Goal: Information Seeking & Learning: Learn about a topic

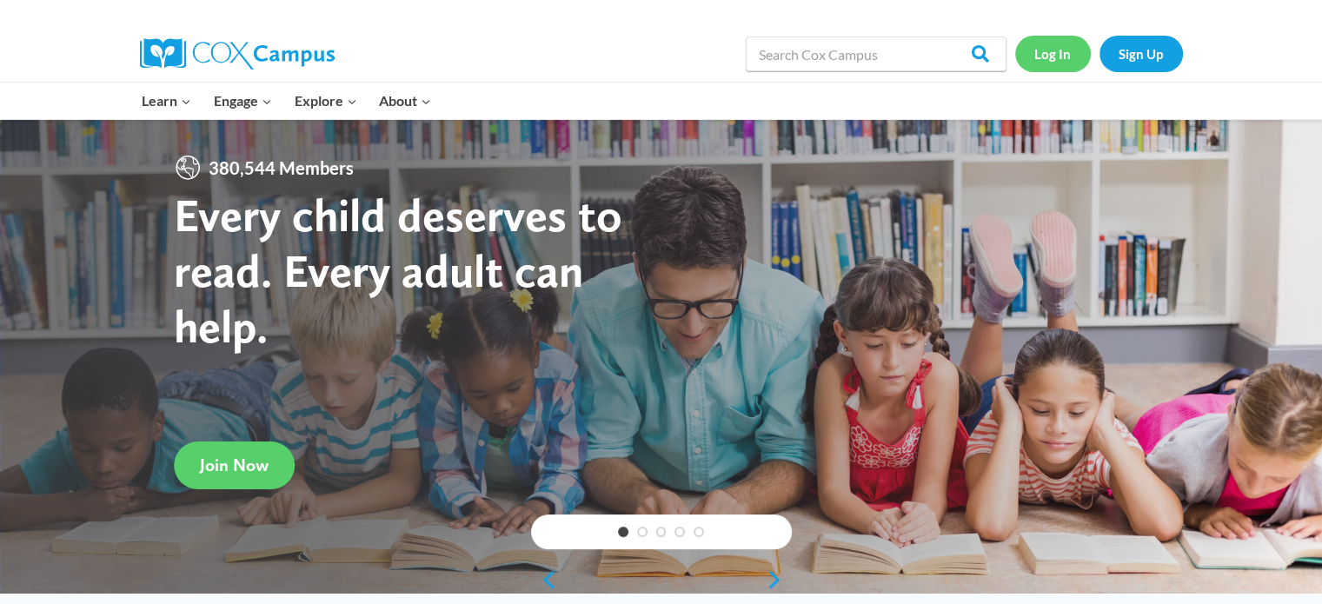
click at [1036, 55] on link "Log In" at bounding box center [1053, 54] width 76 height 36
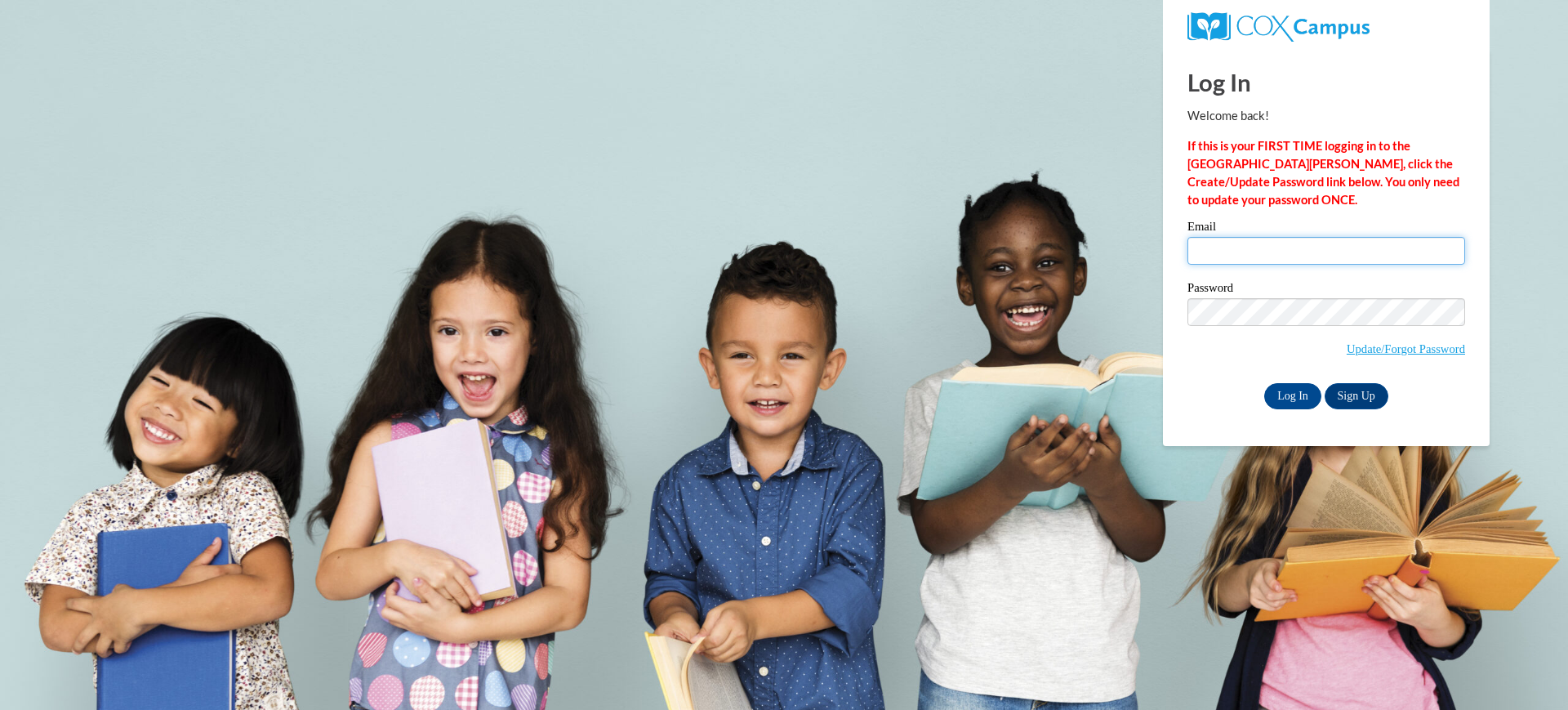
click at [1221, 260] on input "Email" at bounding box center [1326, 251] width 277 height 28
type input "adelmeyerk@fortschools.org"
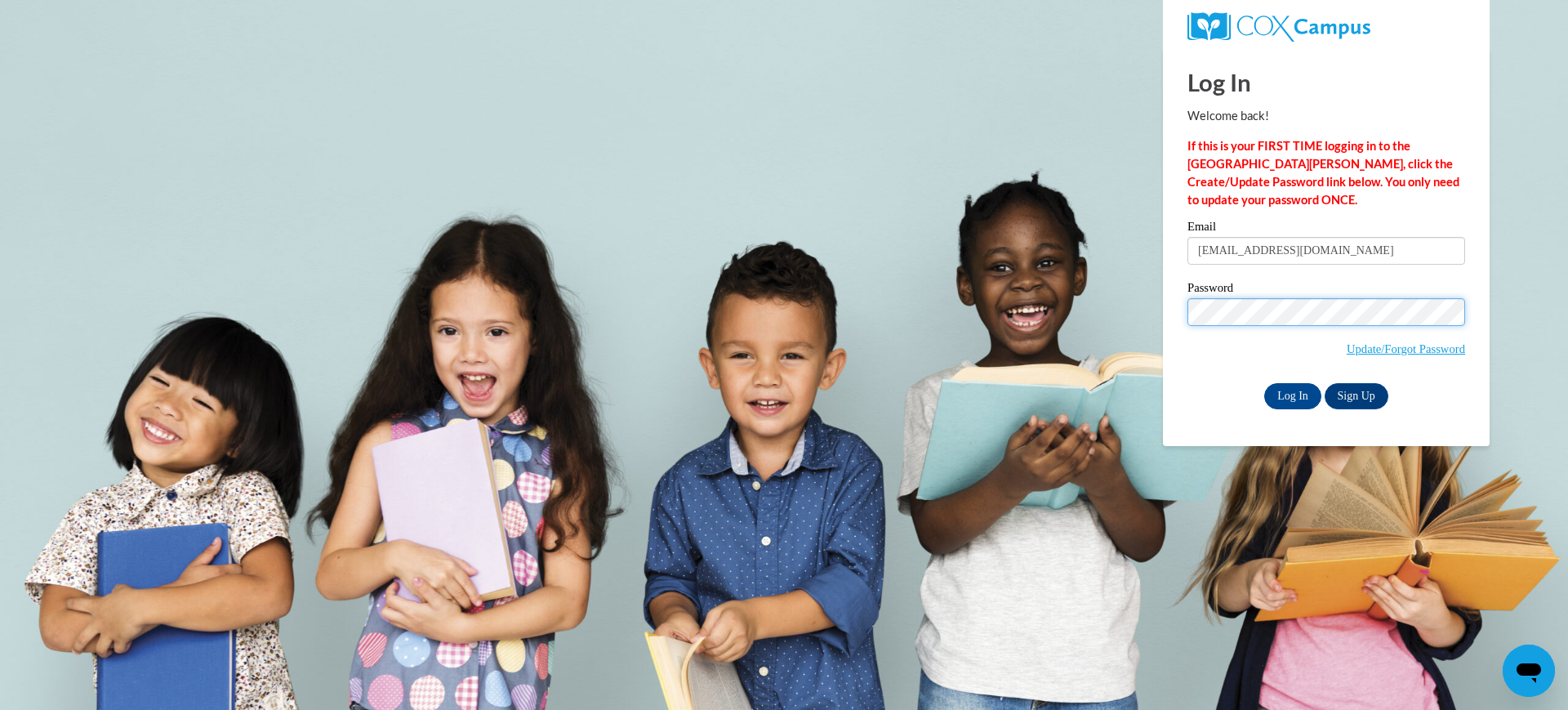
click at [1264, 384] on input "Log In" at bounding box center [1293, 397] width 57 height 26
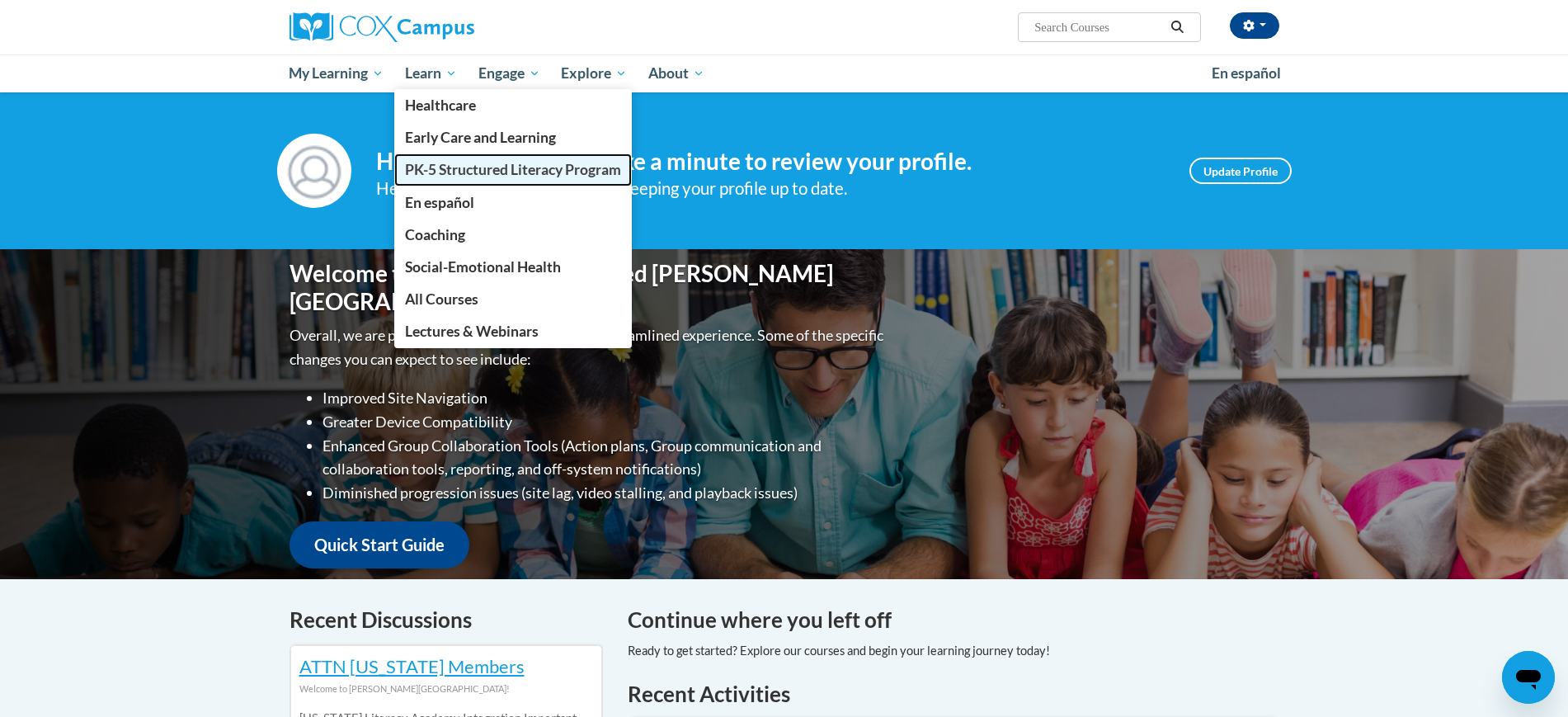
click at [423, 179] on link "PK-5 Structured Literacy Program" at bounding box center [513, 170] width 237 height 32
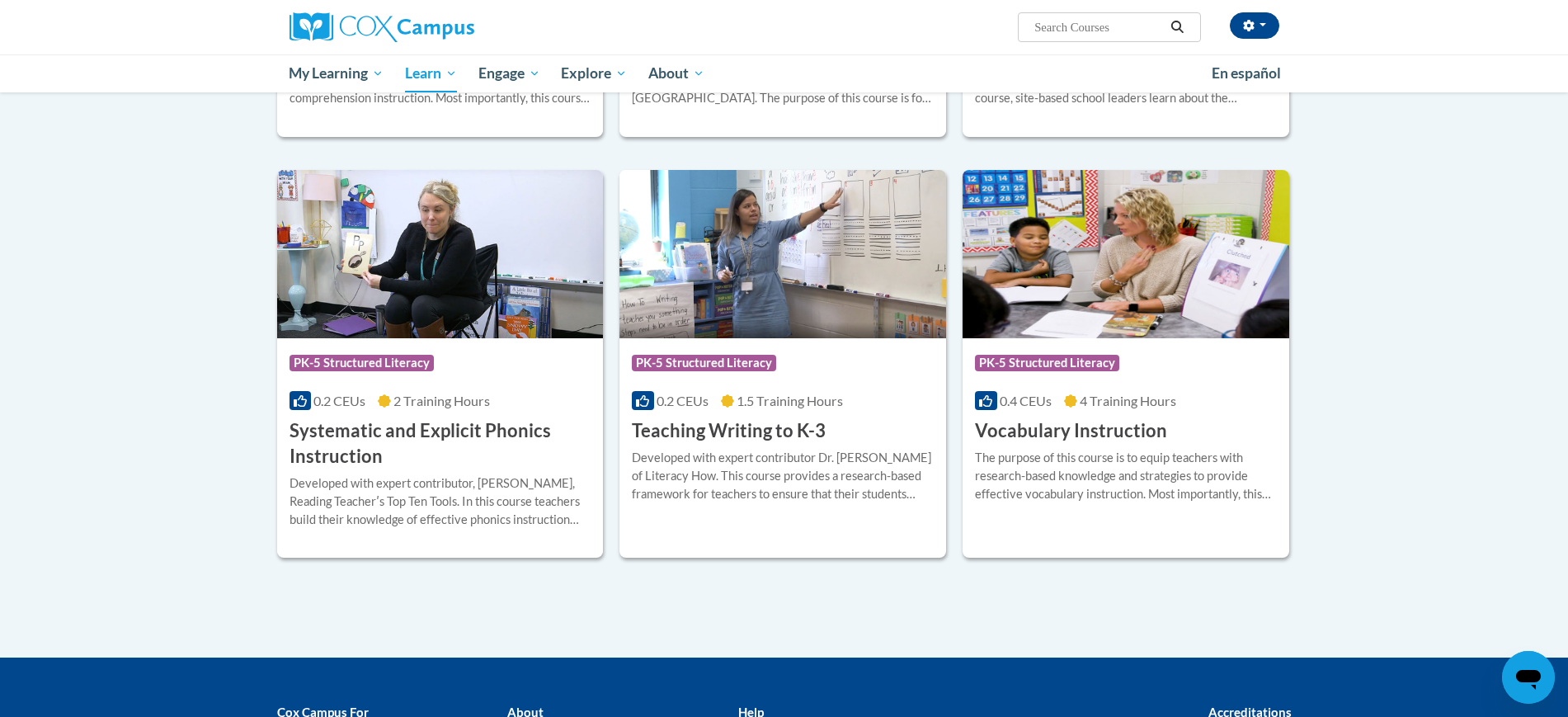
scroll to position [1721, 0]
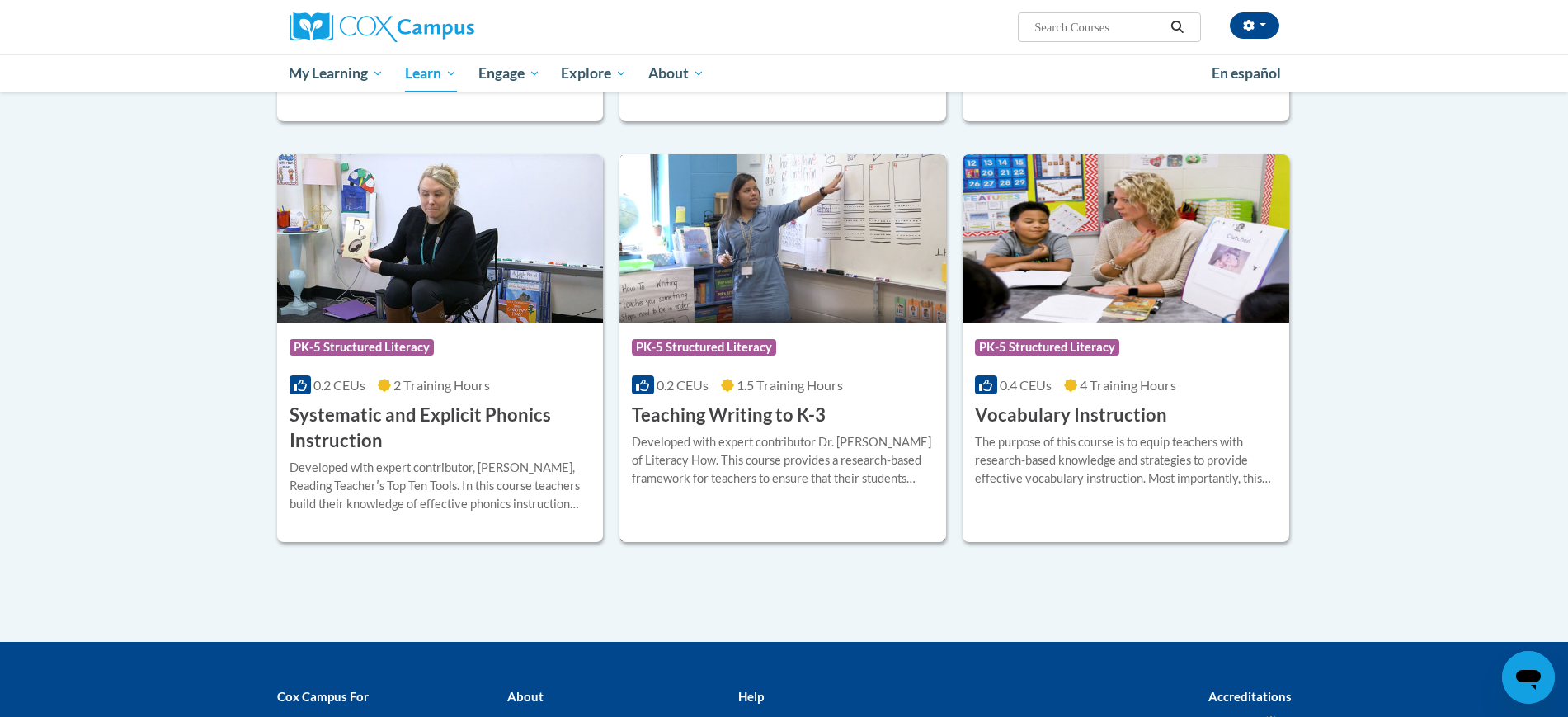
click at [763, 462] on div "Developed with expert contributor Dr. [PERSON_NAME] of Literacy How. This cours…" at bounding box center [783, 460] width 302 height 54
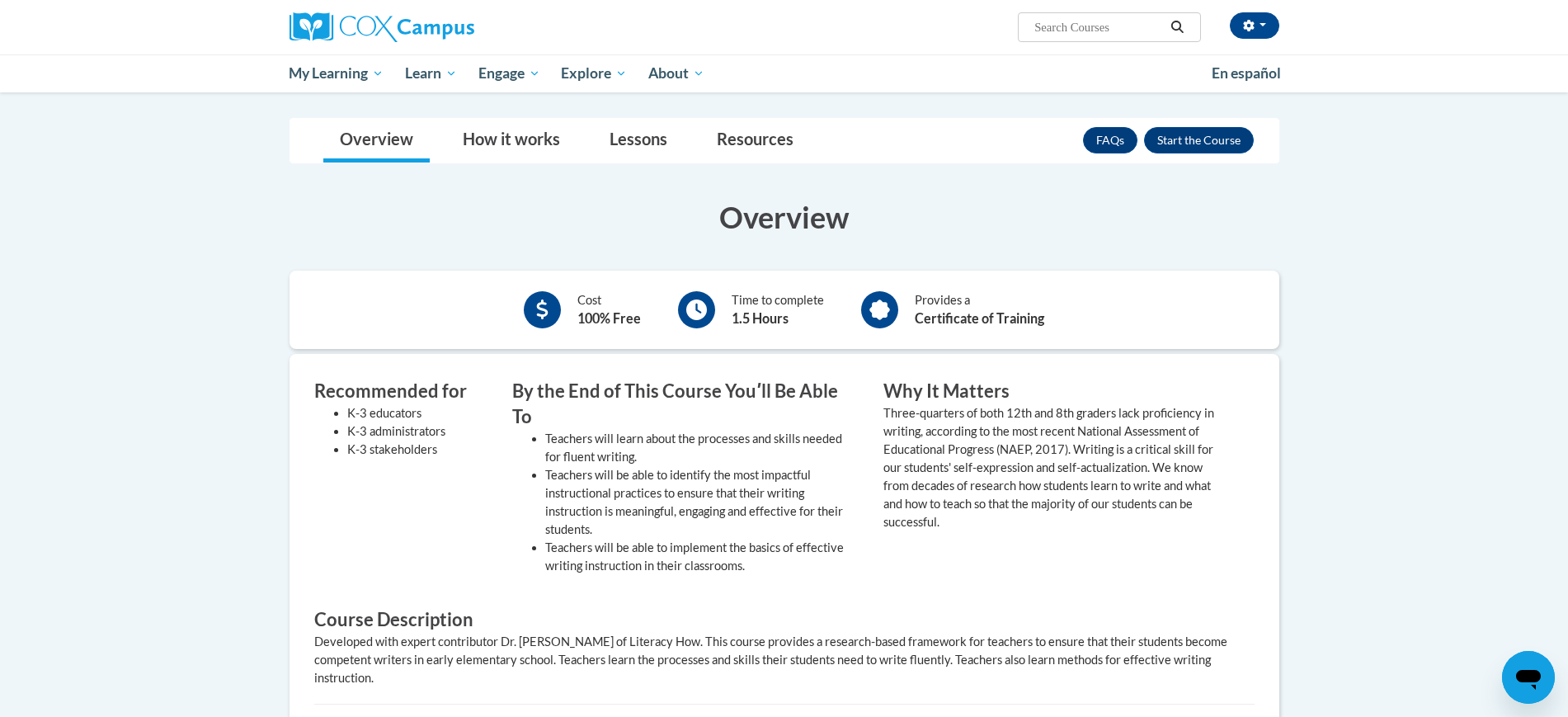
scroll to position [188, 0]
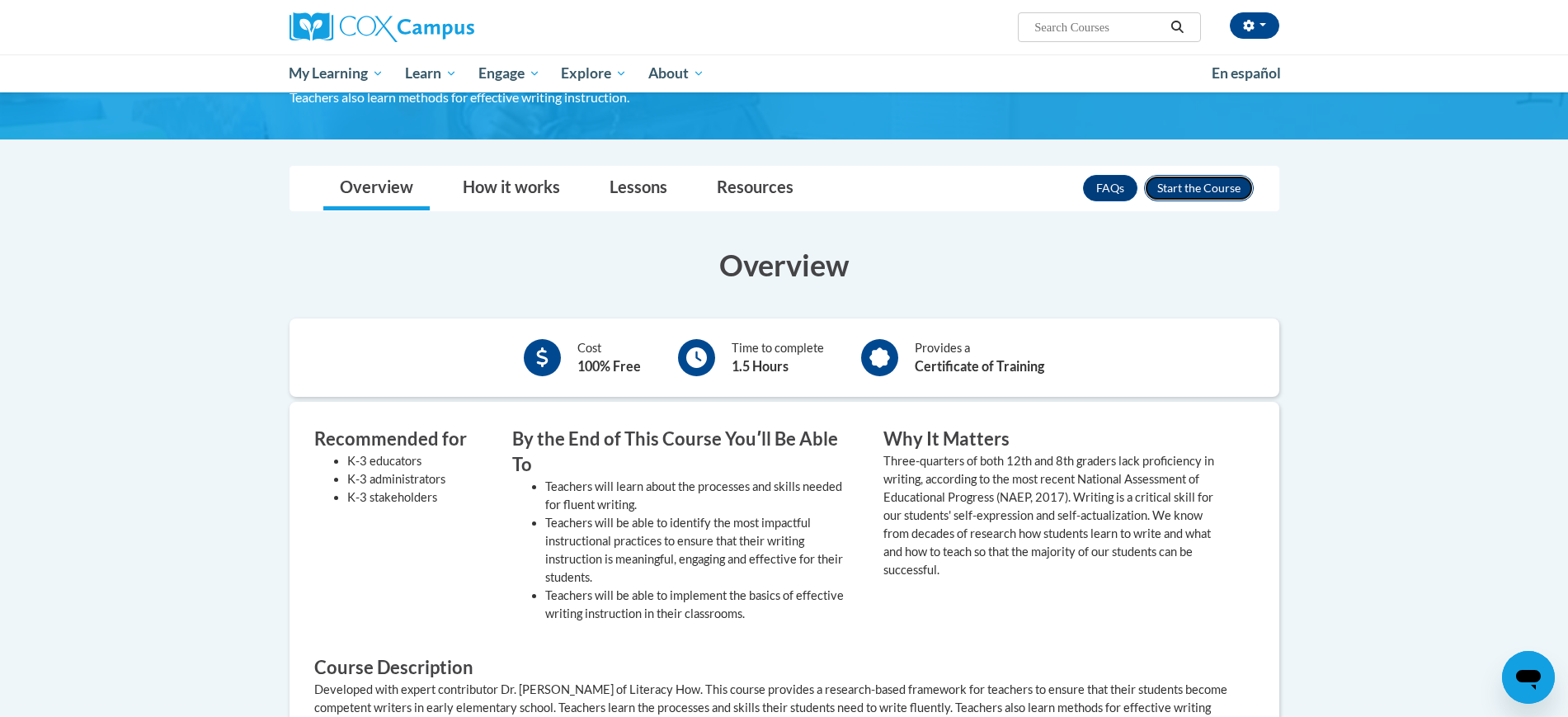
click at [1204, 195] on button "Enroll" at bounding box center [1199, 188] width 110 height 27
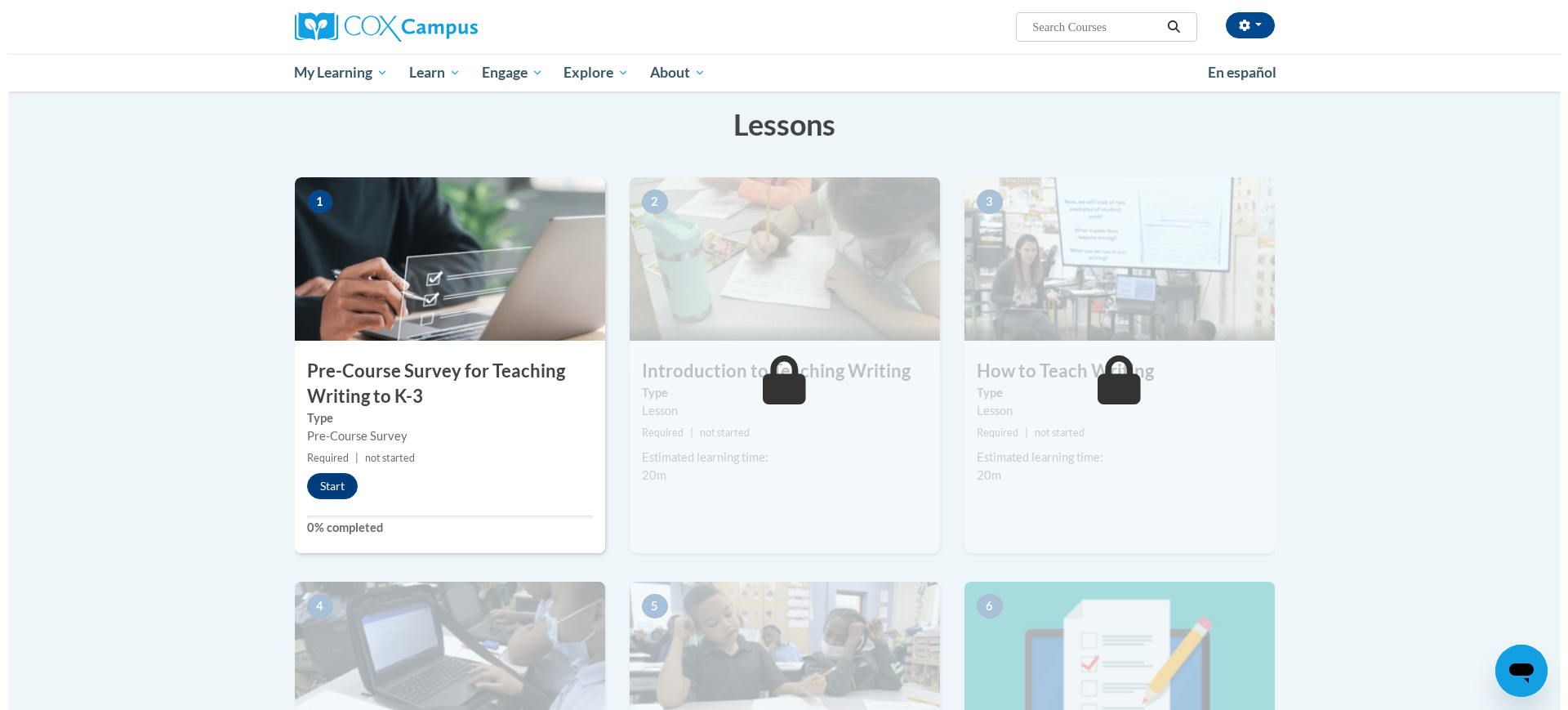
scroll to position [255, 0]
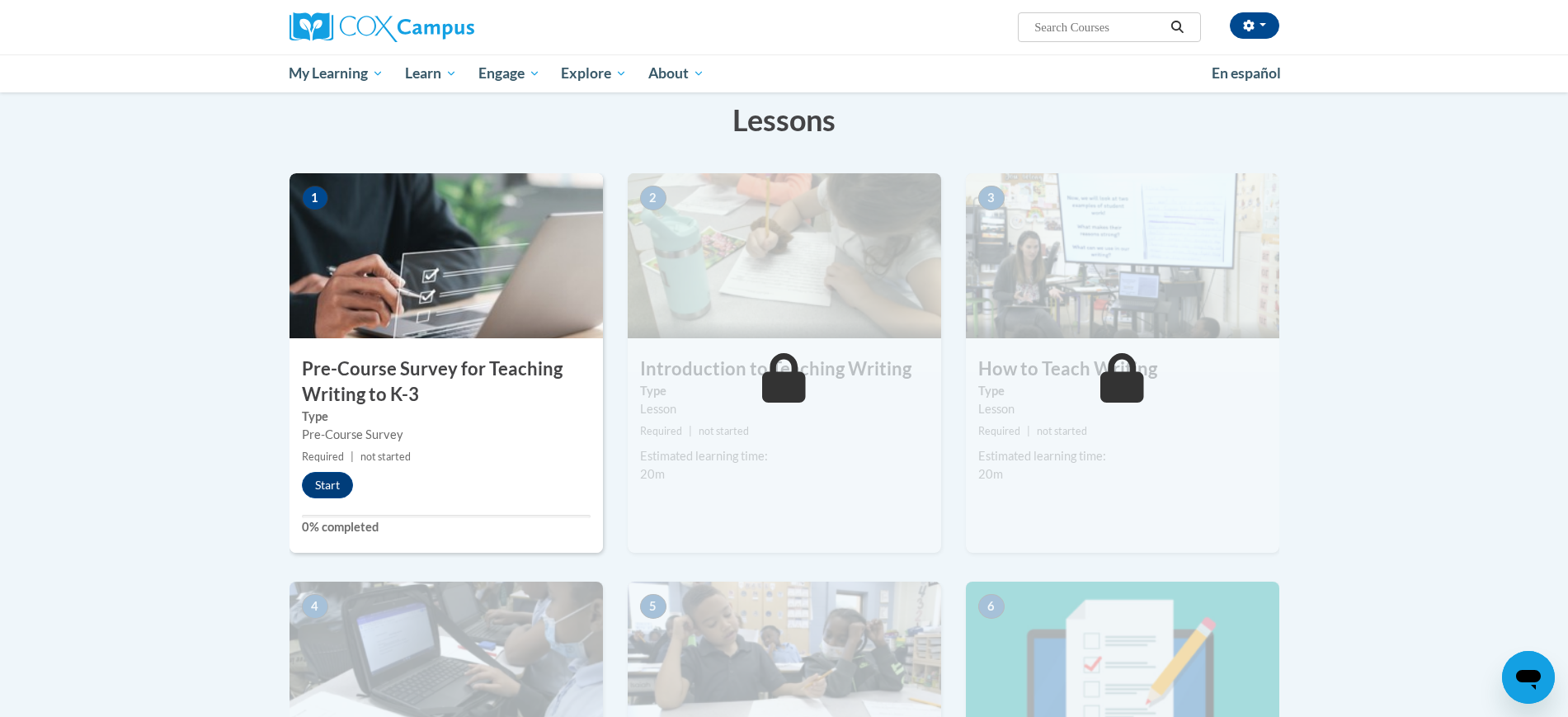
click at [441, 263] on img at bounding box center [446, 255] width 313 height 165
click at [321, 486] on button "Start" at bounding box center [327, 485] width 51 height 27
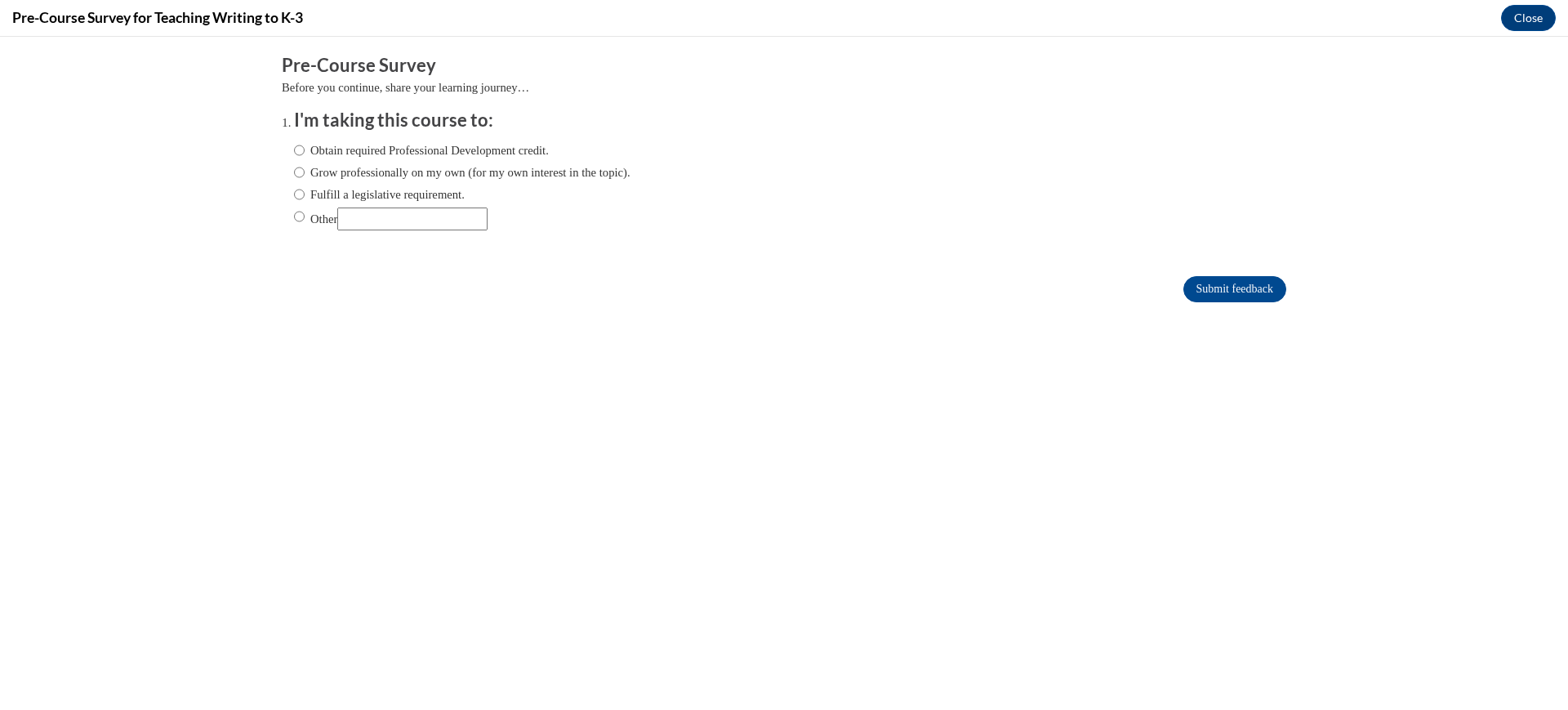
scroll to position [0, 0]
click at [320, 189] on label "Fulfill a legislative requirement." at bounding box center [380, 194] width 171 height 18
click at [305, 189] on input "Fulfill a legislative requirement." at bounding box center [299, 194] width 10 height 18
radio input "true"
click at [1248, 291] on input "Submit feedback" at bounding box center [1234, 290] width 102 height 26
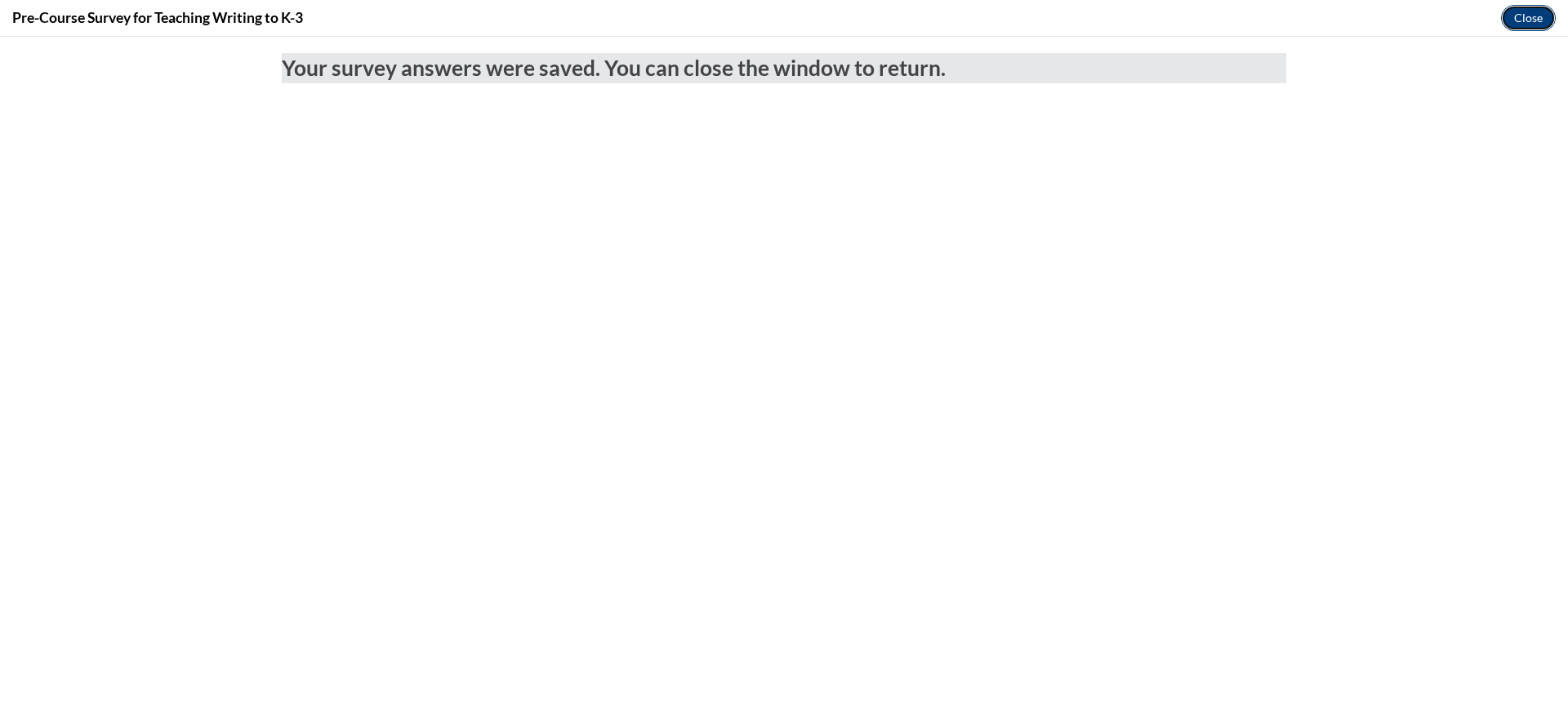
click at [1532, 12] on button "Close" at bounding box center [1529, 18] width 55 height 26
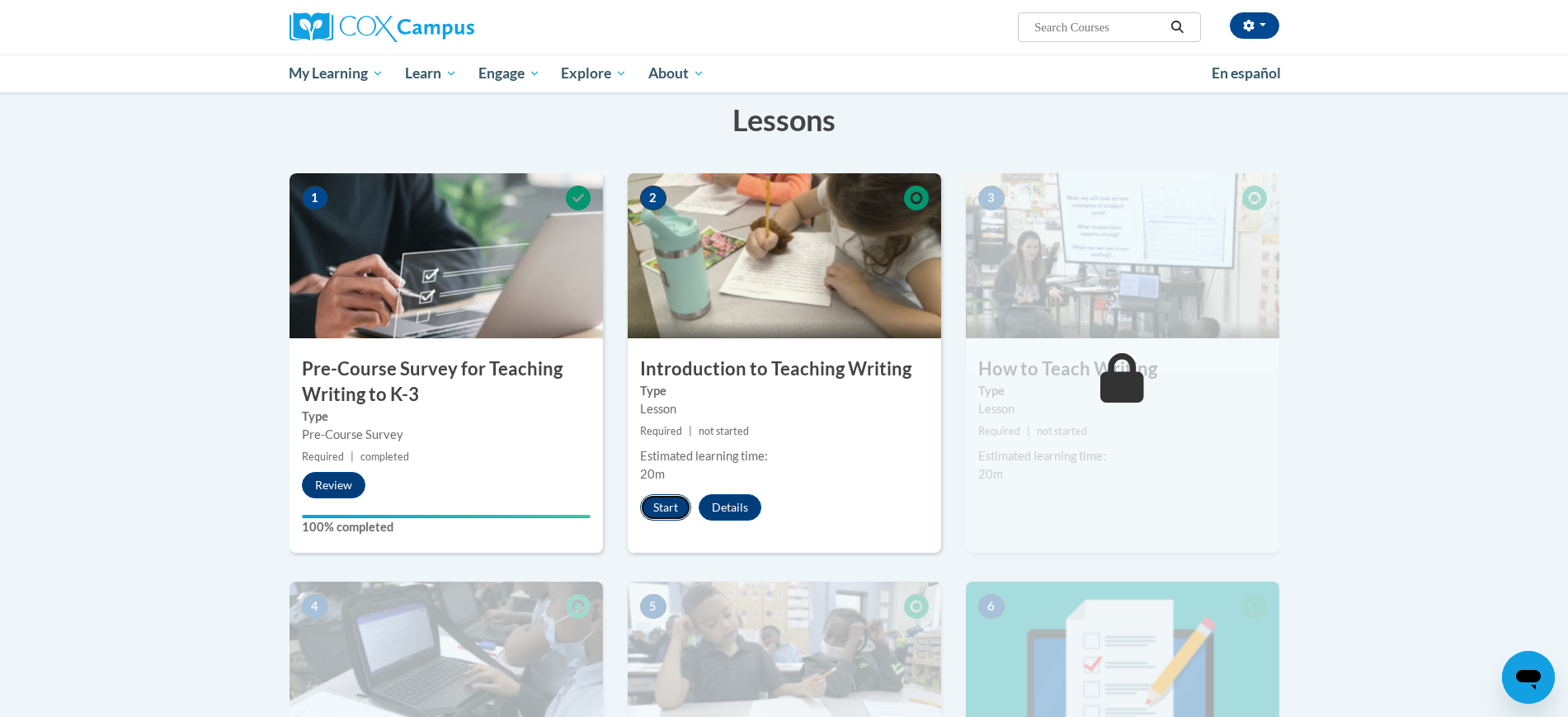
click at [670, 504] on button "Start" at bounding box center [665, 508] width 51 height 27
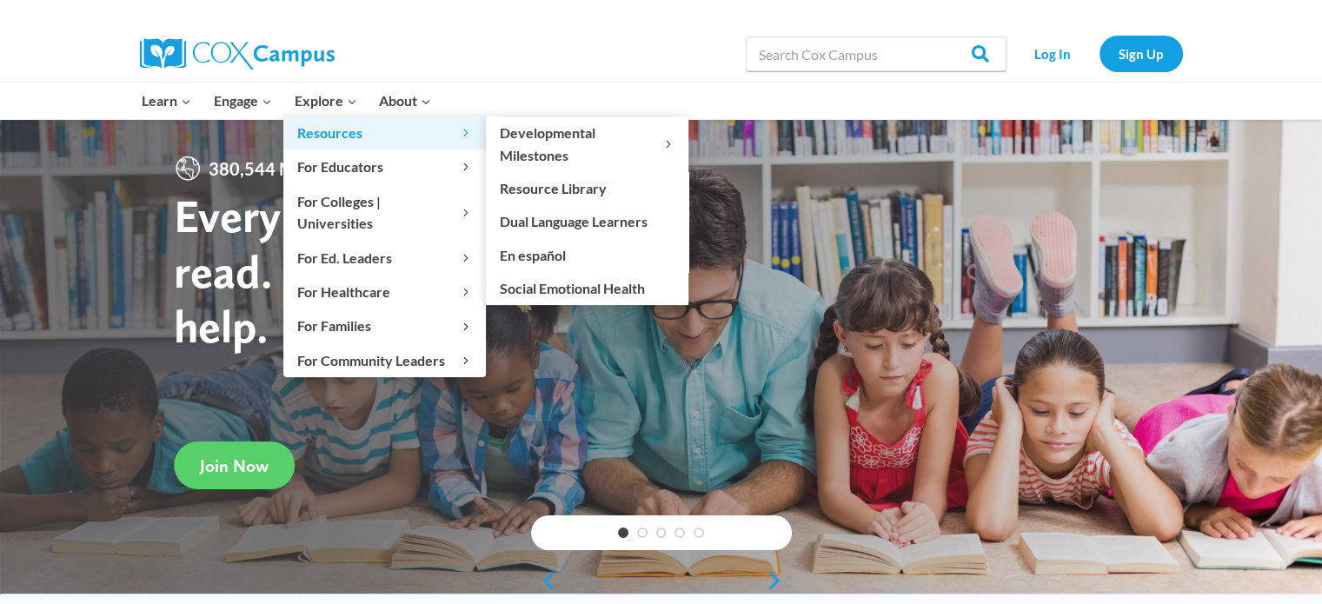
click at [331, 130] on span "Resources Expand" at bounding box center [384, 133] width 175 height 23
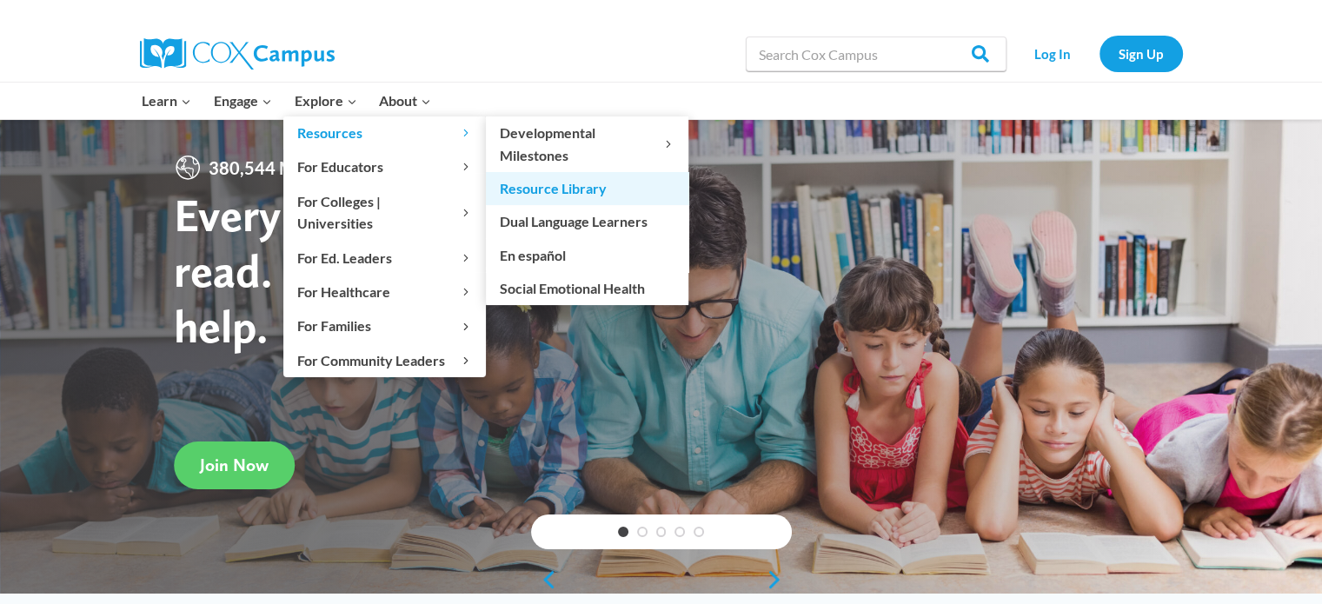
click at [546, 194] on link "Resource Library" at bounding box center [587, 188] width 202 height 33
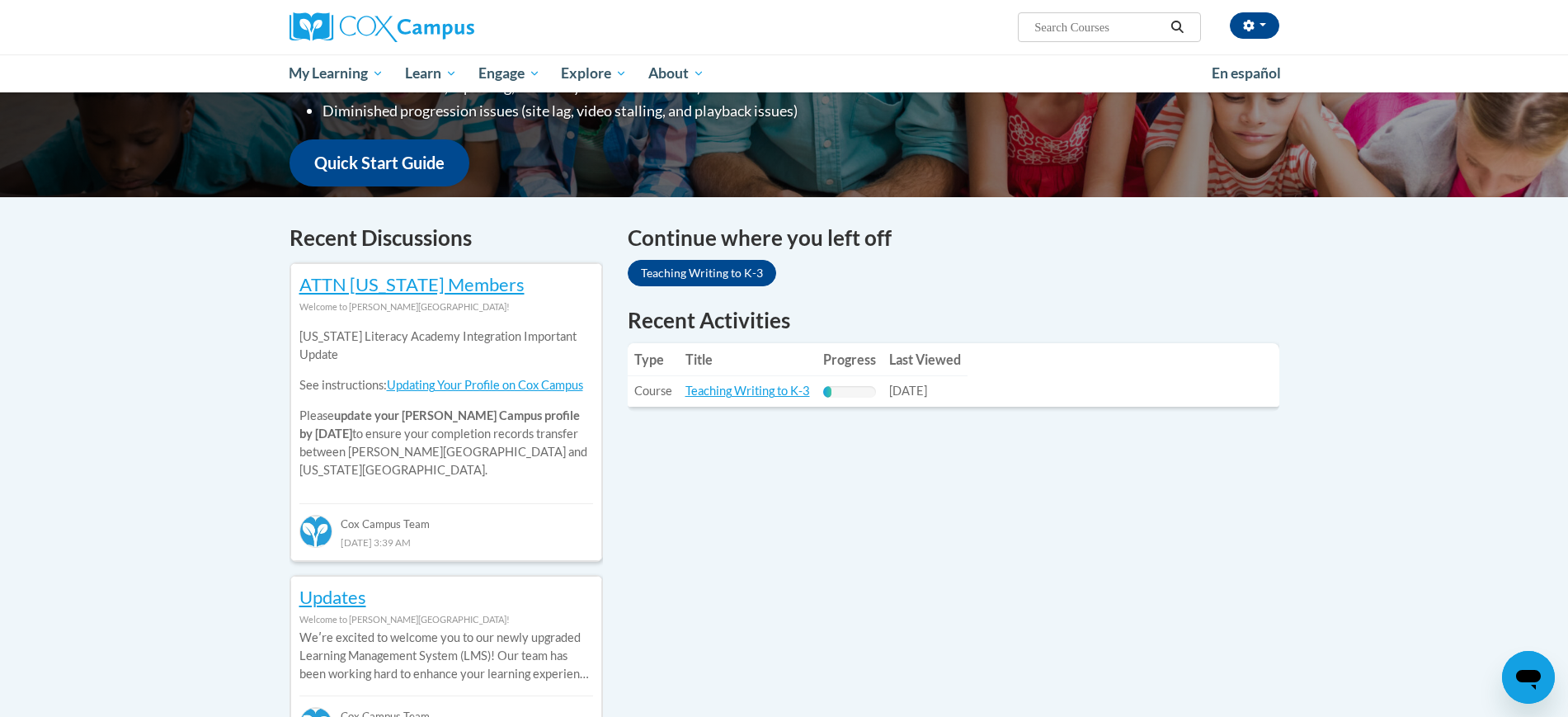
scroll to position [385, 0]
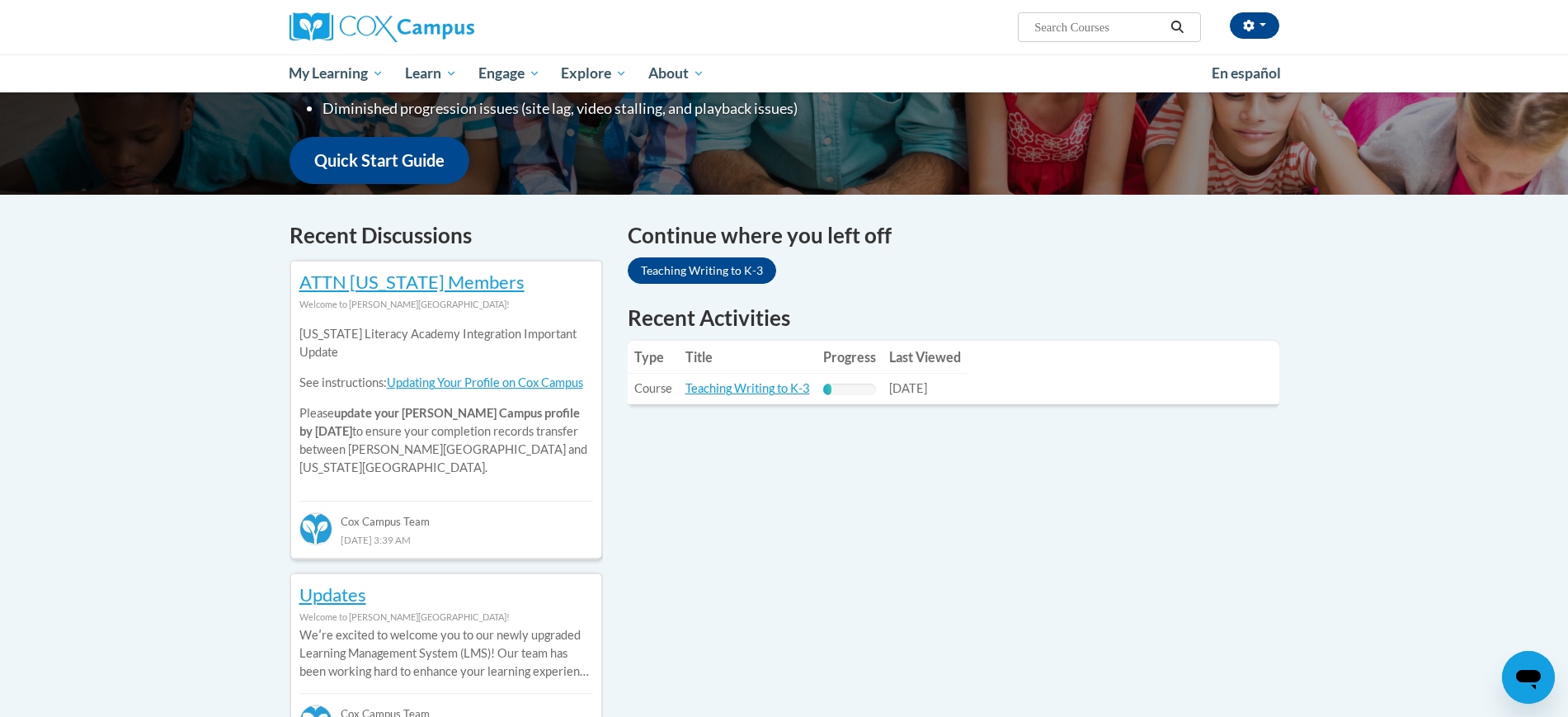
drag, startPoint x: 0, startPoint y: 0, endPoint x: 1577, endPoint y: 236, distance: 1594.6
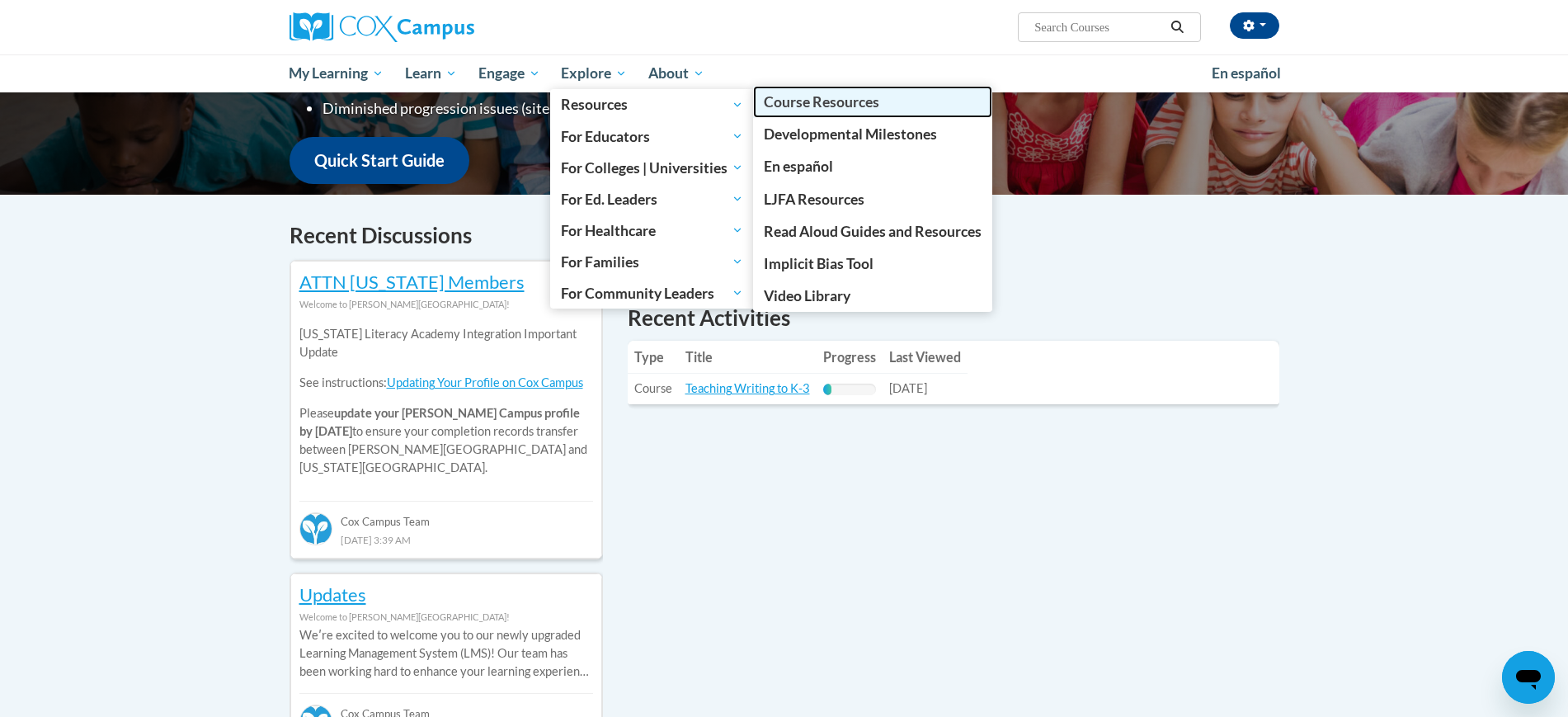
click at [822, 108] on span "Course Resources" at bounding box center [822, 102] width 116 height 17
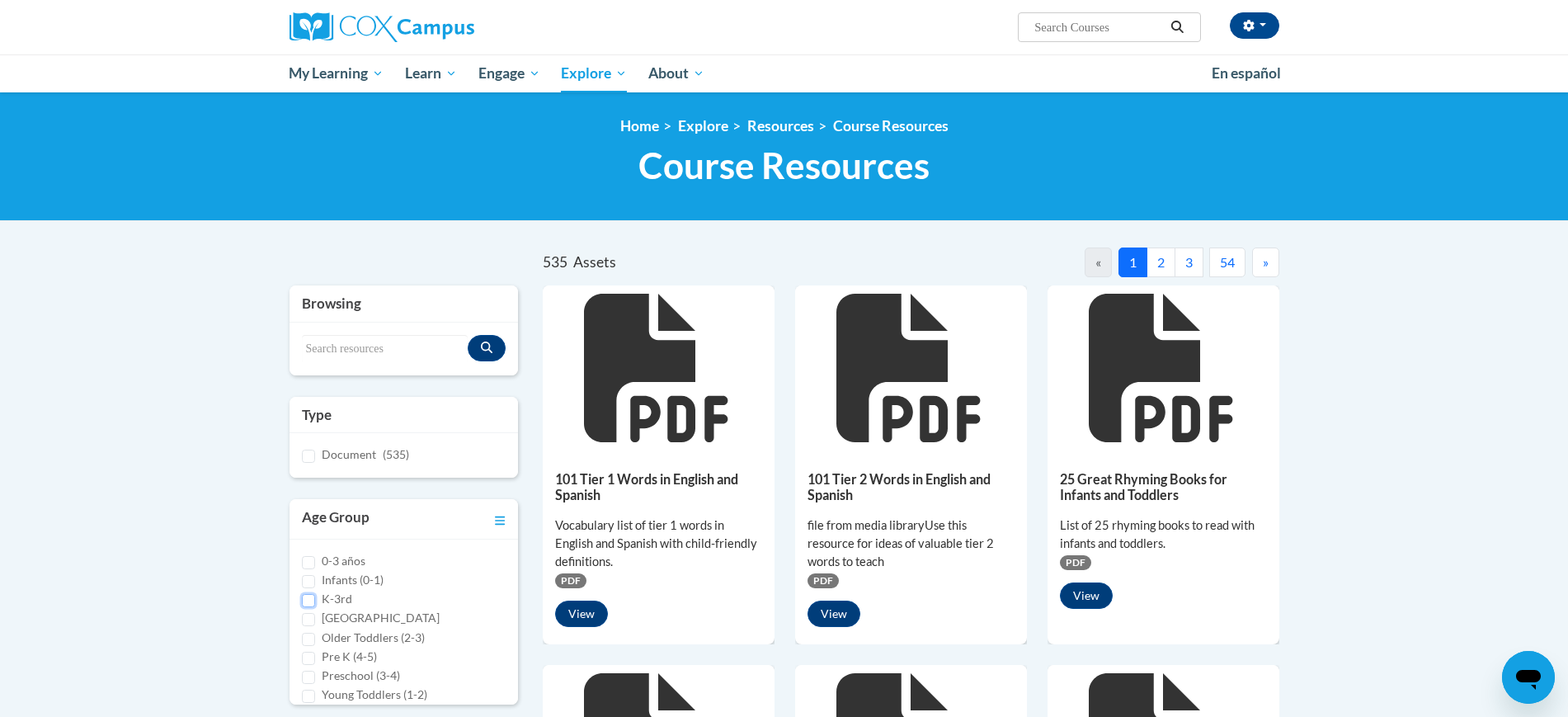
click at [306, 601] on input "K-3rd" at bounding box center [308, 601] width 13 height 13
checkbox input "true"
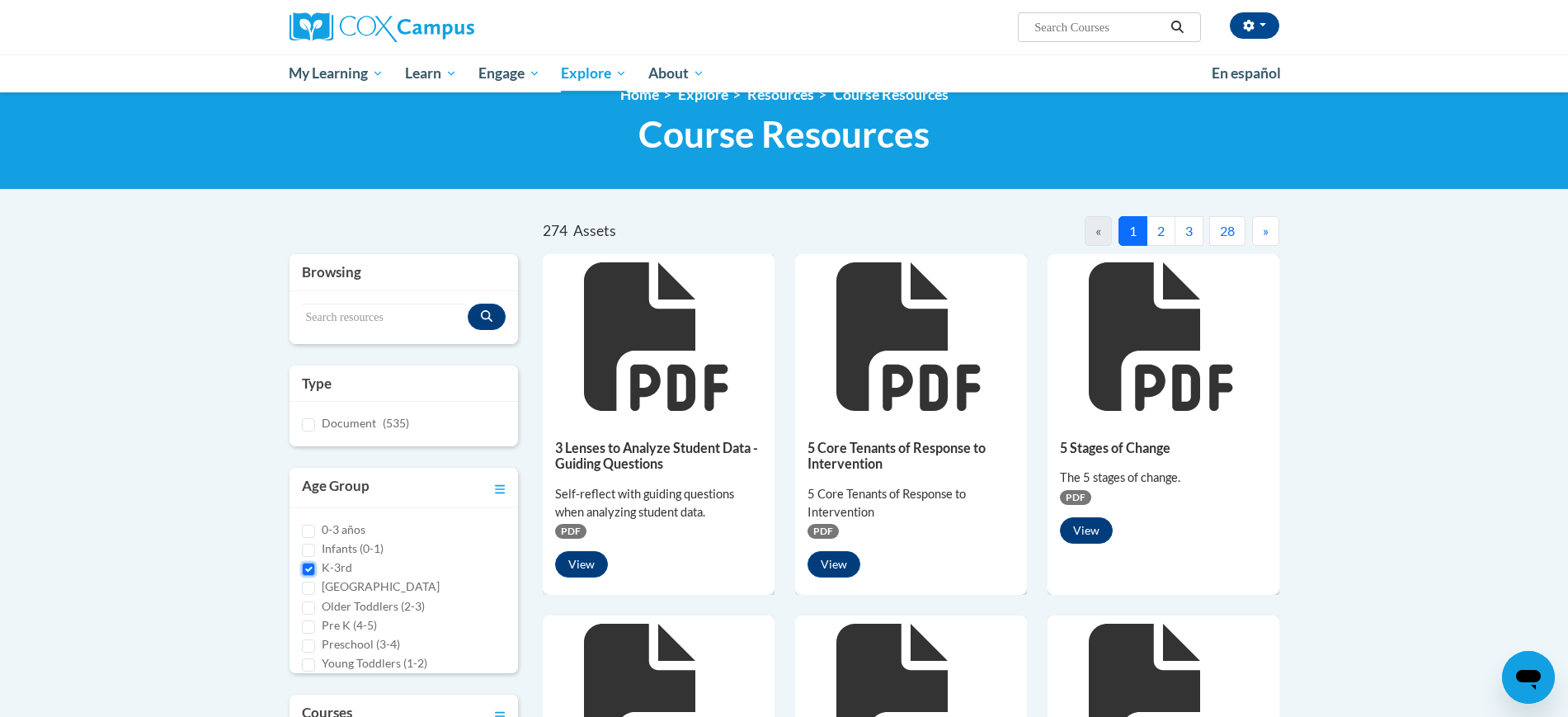
scroll to position [6, 0]
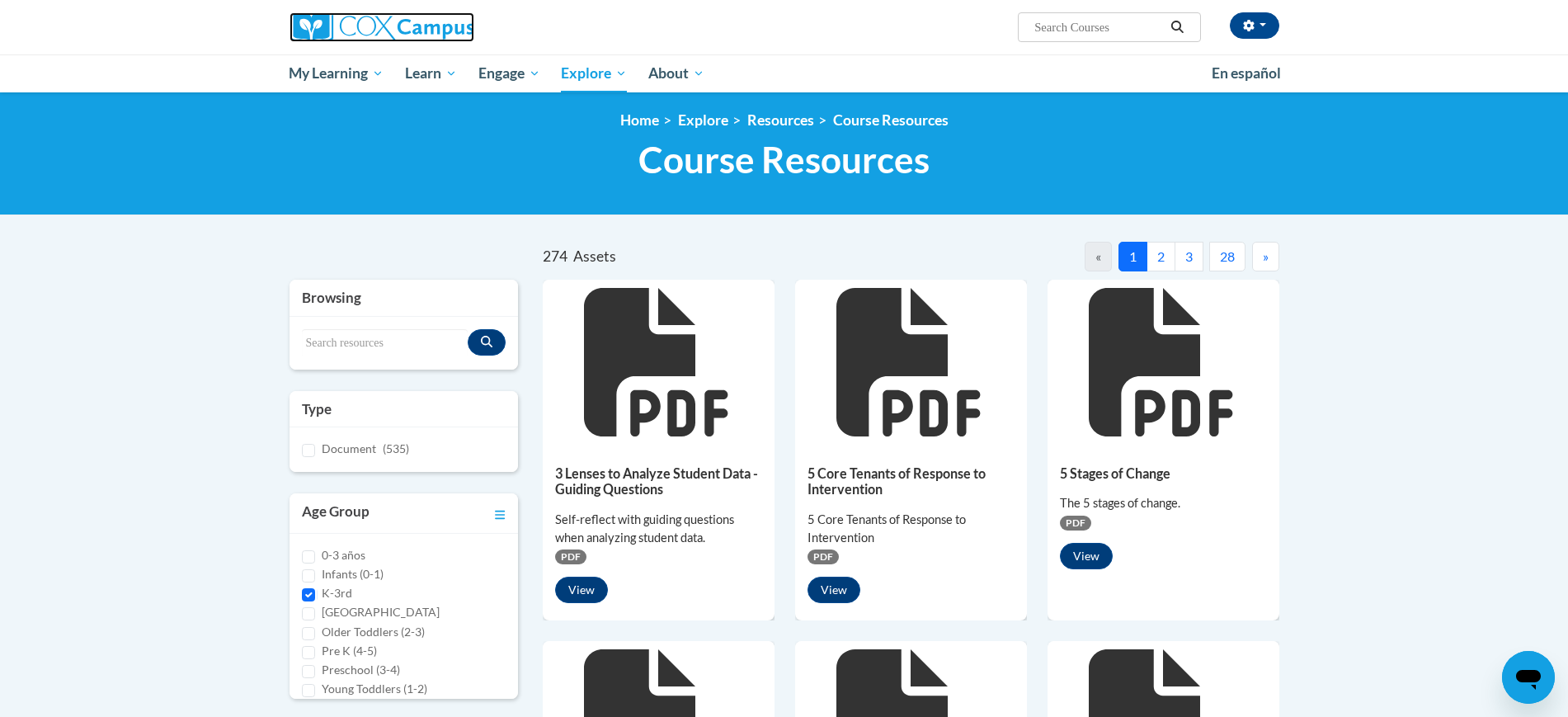
click at [358, 27] on img at bounding box center [382, 27] width 185 height 29
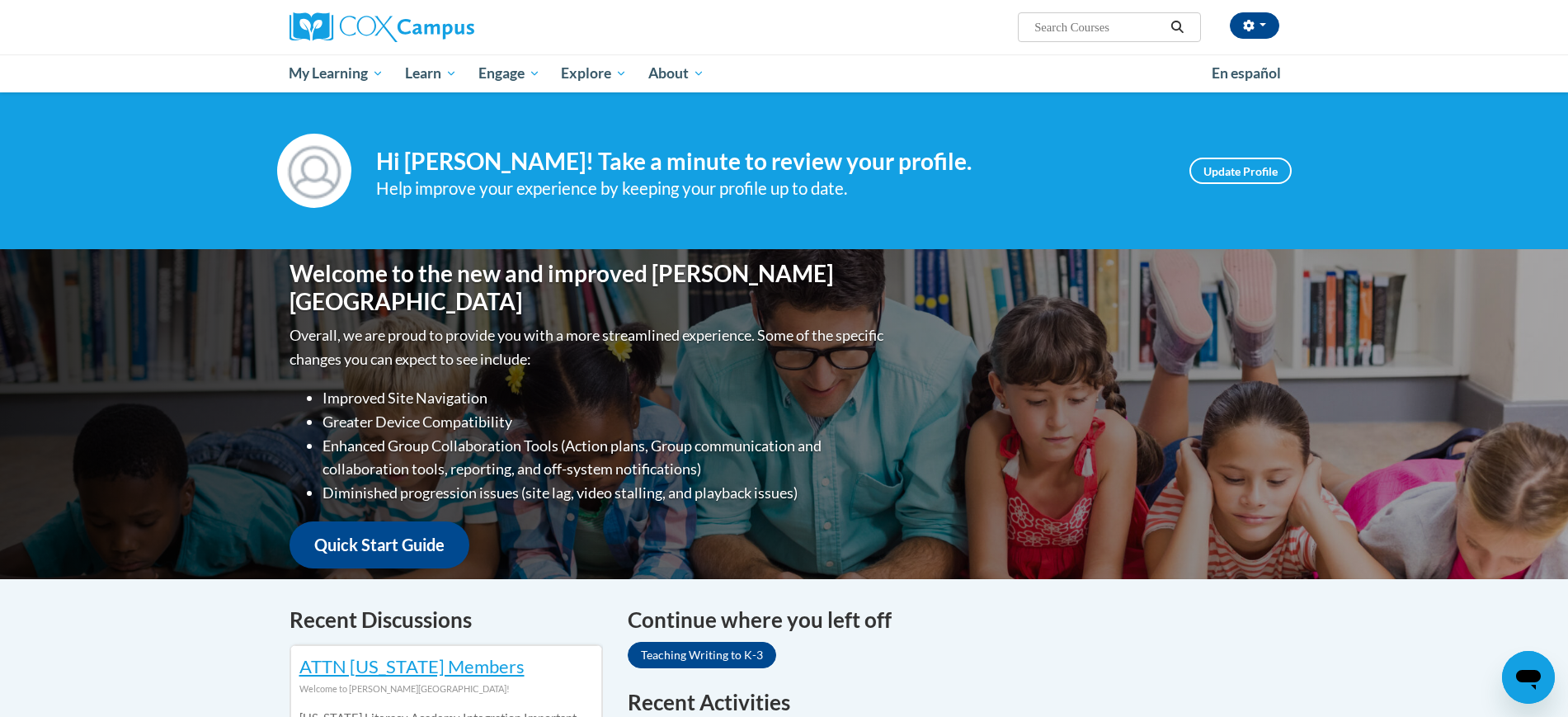
click at [1138, 28] on input "Search..." at bounding box center [1098, 27] width 132 height 20
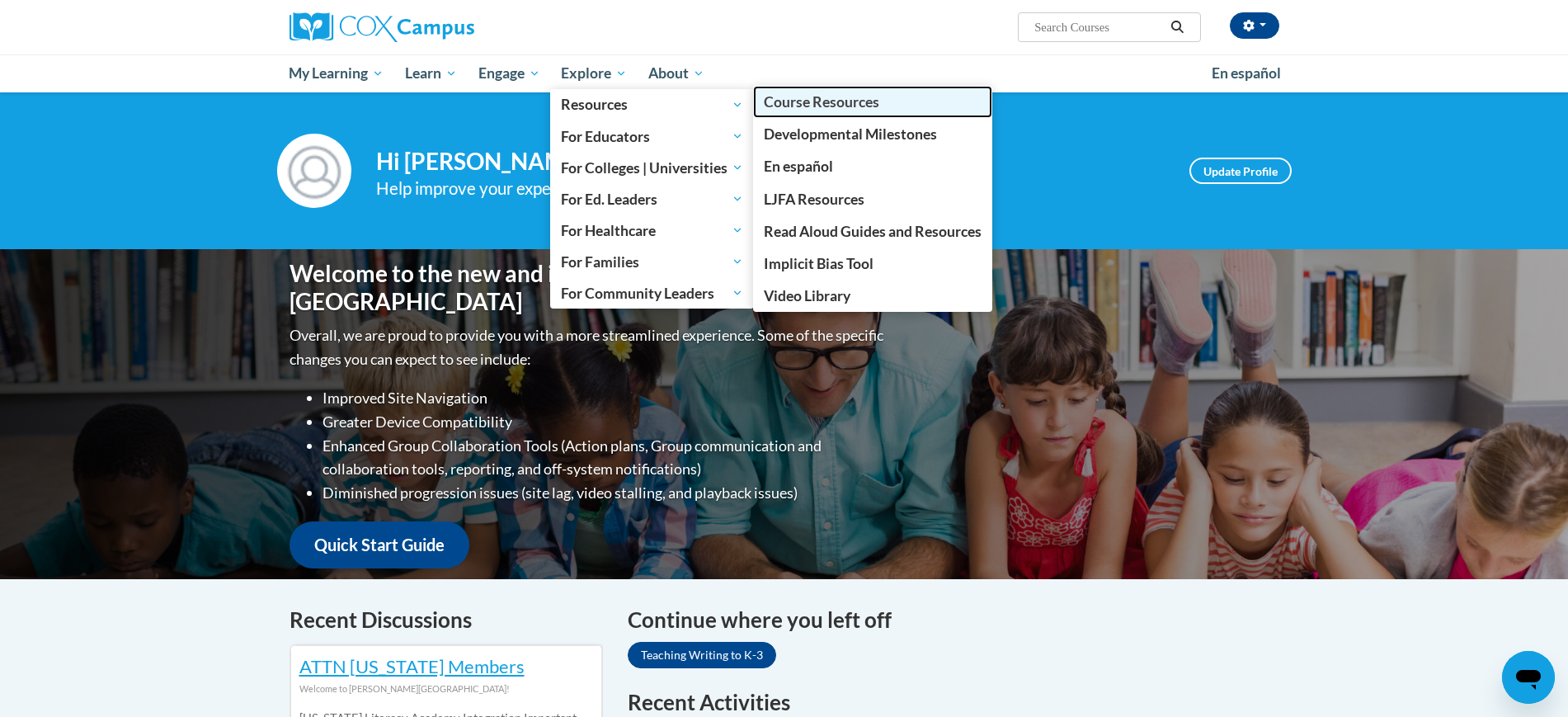
click at [794, 106] on span "Course Resources" at bounding box center [822, 102] width 116 height 17
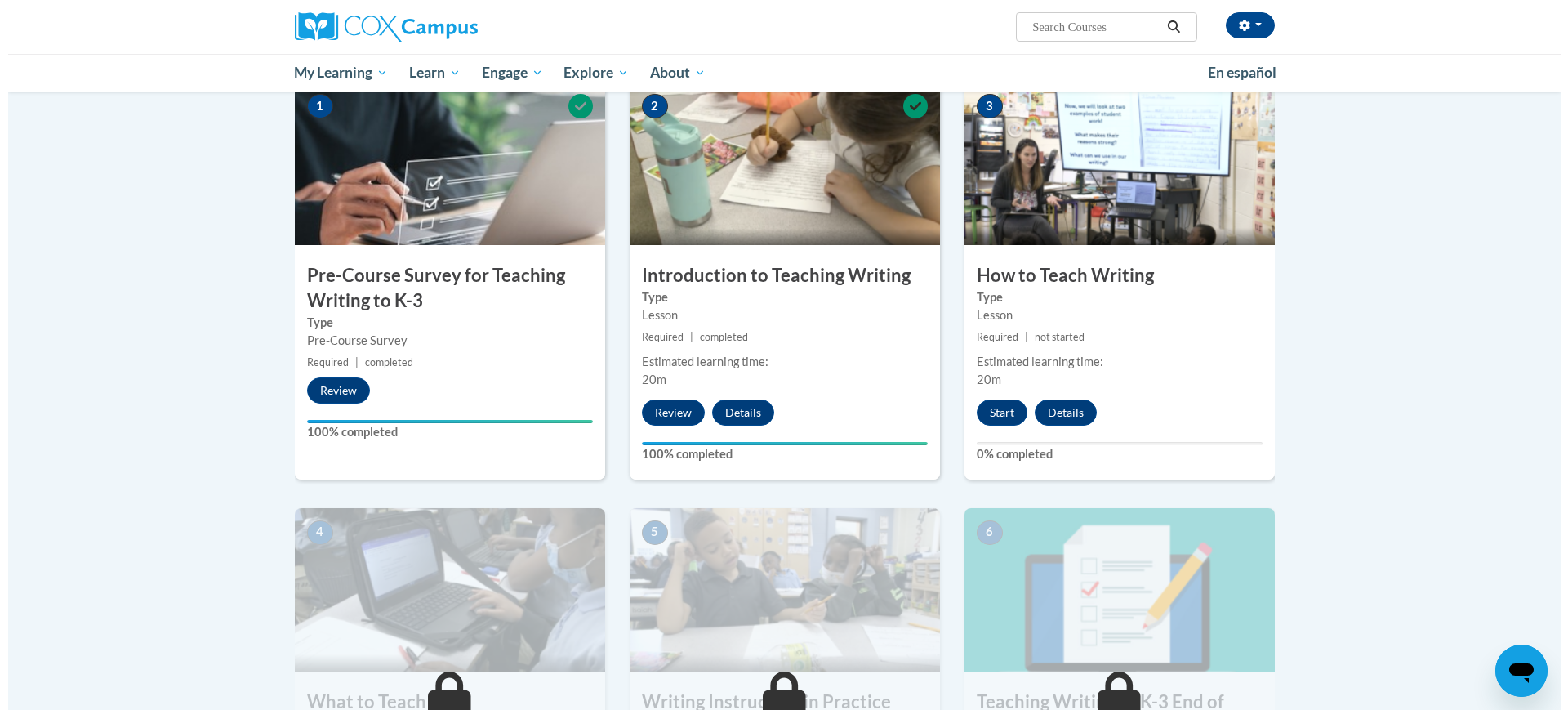
scroll to position [355, 0]
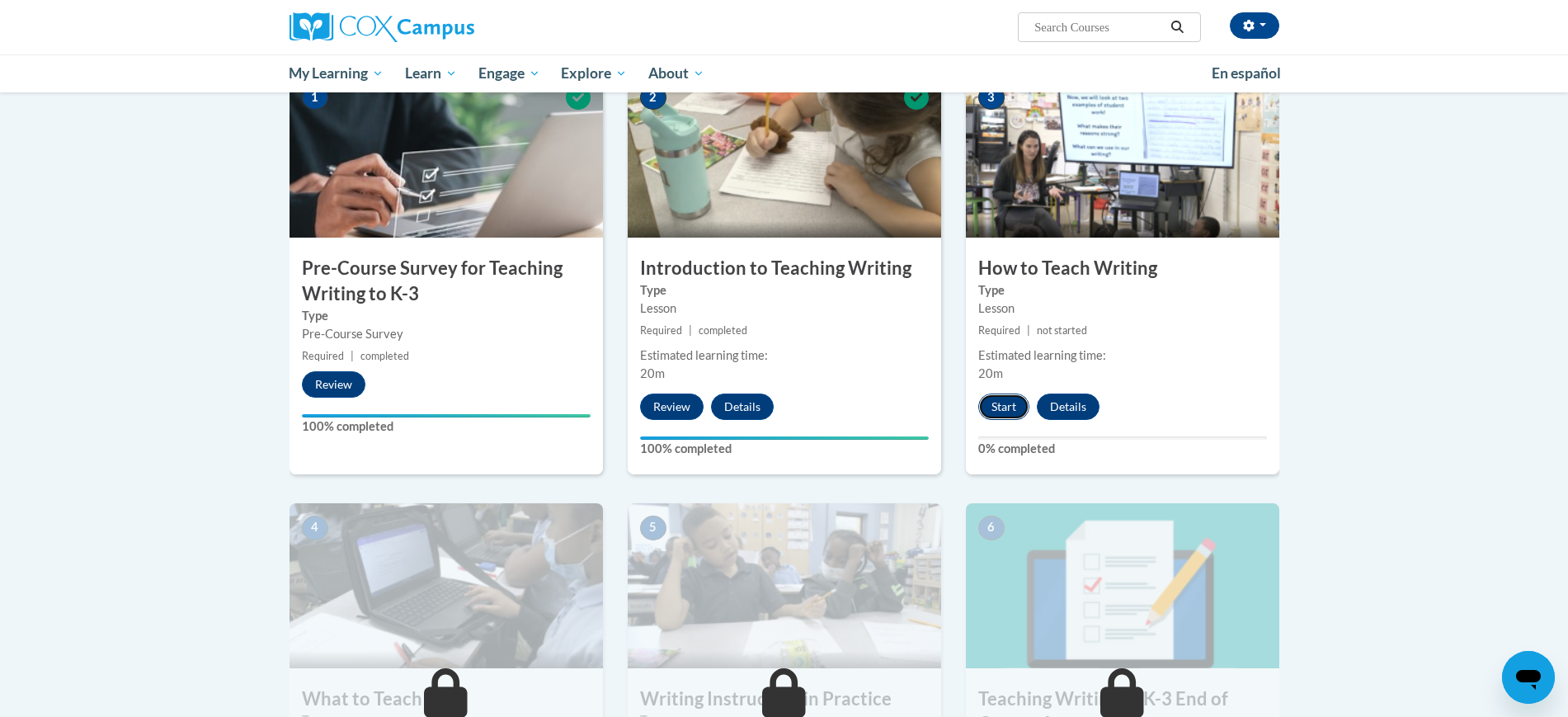
click at [1007, 403] on button "Start" at bounding box center [1004, 407] width 51 height 27
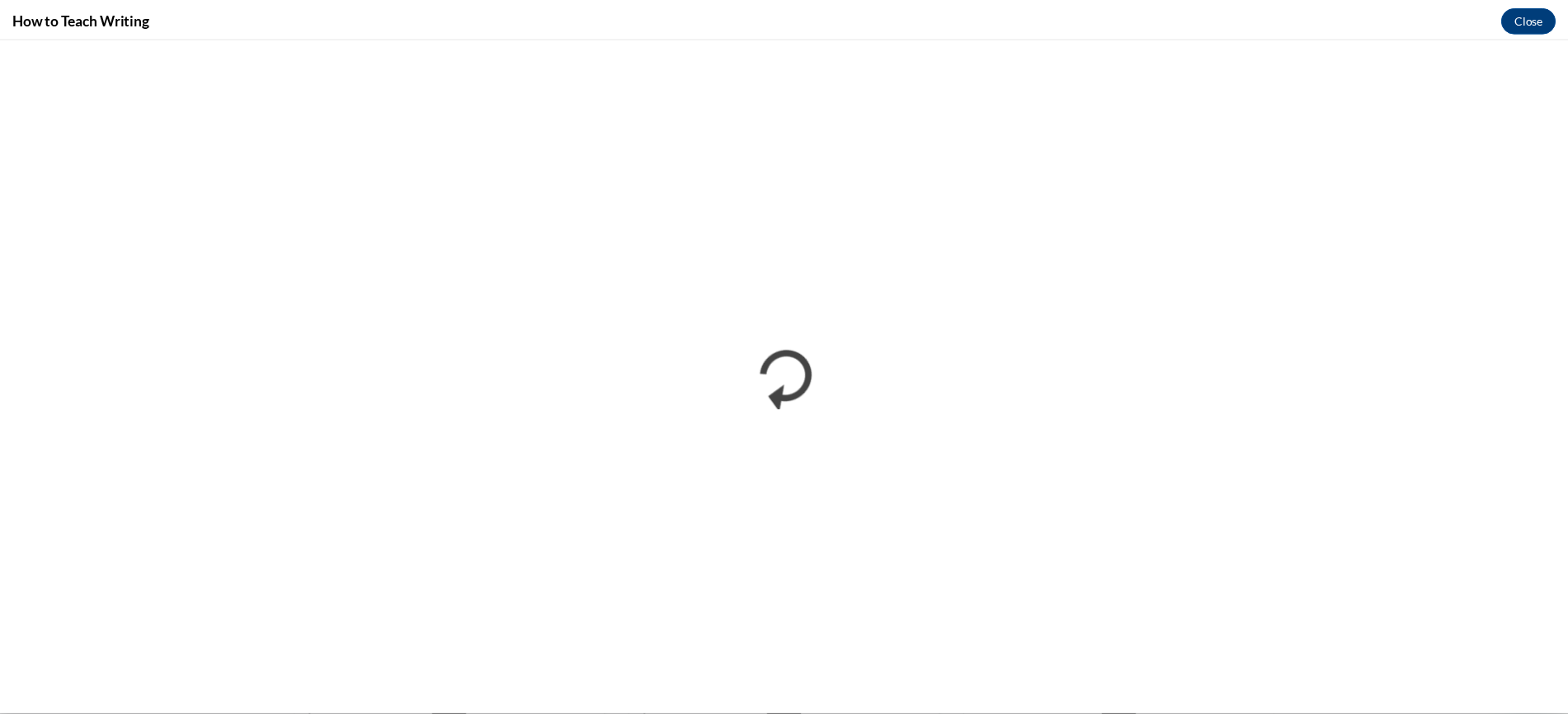
scroll to position [0, 0]
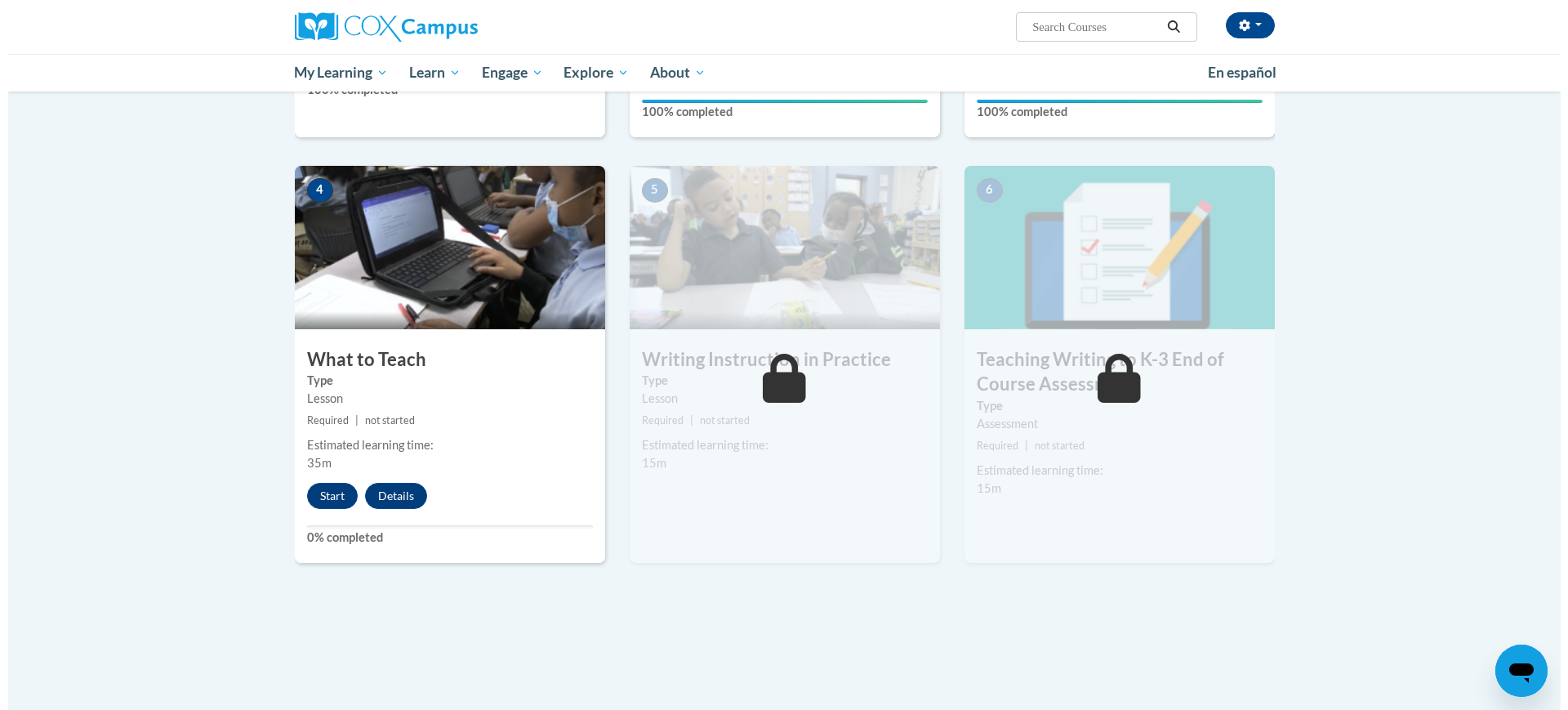
scroll to position [691, 0]
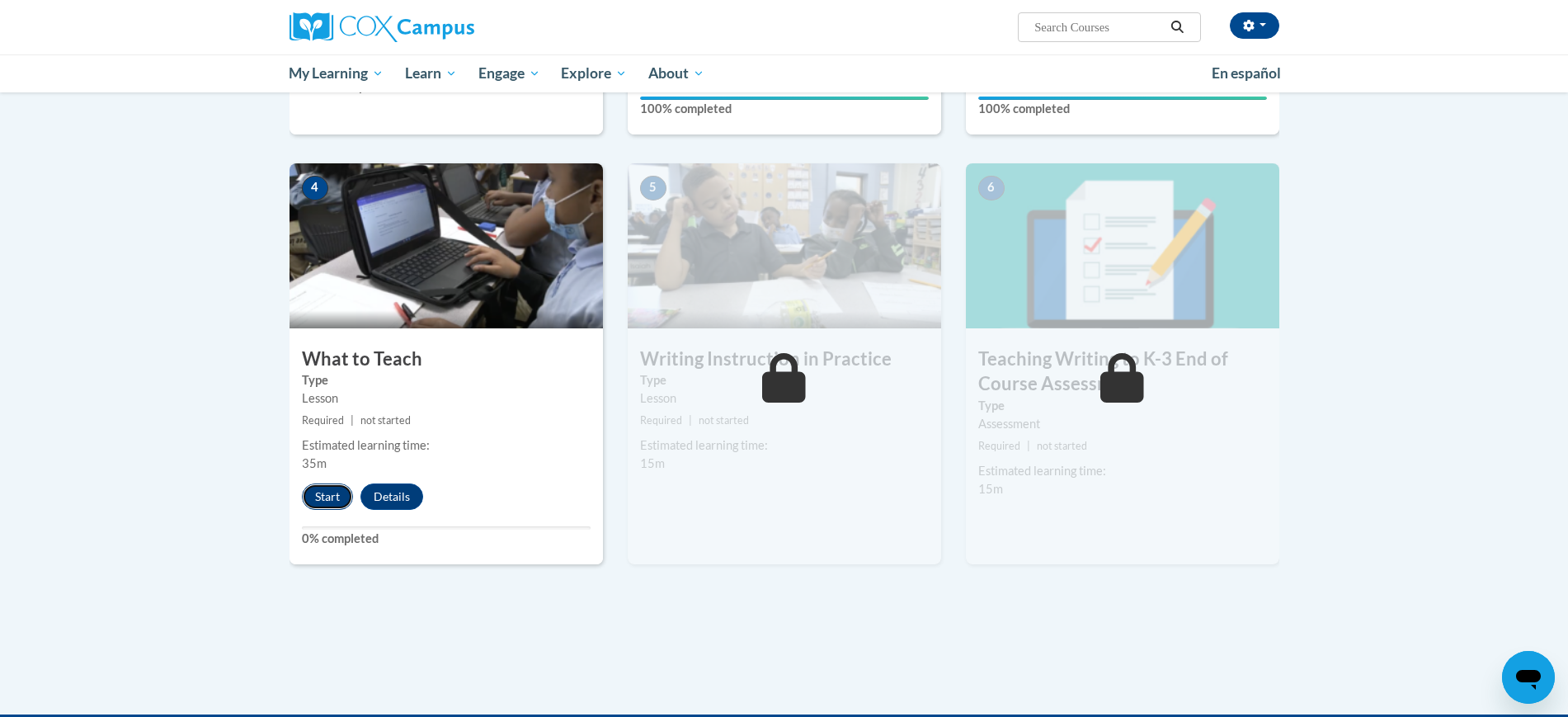
click at [323, 500] on button "Start" at bounding box center [327, 497] width 51 height 27
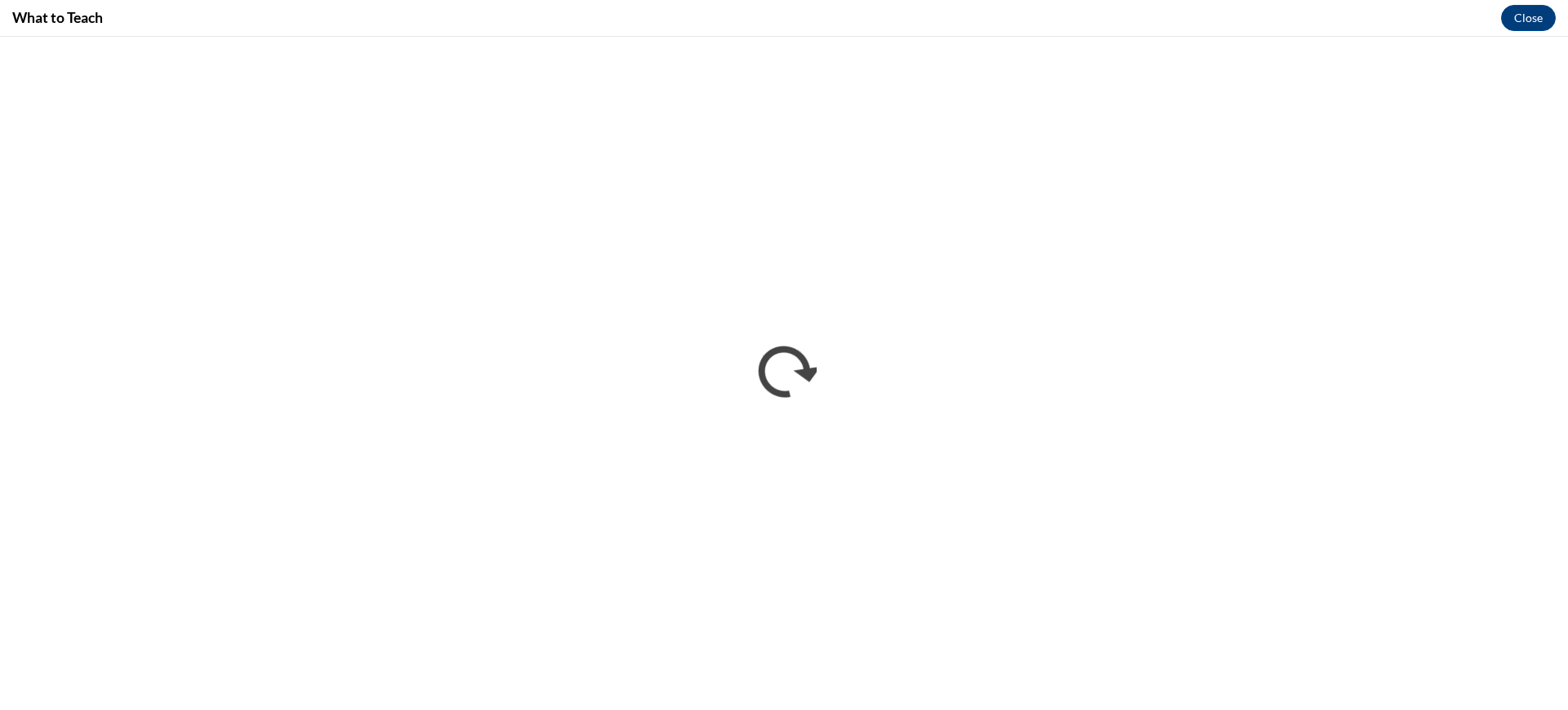
scroll to position [0, 0]
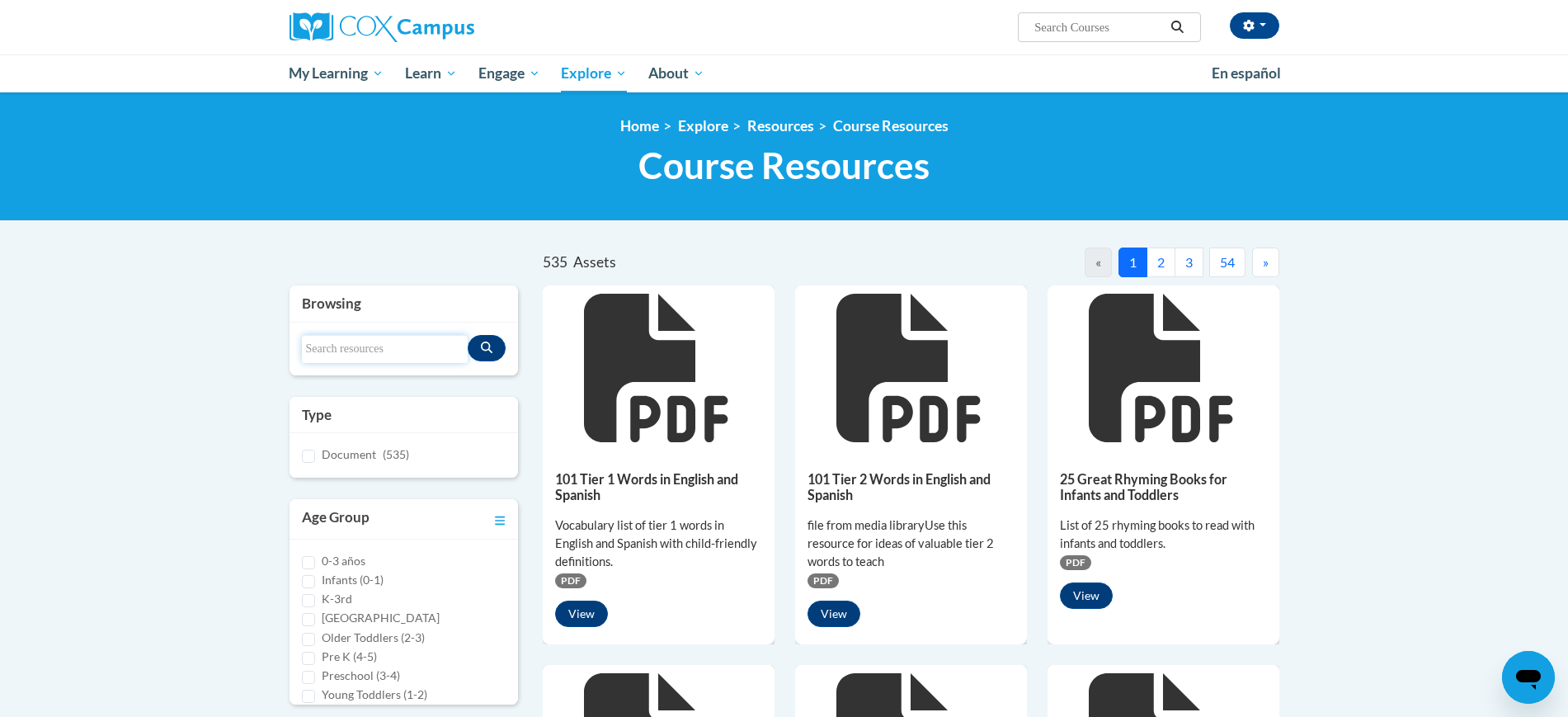
click at [394, 350] on input "Search resources" at bounding box center [385, 349] width 167 height 28
type input "OREO"
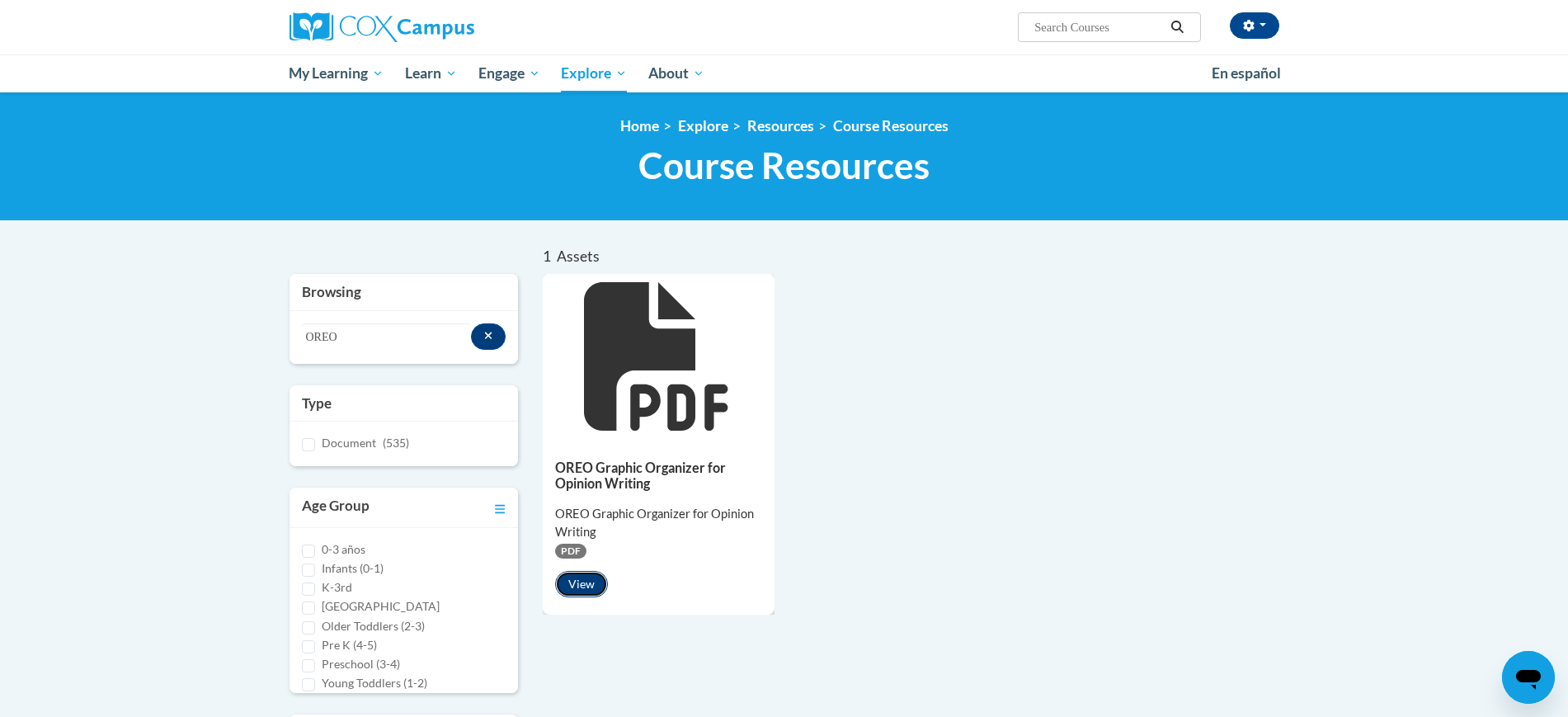
click at [592, 573] on button "View" at bounding box center [582, 584] width 53 height 27
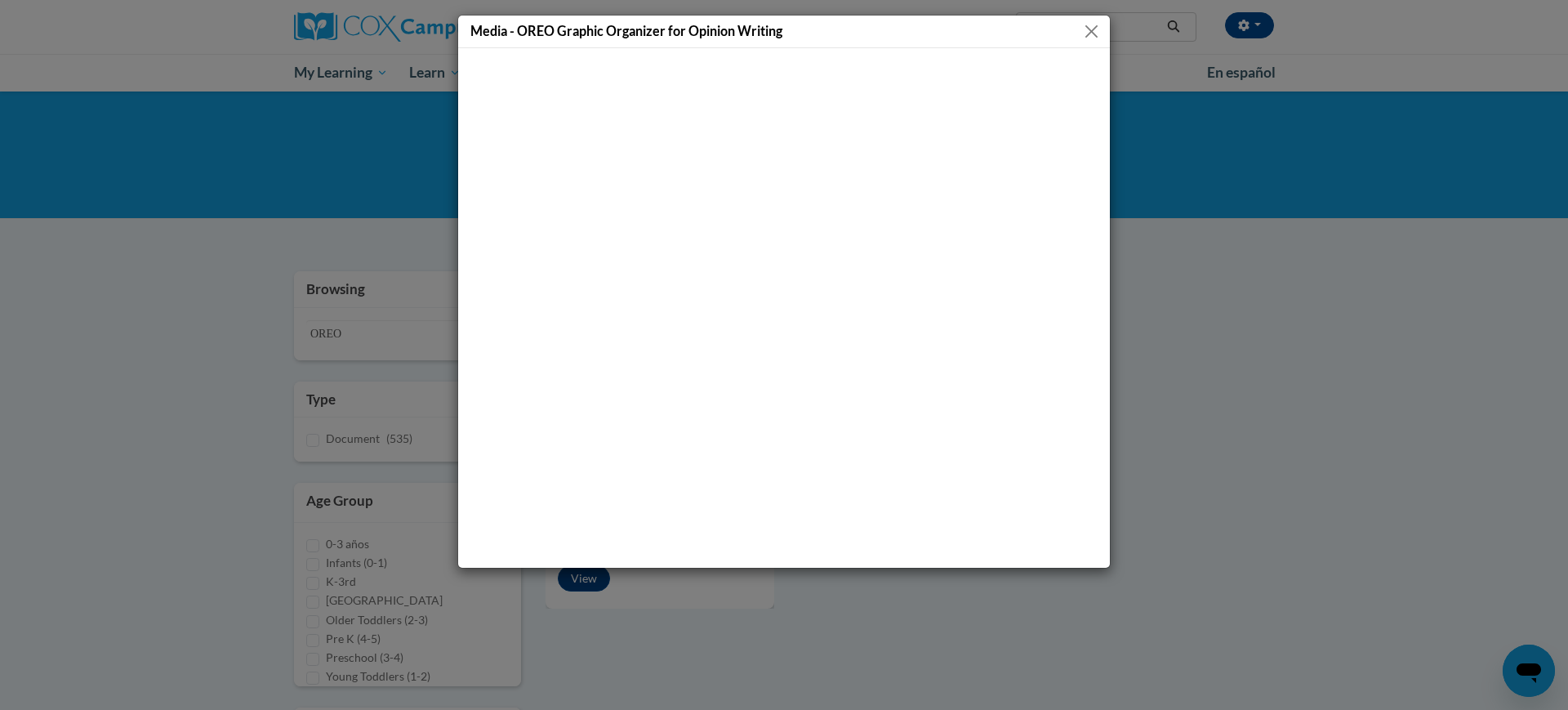
click at [1094, 28] on button "Close" at bounding box center [1092, 32] width 21 height 21
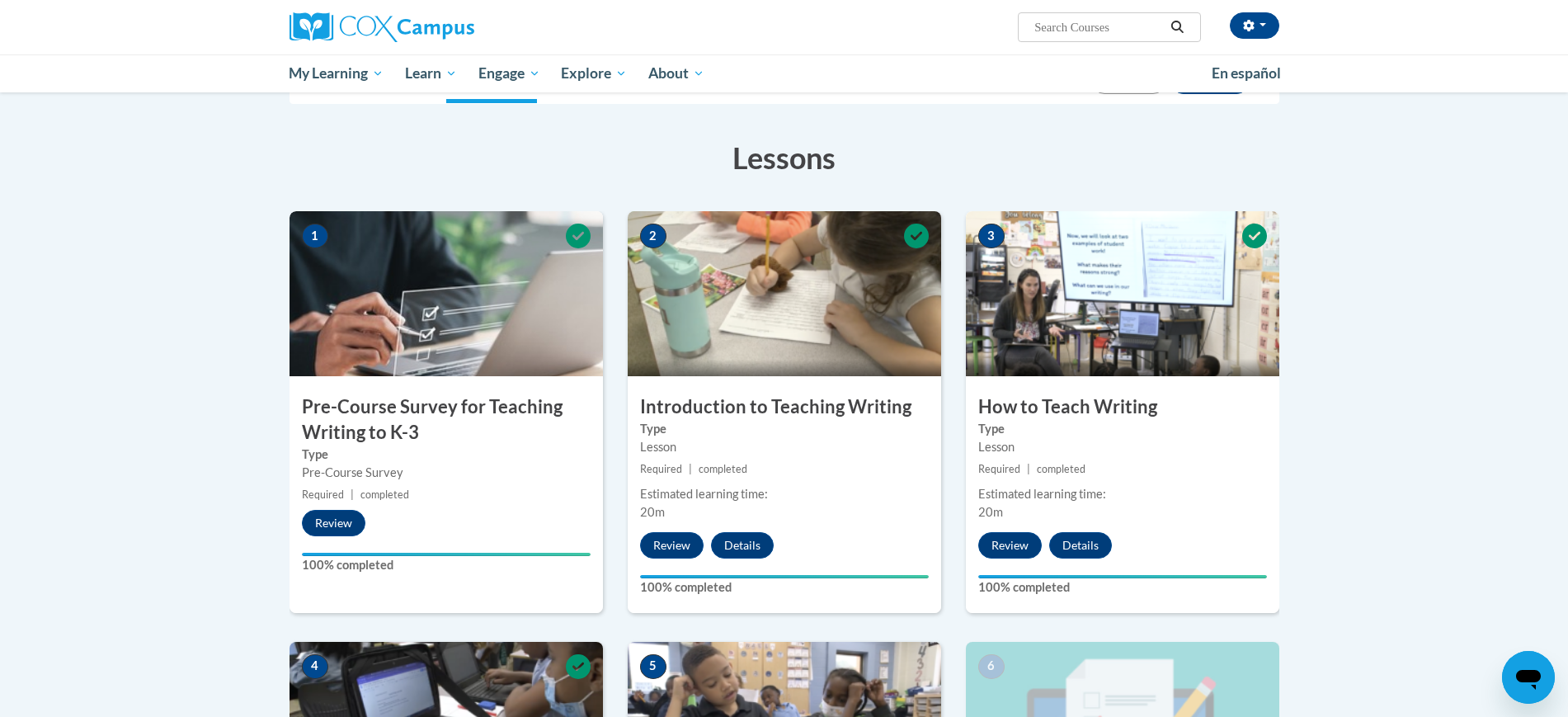
scroll to position [385, 0]
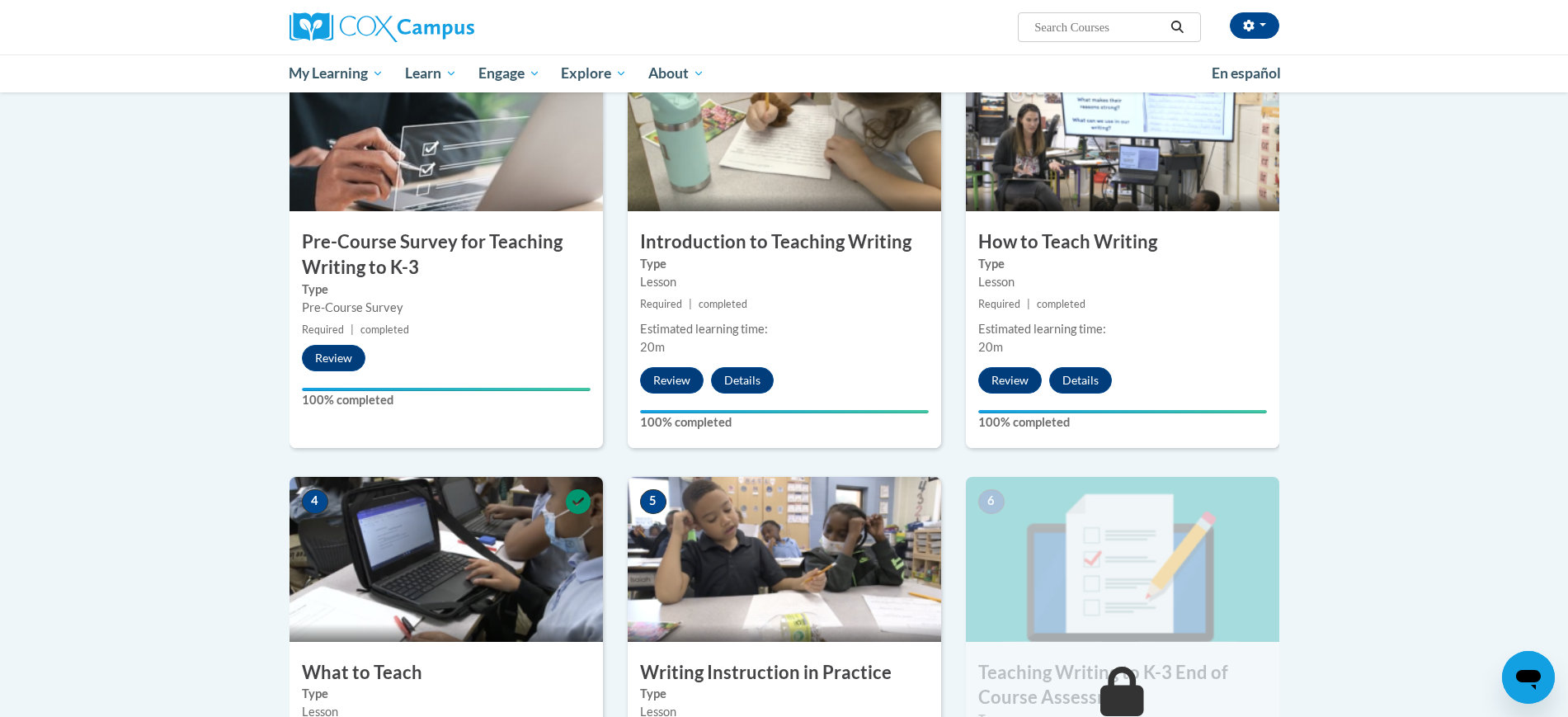
click at [842, 563] on img at bounding box center [784, 559] width 313 height 165
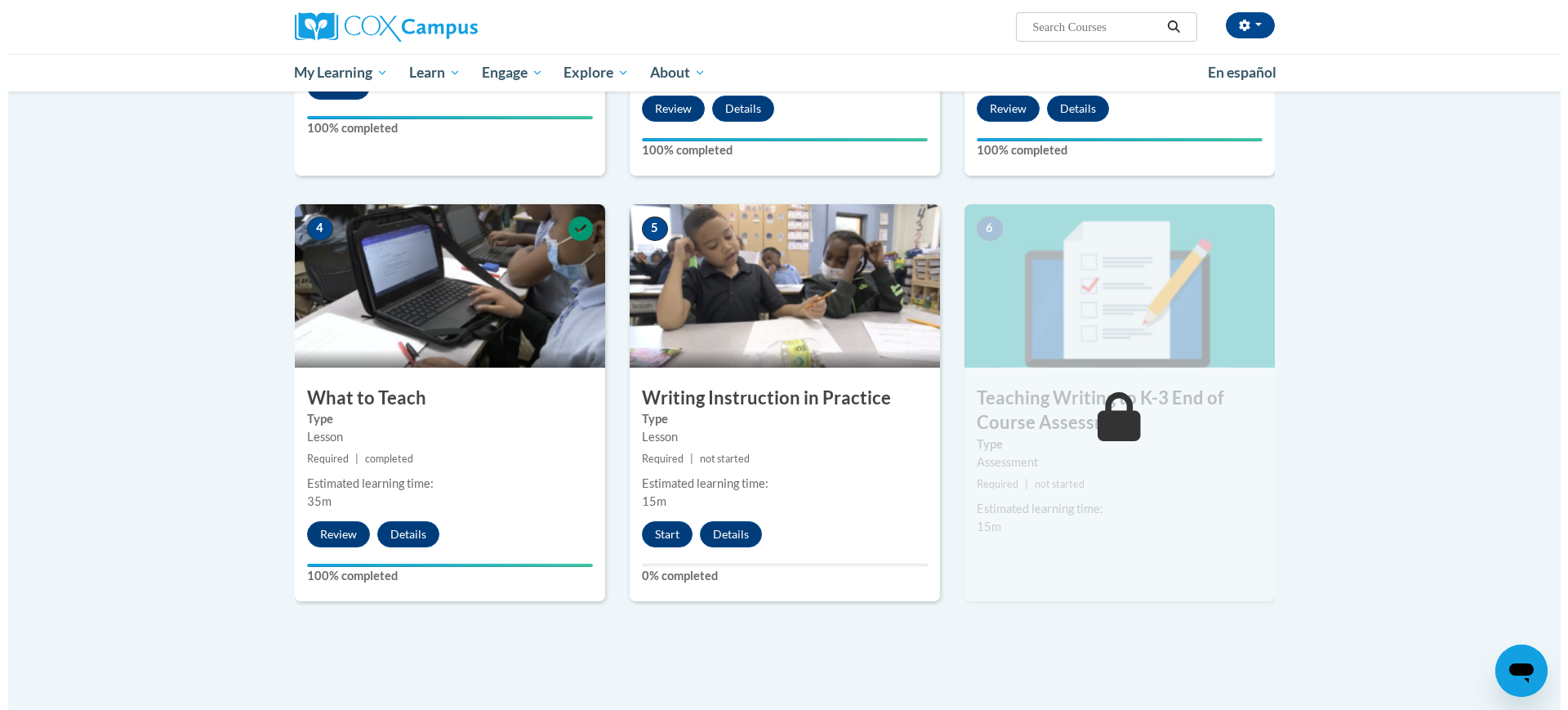
scroll to position [659, 0]
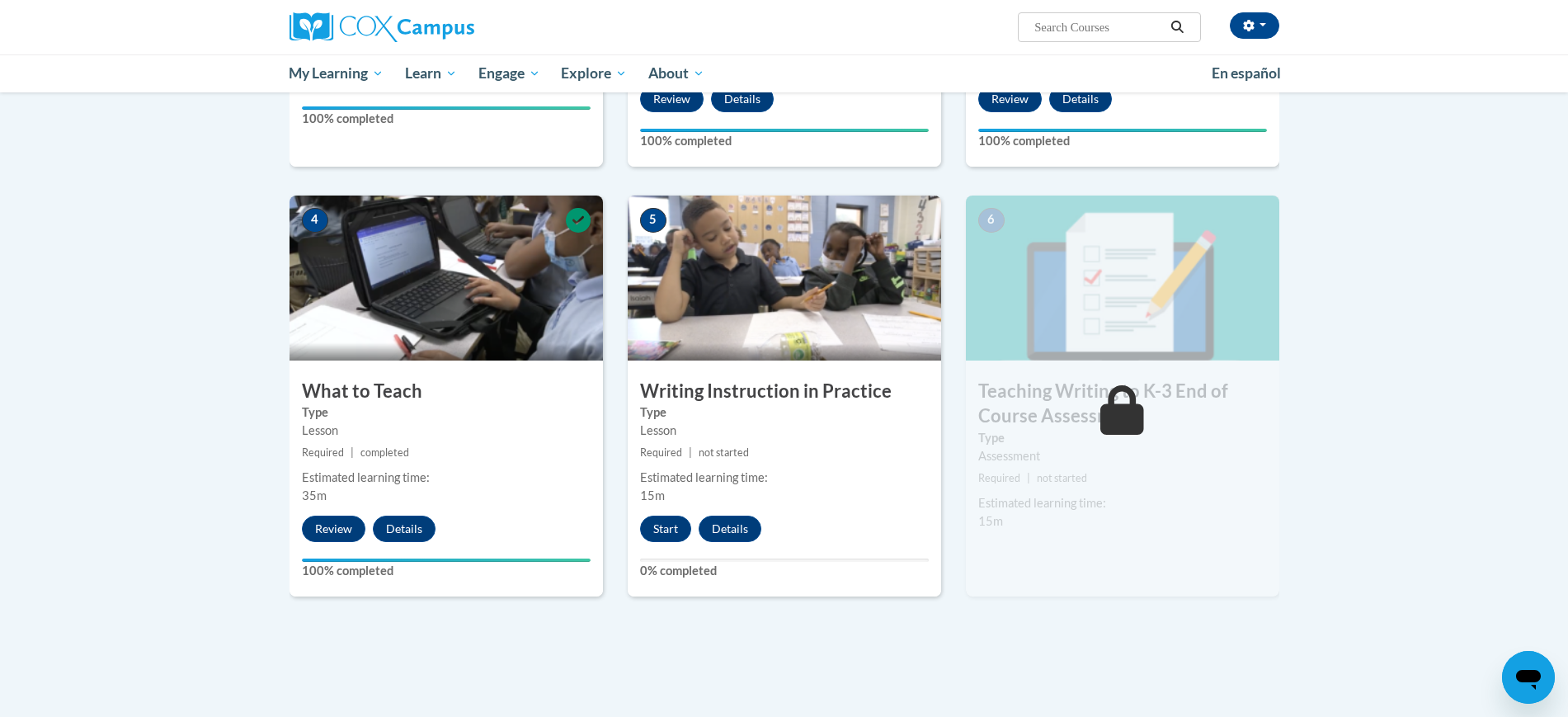
click at [672, 542] on div "5 Writing Instruction in Practice Type Lesson Required | not started Estimated …" at bounding box center [784, 396] width 313 height 401
click at [670, 524] on button "Start" at bounding box center [665, 529] width 51 height 27
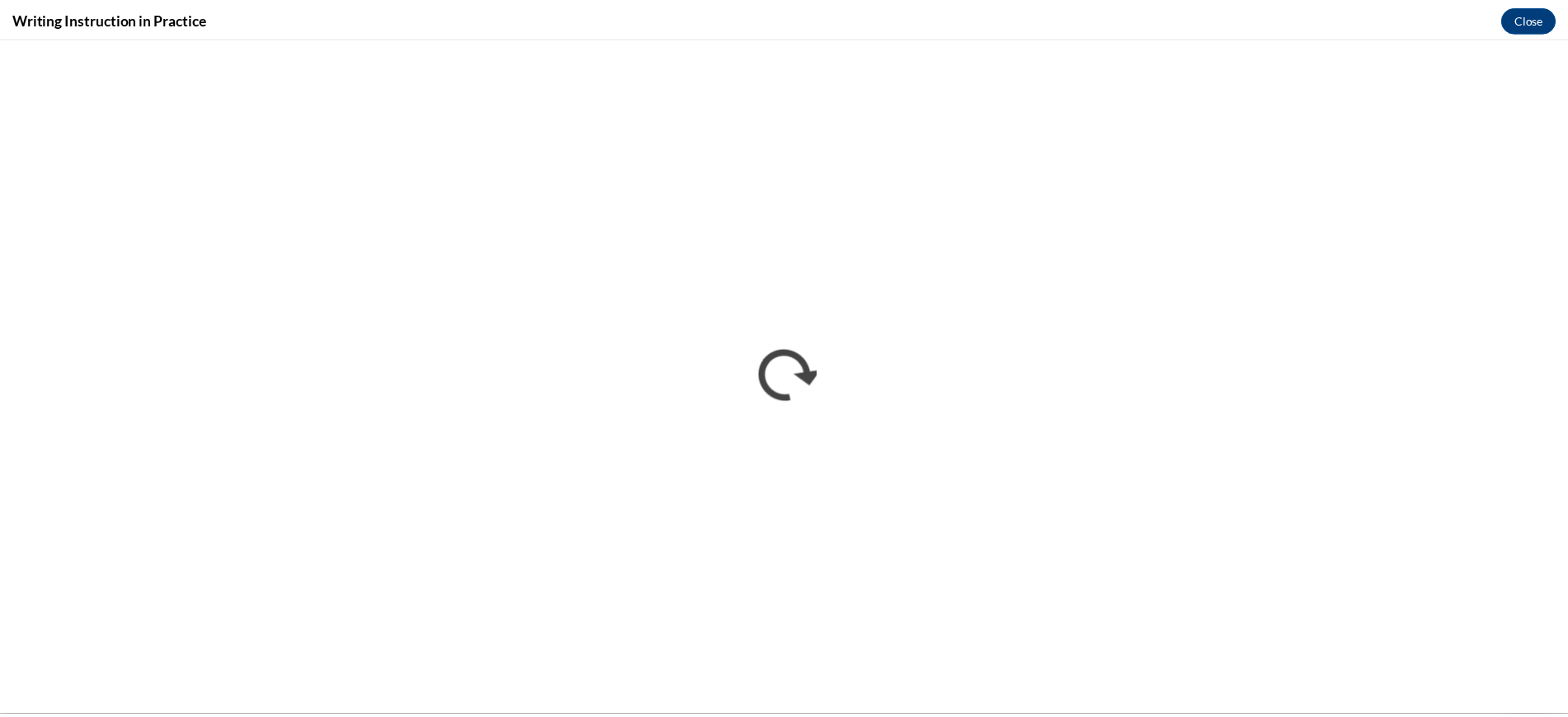
scroll to position [0, 0]
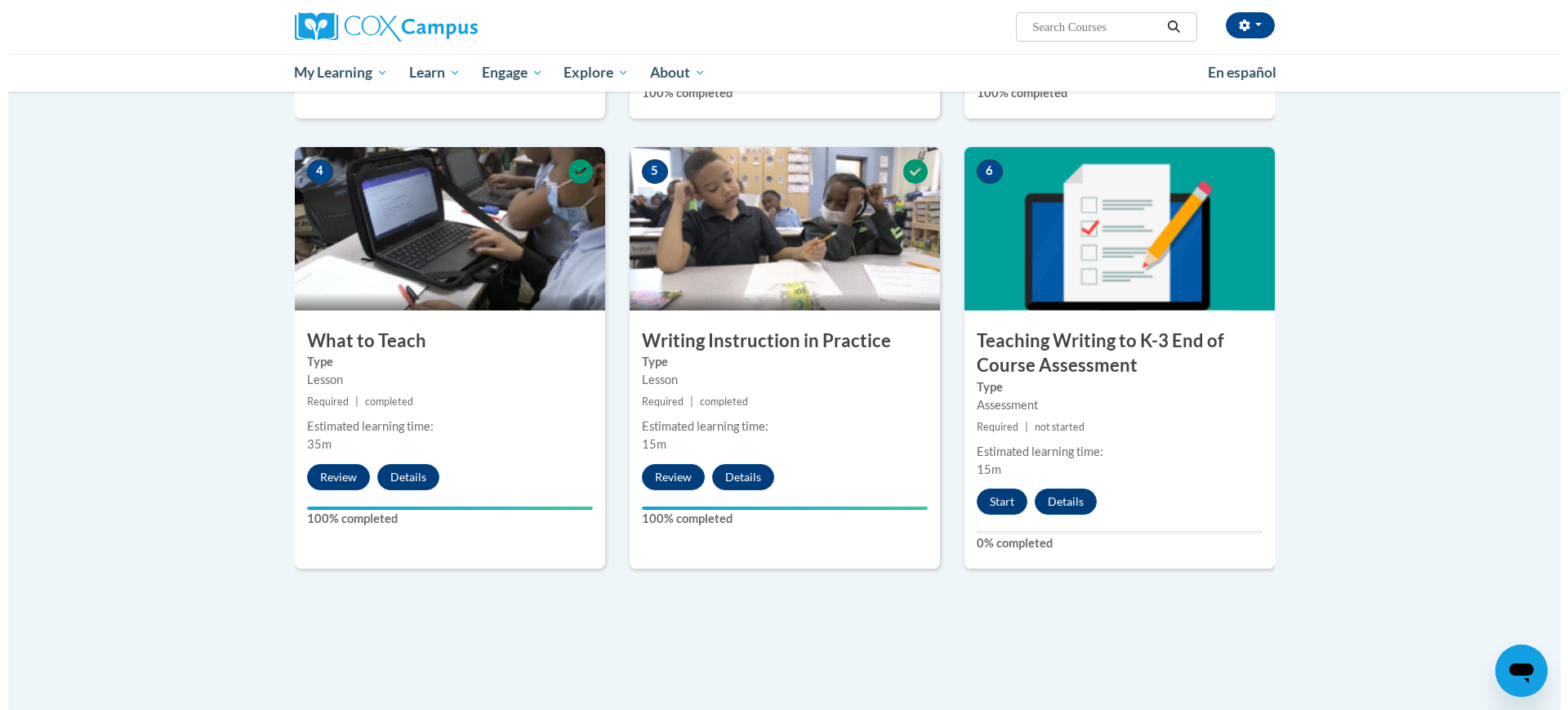
scroll to position [708, 0]
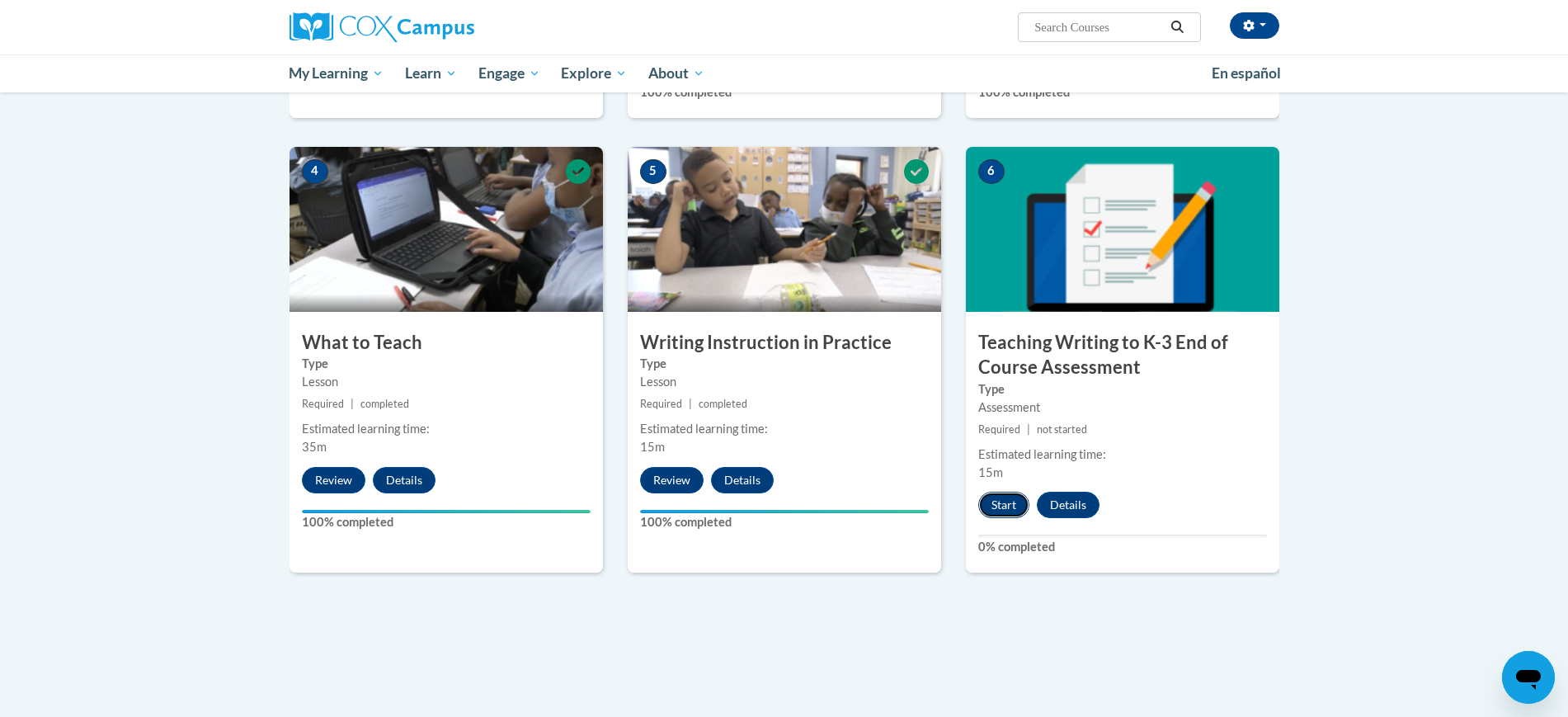
click at [1010, 500] on button "Start" at bounding box center [1004, 505] width 51 height 27
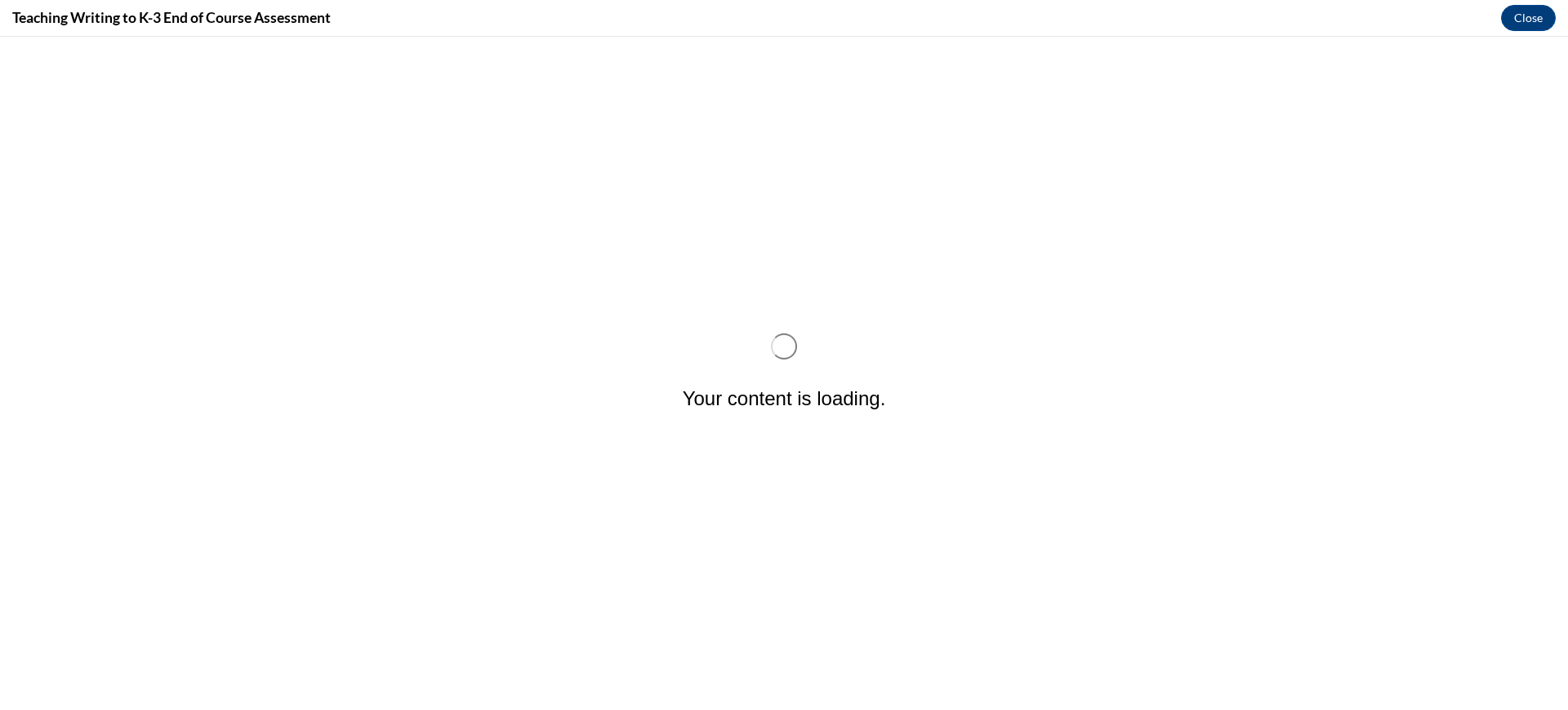
scroll to position [0, 0]
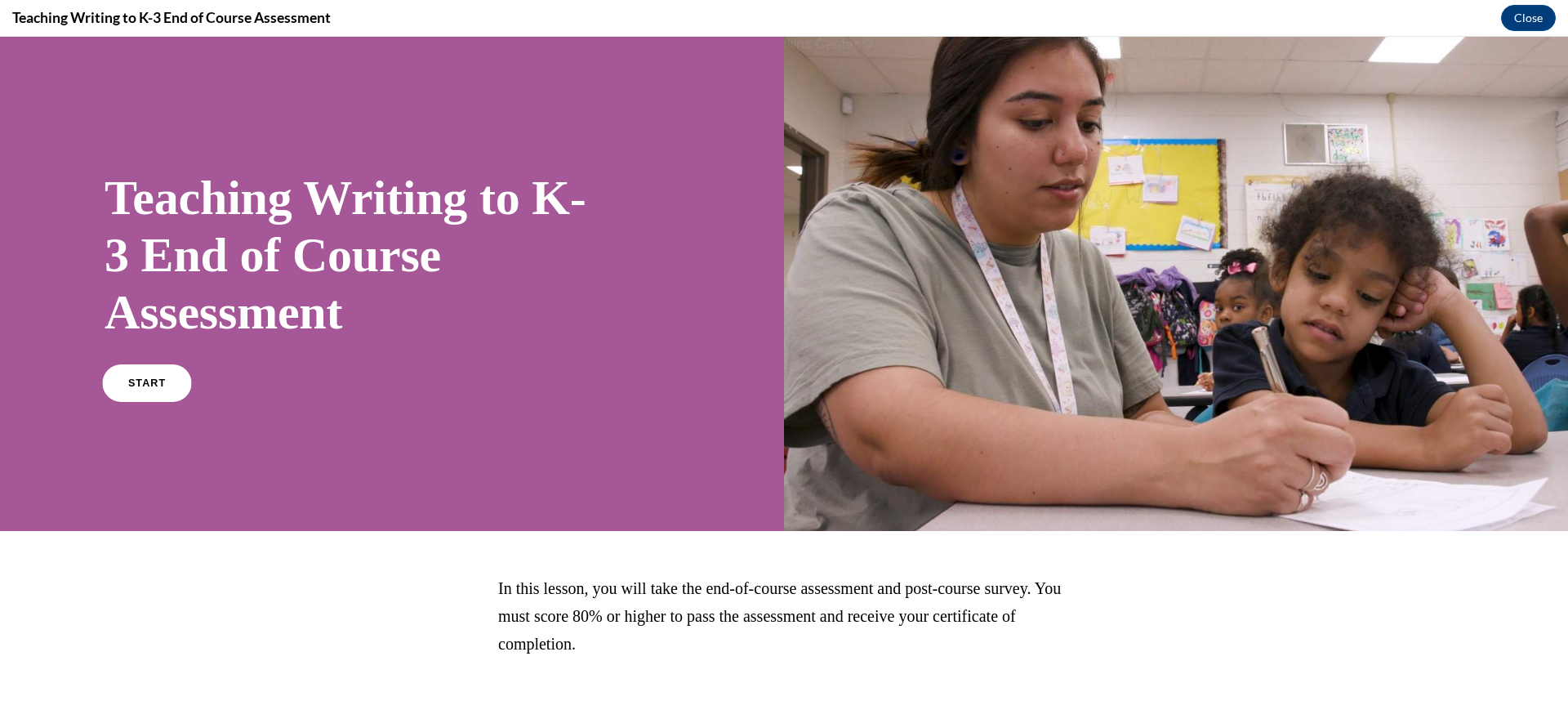
click at [165, 371] on link "START" at bounding box center [147, 384] width 89 height 38
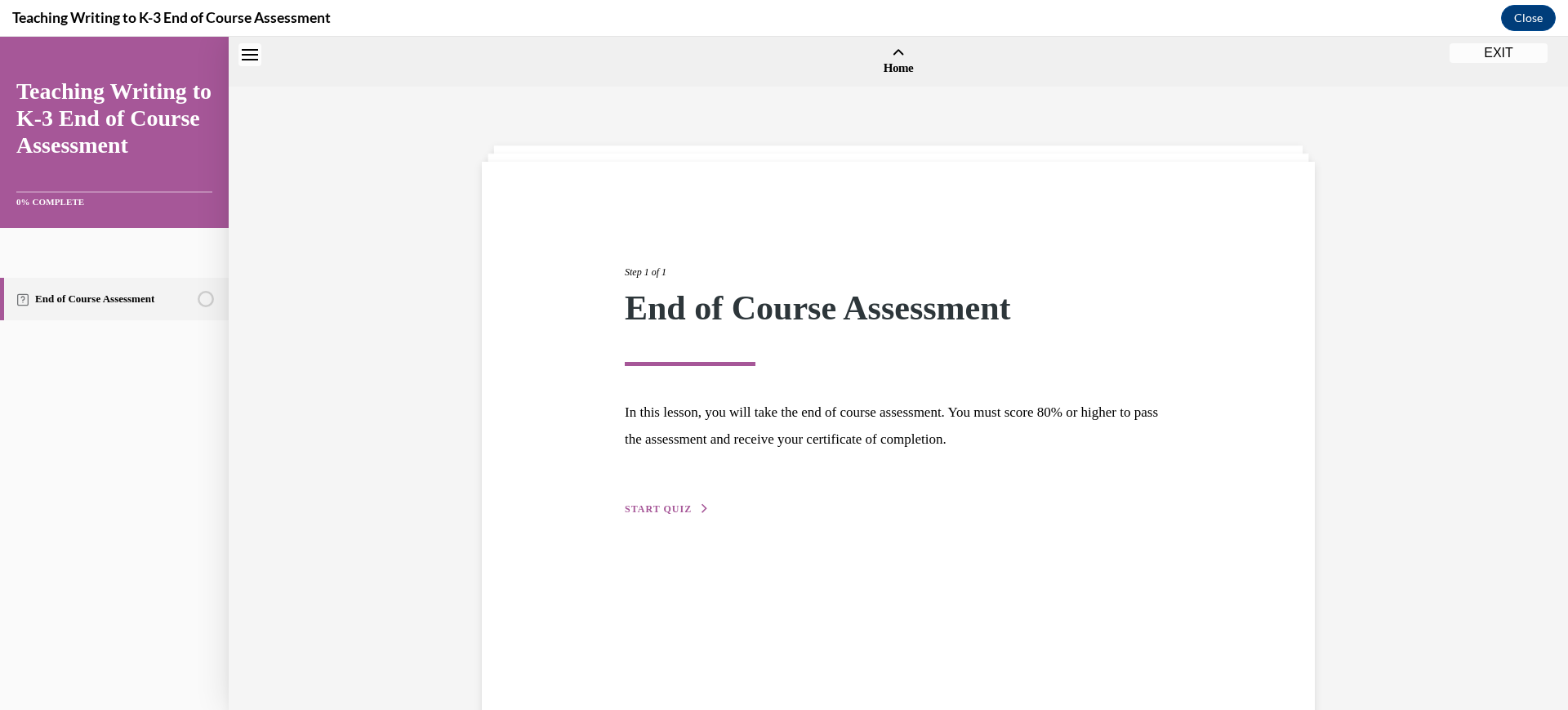
scroll to position [51, 0]
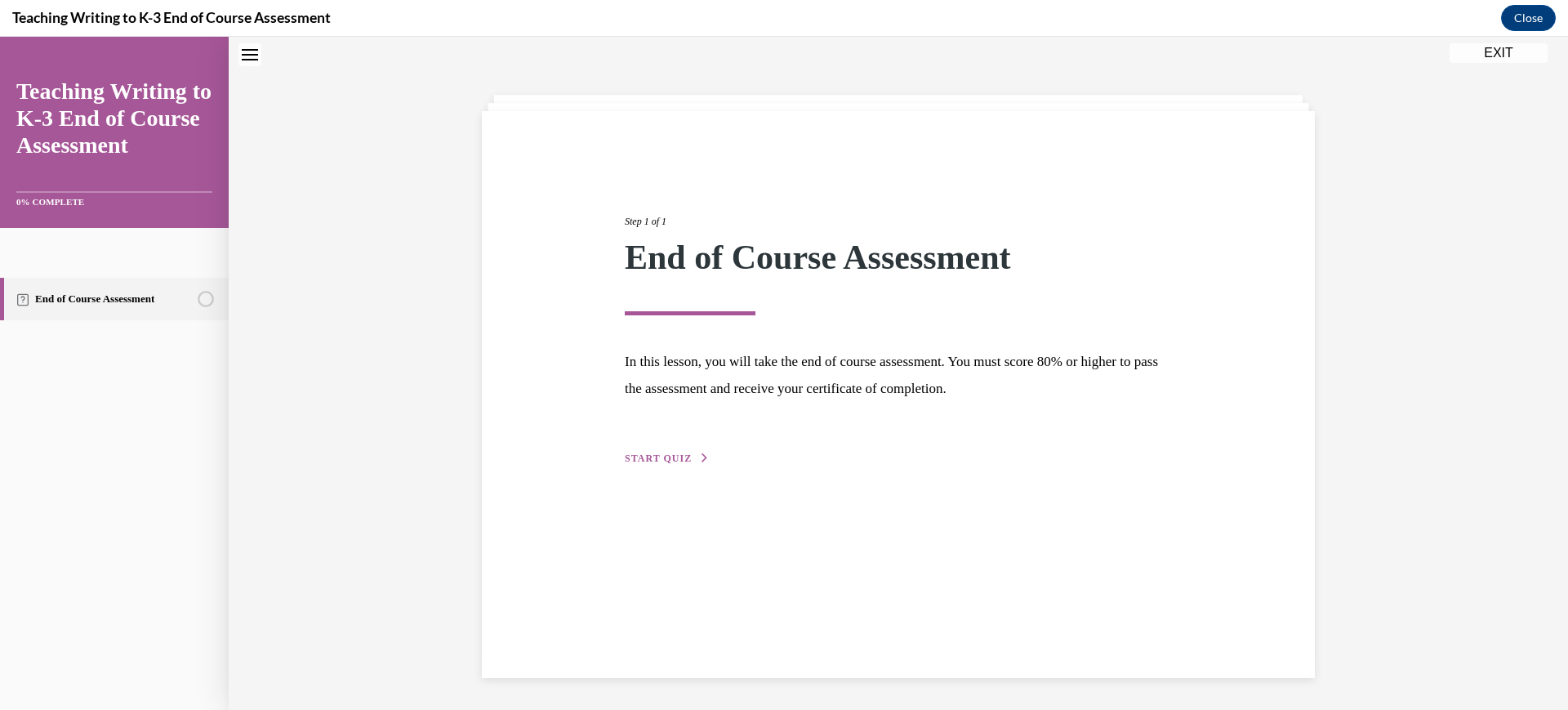
click at [654, 457] on span "START QUIZ" at bounding box center [658, 458] width 67 height 11
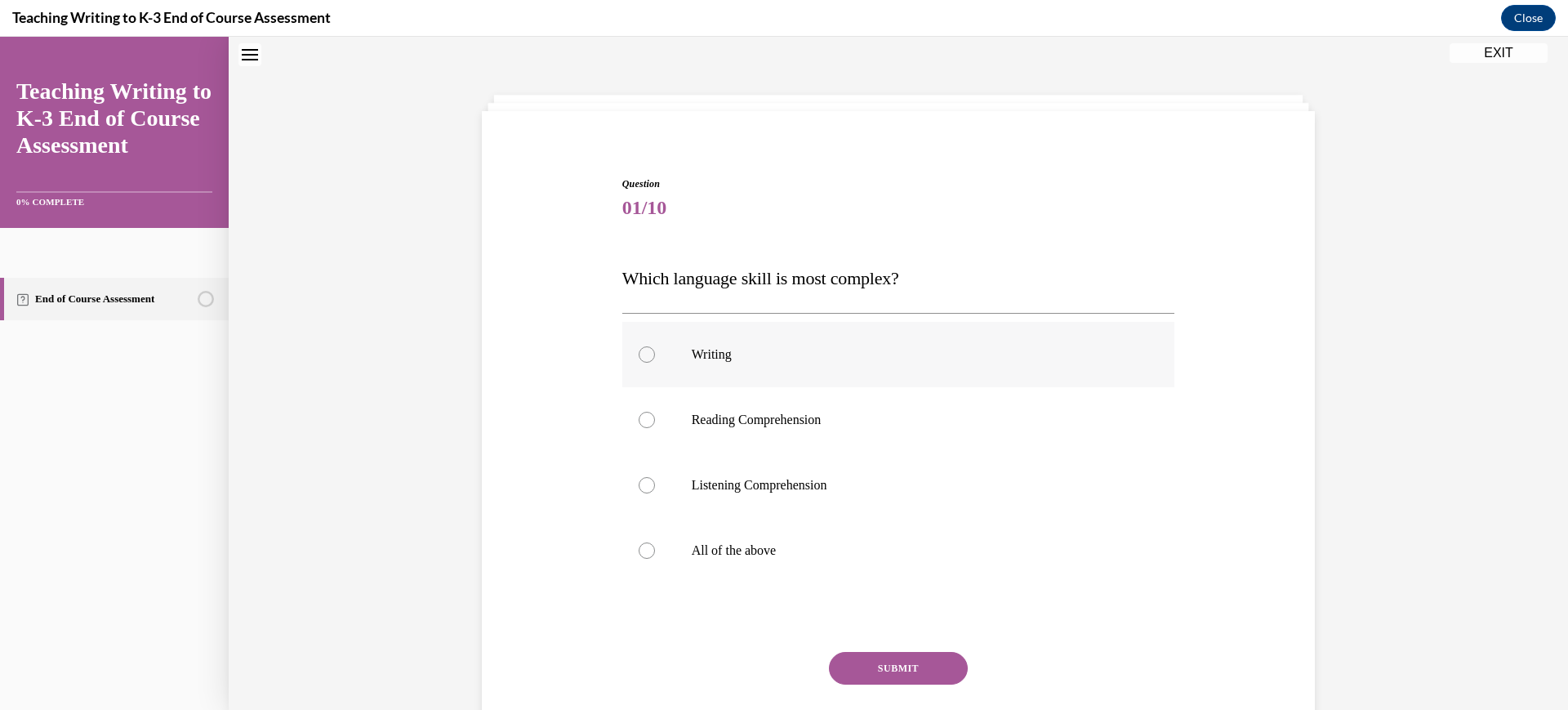
click at [639, 357] on div at bounding box center [647, 354] width 16 height 16
click at [639, 357] on input "Writing" at bounding box center [647, 354] width 16 height 16
radio input "true"
click at [868, 658] on button "SUBMIT" at bounding box center [899, 668] width 139 height 33
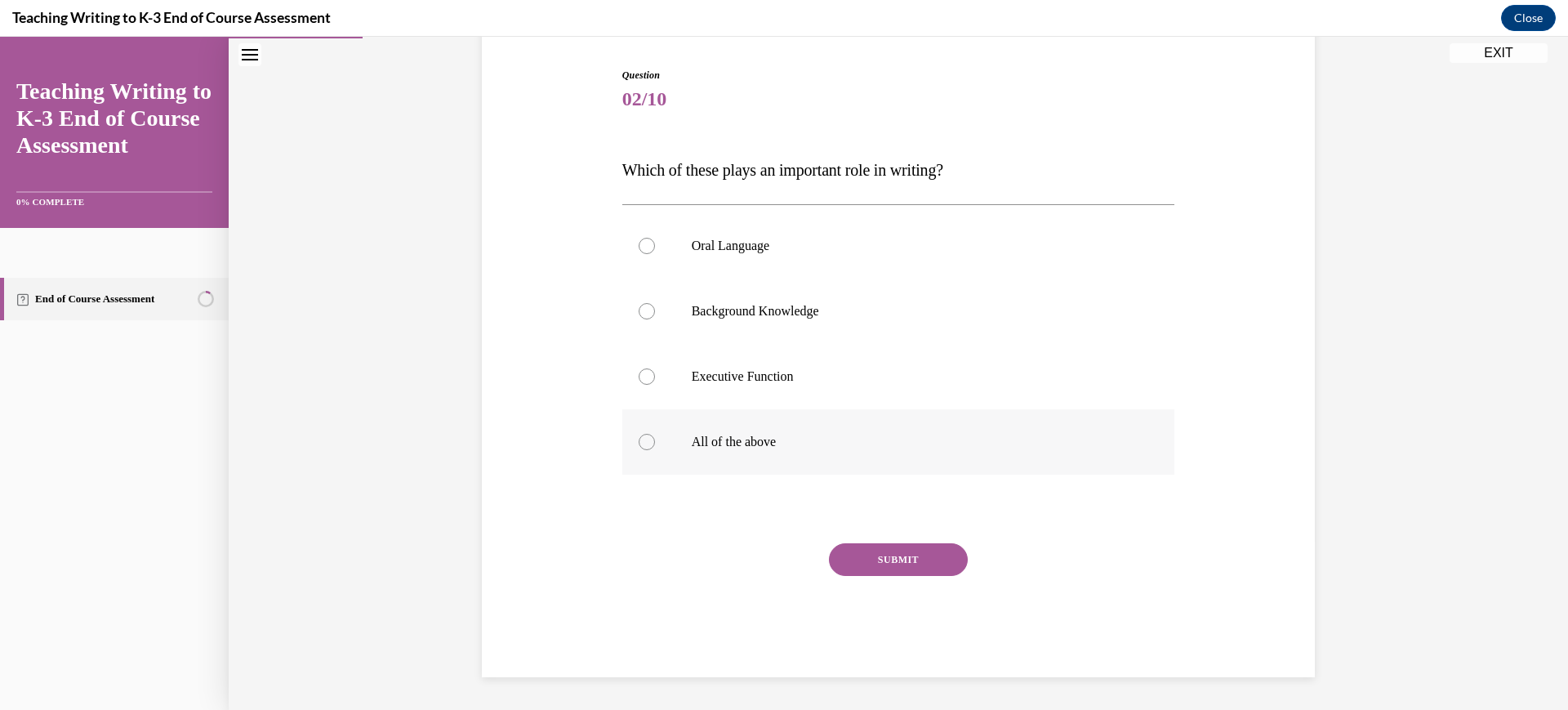
click at [649, 453] on label "All of the above" at bounding box center [899, 442] width 553 height 66
click at [649, 450] on input "All of the above" at bounding box center [647, 441] width 16 height 16
radio input "true"
click at [881, 557] on button "SUBMIT" at bounding box center [899, 560] width 139 height 33
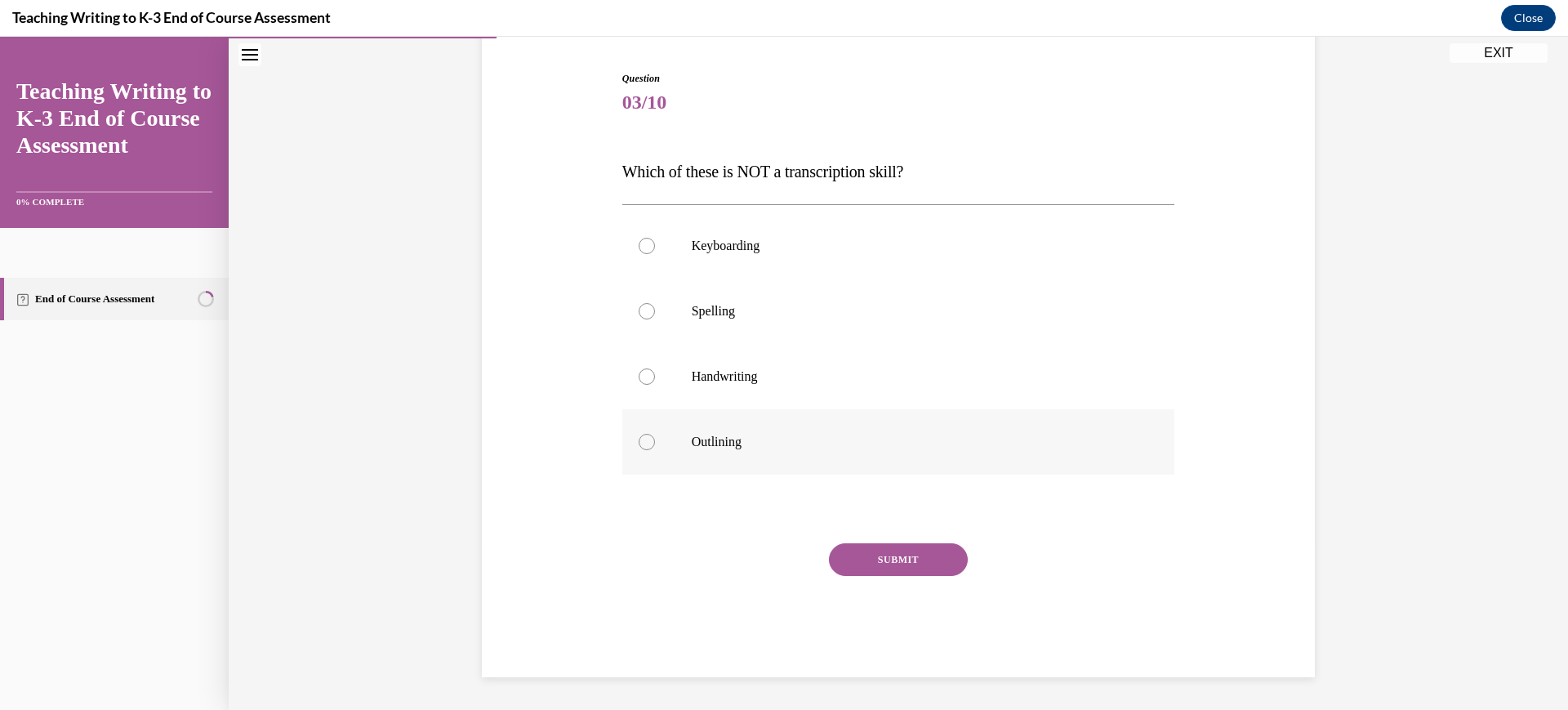
drag, startPoint x: 689, startPoint y: 440, endPoint x: 639, endPoint y: 440, distance: 50.0
click at [639, 440] on div at bounding box center [647, 441] width 16 height 16
click at [639, 440] on input "Outlining" at bounding box center [647, 441] width 16 height 16
radio input "true"
click at [913, 562] on button "SUBMIT" at bounding box center [899, 560] width 139 height 33
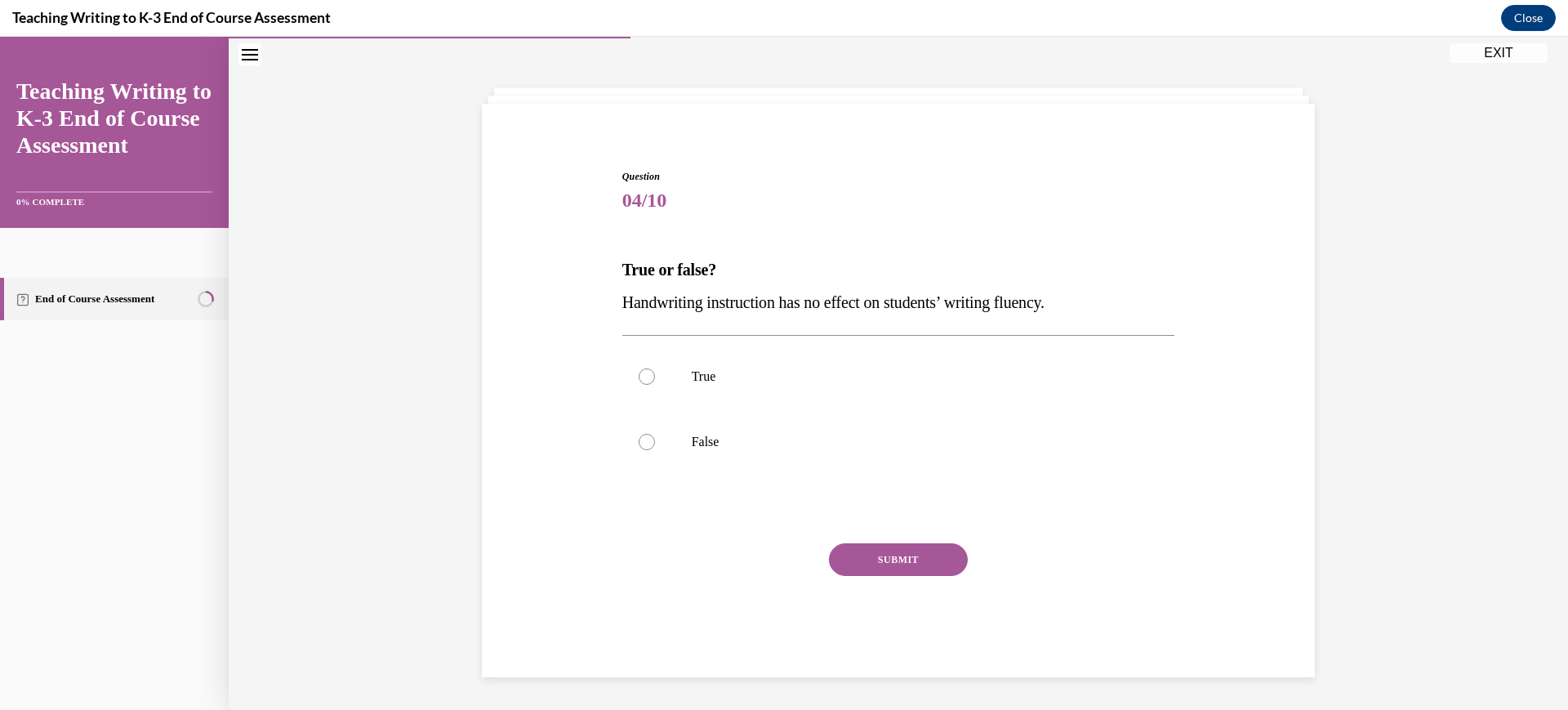
scroll to position [58, 0]
click at [744, 440] on p "False" at bounding box center [913, 441] width 443 height 16
click at [655, 440] on input "False" at bounding box center [647, 441] width 16 height 16
radio input "true"
click at [852, 549] on button "SUBMIT" at bounding box center [899, 560] width 139 height 33
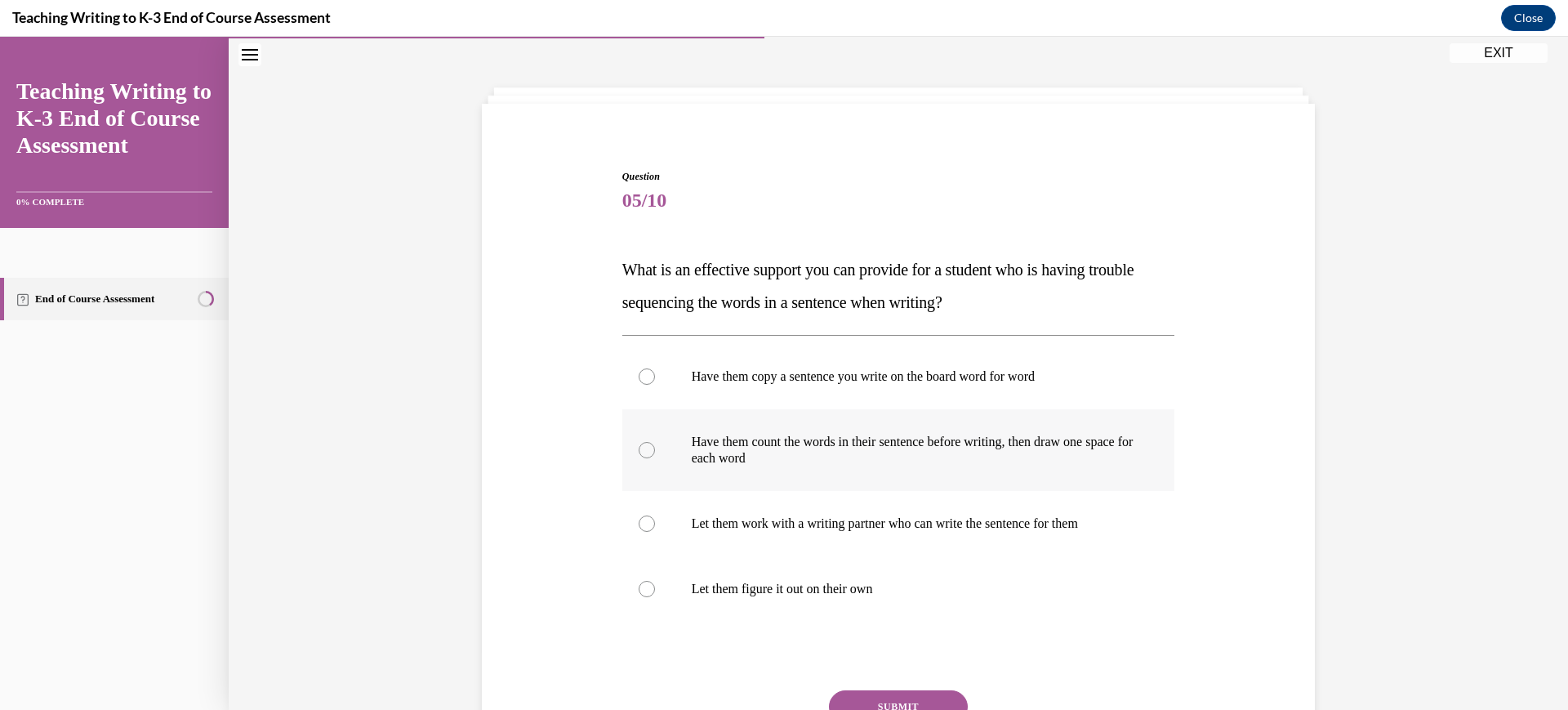
click at [937, 434] on p "Have them count the words in their sentence before writing, then draw one space…" at bounding box center [913, 450] width 443 height 33
click at [655, 442] on input "Have them count the words in their sentence before writing, then draw one space…" at bounding box center [647, 450] width 16 height 16
radio input "true"
click at [883, 693] on button "SUBMIT" at bounding box center [899, 706] width 139 height 33
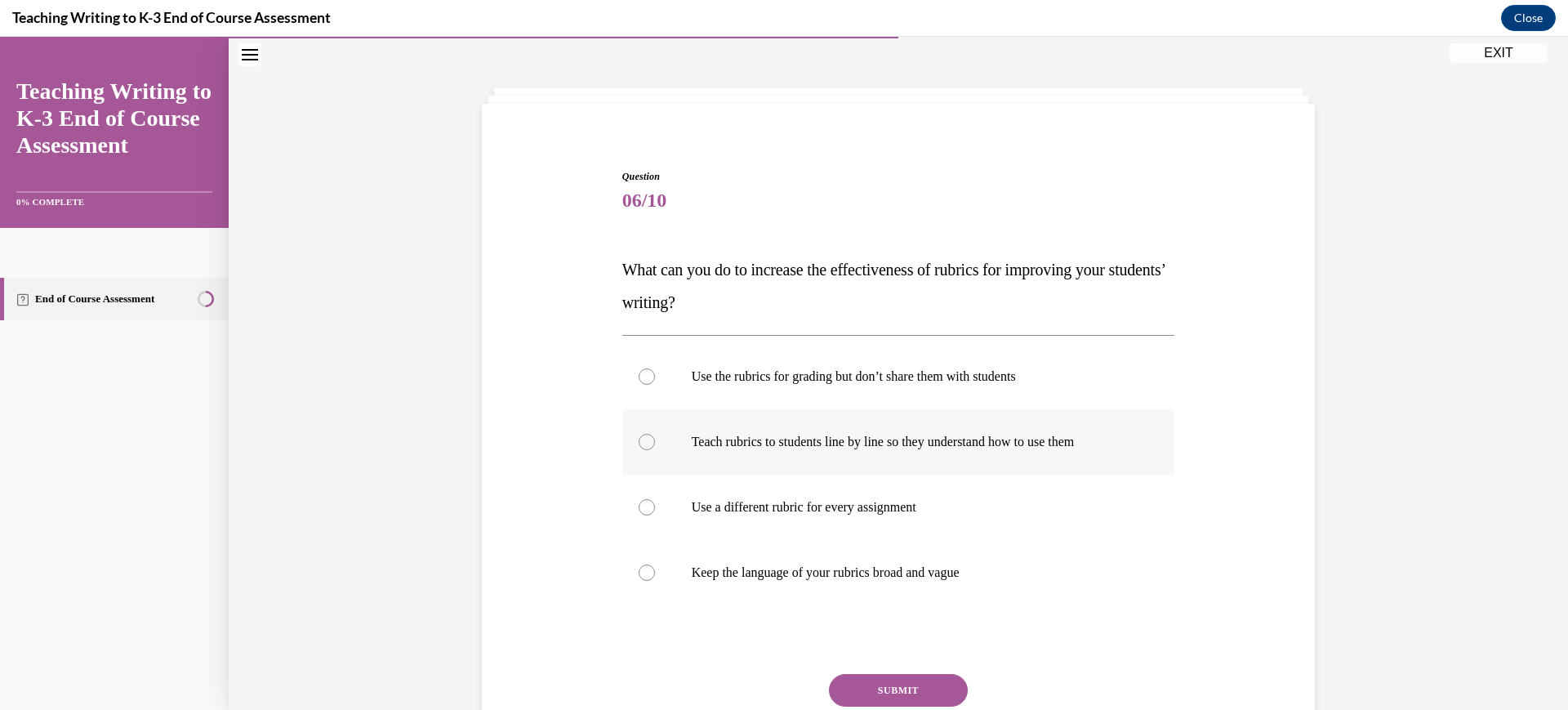
click at [1036, 439] on p "Teach rubrics to students line by line so they understand how to use them" at bounding box center [913, 441] width 443 height 16
click at [655, 439] on input "Teach rubrics to students line by line so they understand how to use them" at bounding box center [647, 441] width 16 height 16
radio input "true"
click at [897, 690] on button "SUBMIT" at bounding box center [899, 690] width 139 height 33
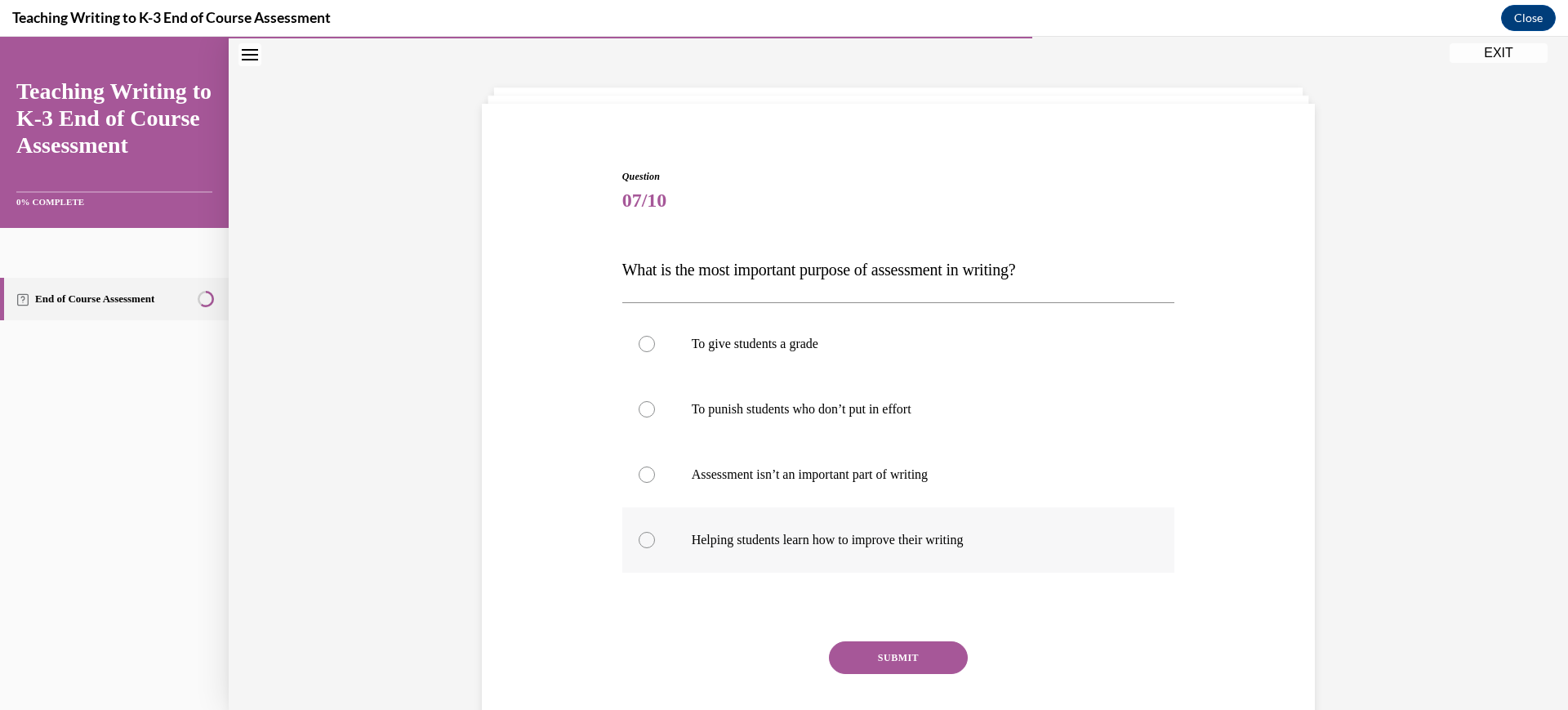
click at [931, 521] on label "Helping students learn how to improve their writing" at bounding box center [899, 541] width 553 height 66
click at [655, 532] on input "Helping students learn how to improve their writing" at bounding box center [647, 540] width 16 height 16
radio input "true"
click at [872, 664] on button "SUBMIT" at bounding box center [899, 657] width 139 height 33
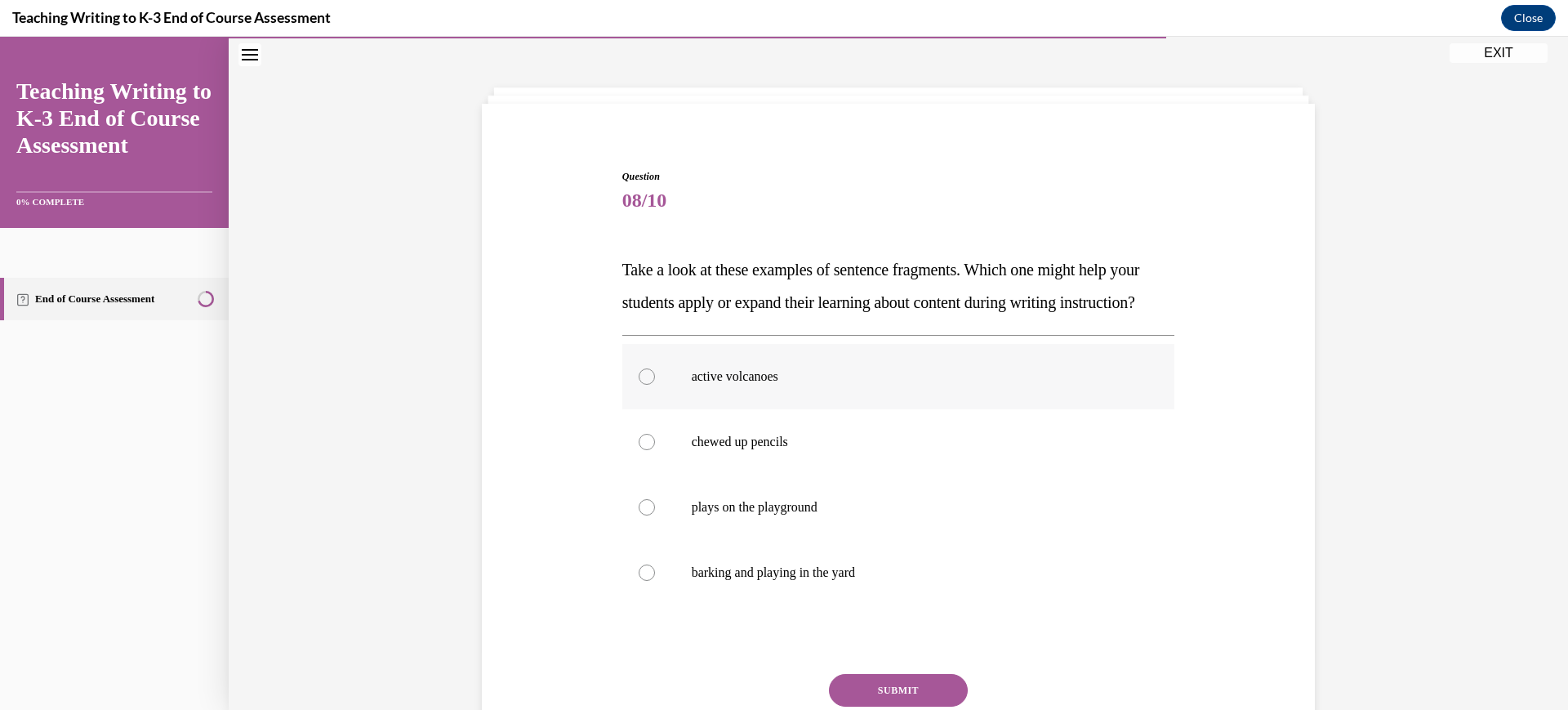
click at [783, 400] on label "active volcanoes" at bounding box center [899, 377] width 553 height 66
click at [655, 385] on input "active volcanoes" at bounding box center [647, 376] width 16 height 16
radio input "true"
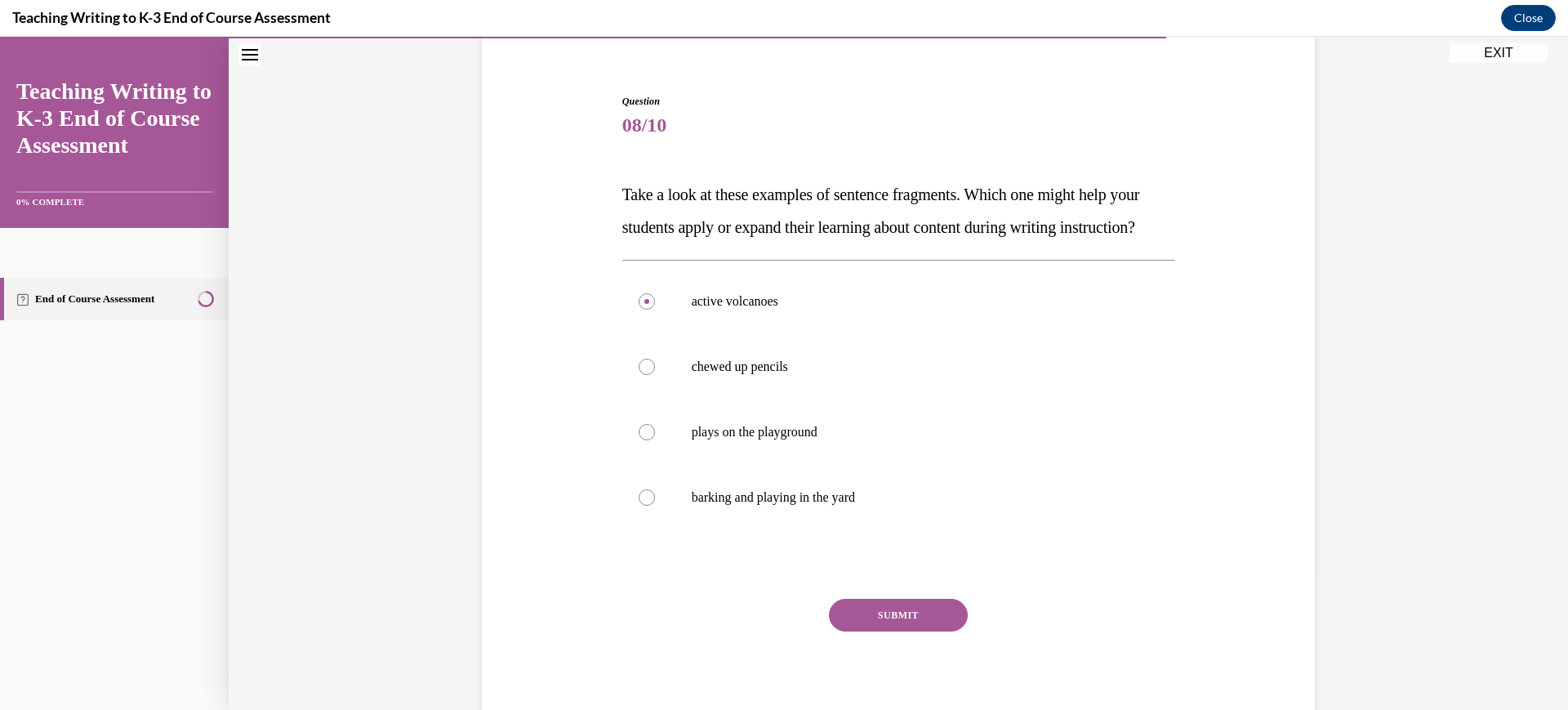
scroll to position [149, 0]
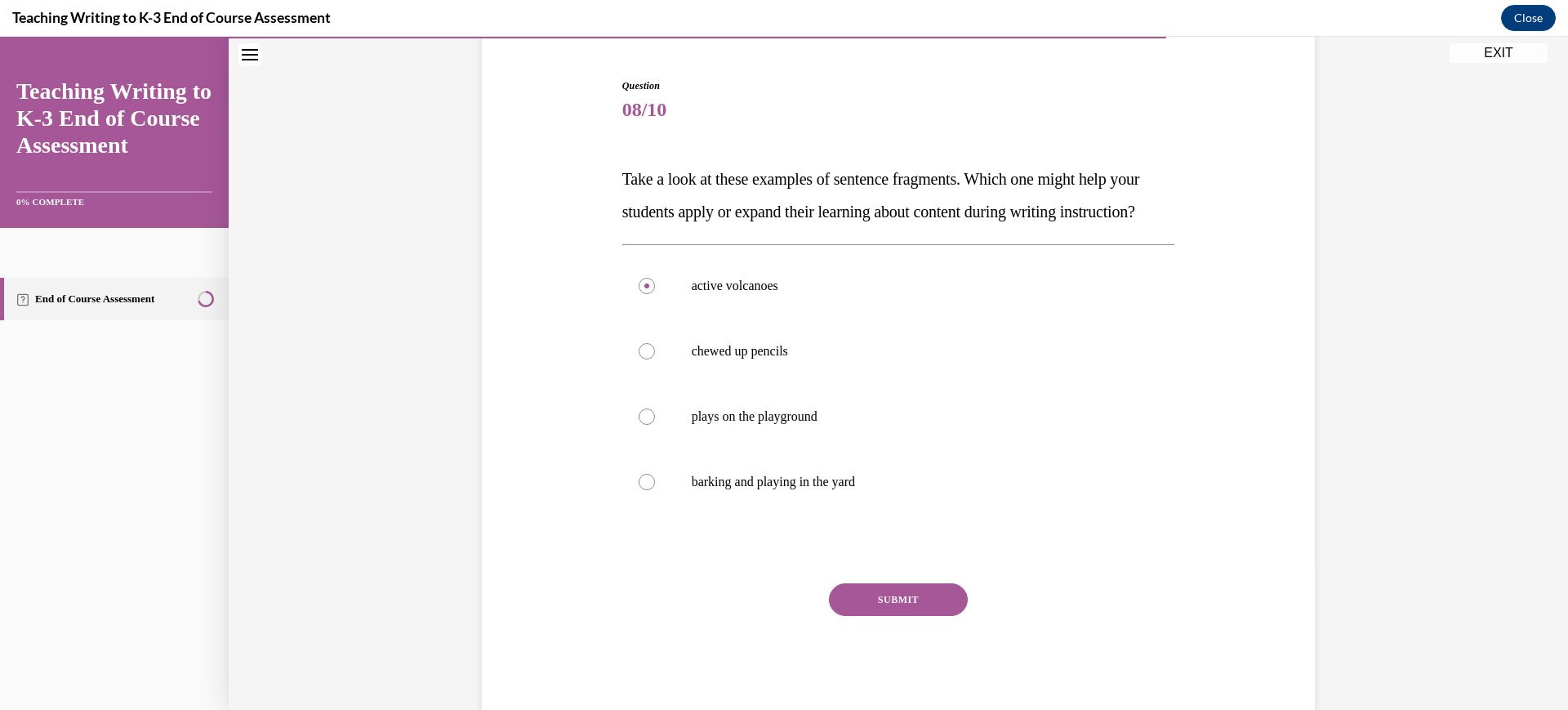
click at [870, 616] on button "SUBMIT" at bounding box center [899, 599] width 139 height 33
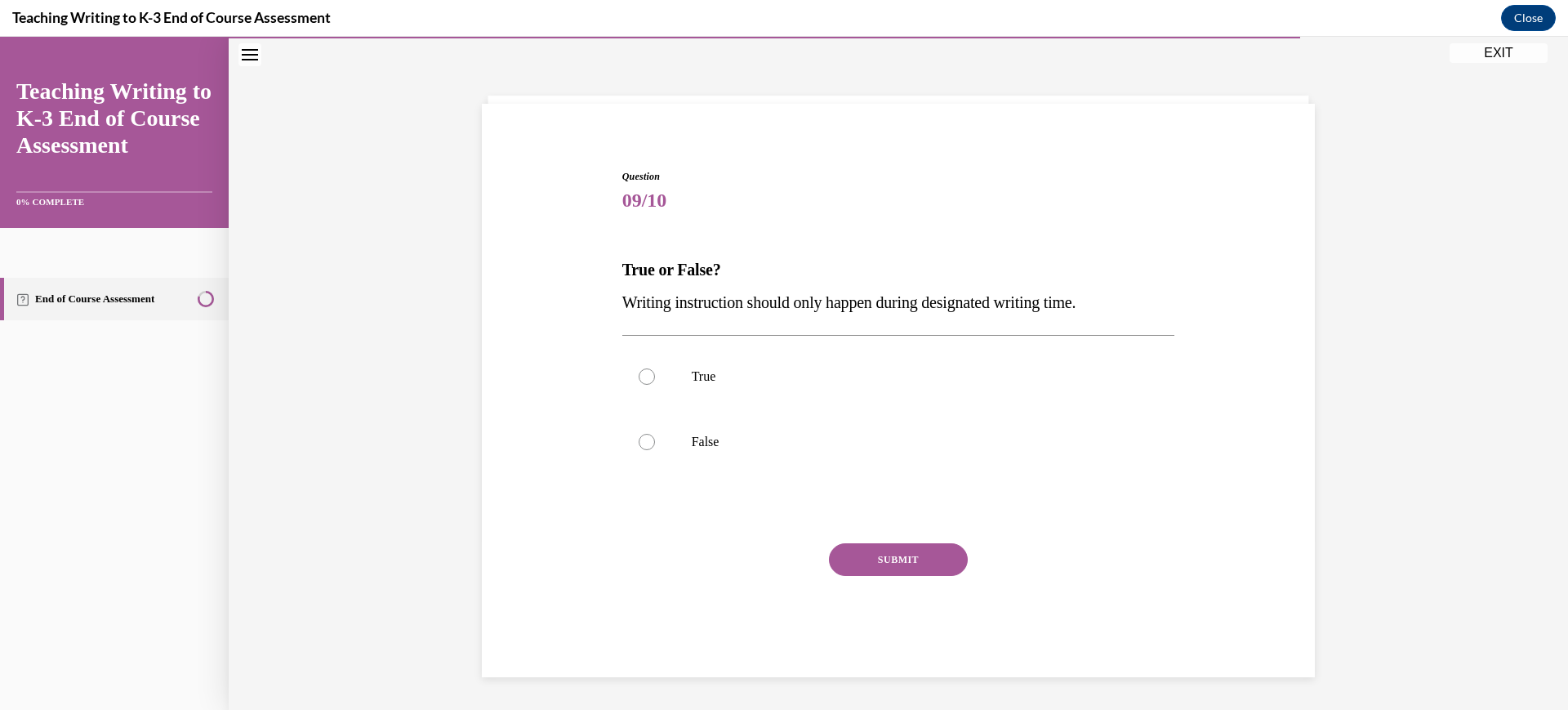
scroll to position [58, 0]
click at [833, 439] on p "False" at bounding box center [913, 441] width 443 height 16
click at [655, 439] on input "False" at bounding box center [647, 441] width 16 height 16
radio input "true"
click at [879, 551] on button "SUBMIT" at bounding box center [899, 560] width 139 height 33
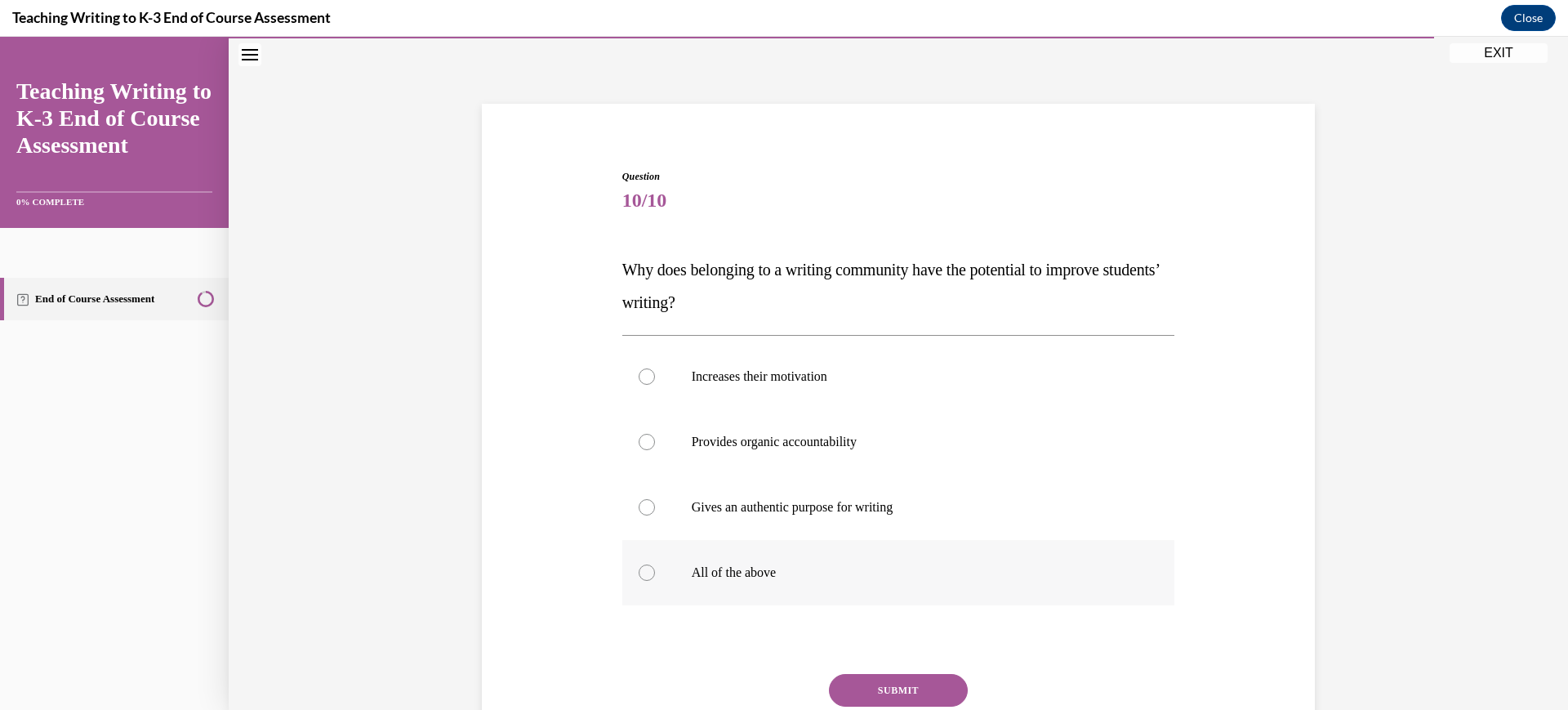
click at [726, 559] on label "All of the above" at bounding box center [899, 573] width 553 height 66
click at [655, 564] on input "All of the above" at bounding box center [647, 572] width 16 height 16
radio input "true"
click at [883, 689] on button "SUBMIT" at bounding box center [899, 690] width 139 height 33
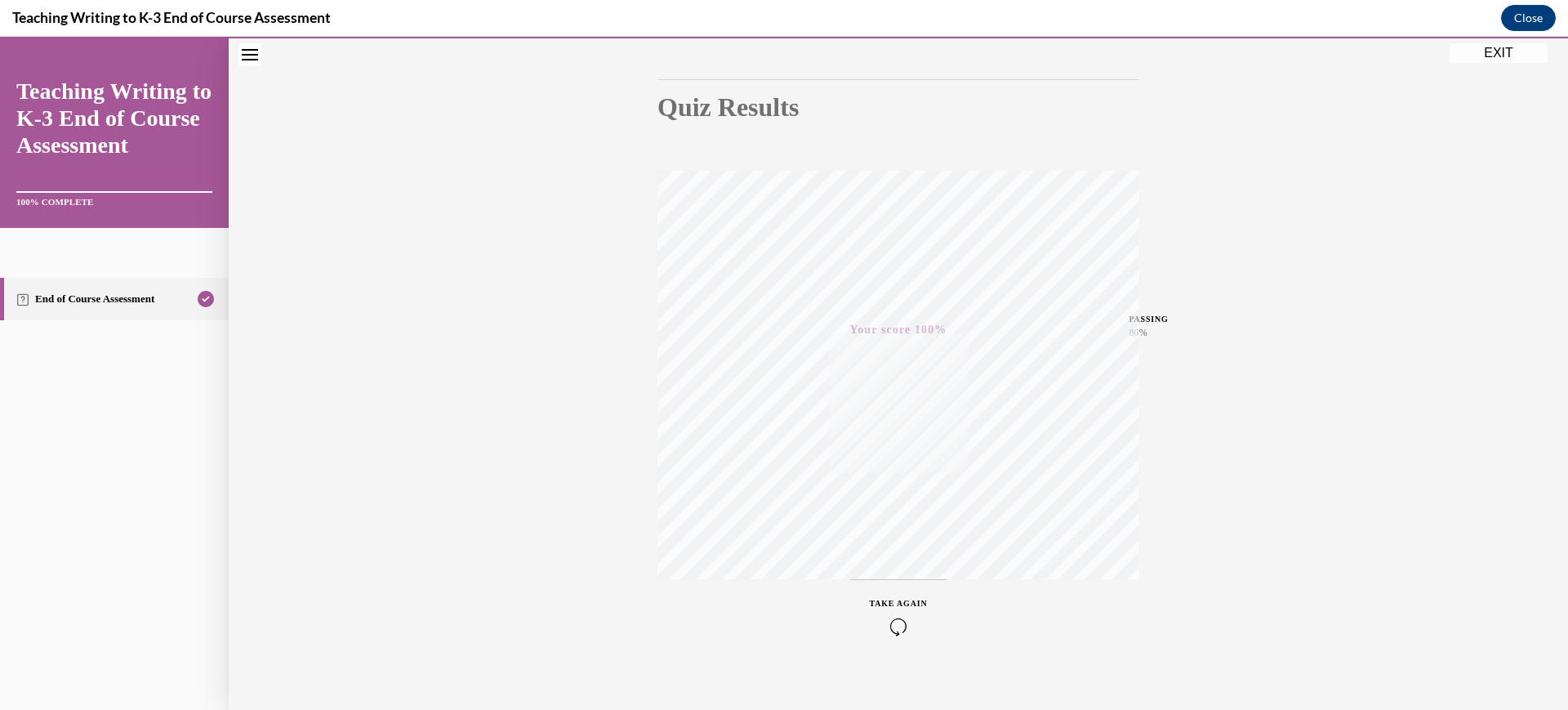
scroll to position [165, 0]
click at [1506, 55] on button "EXIT" at bounding box center [1498, 53] width 98 height 20
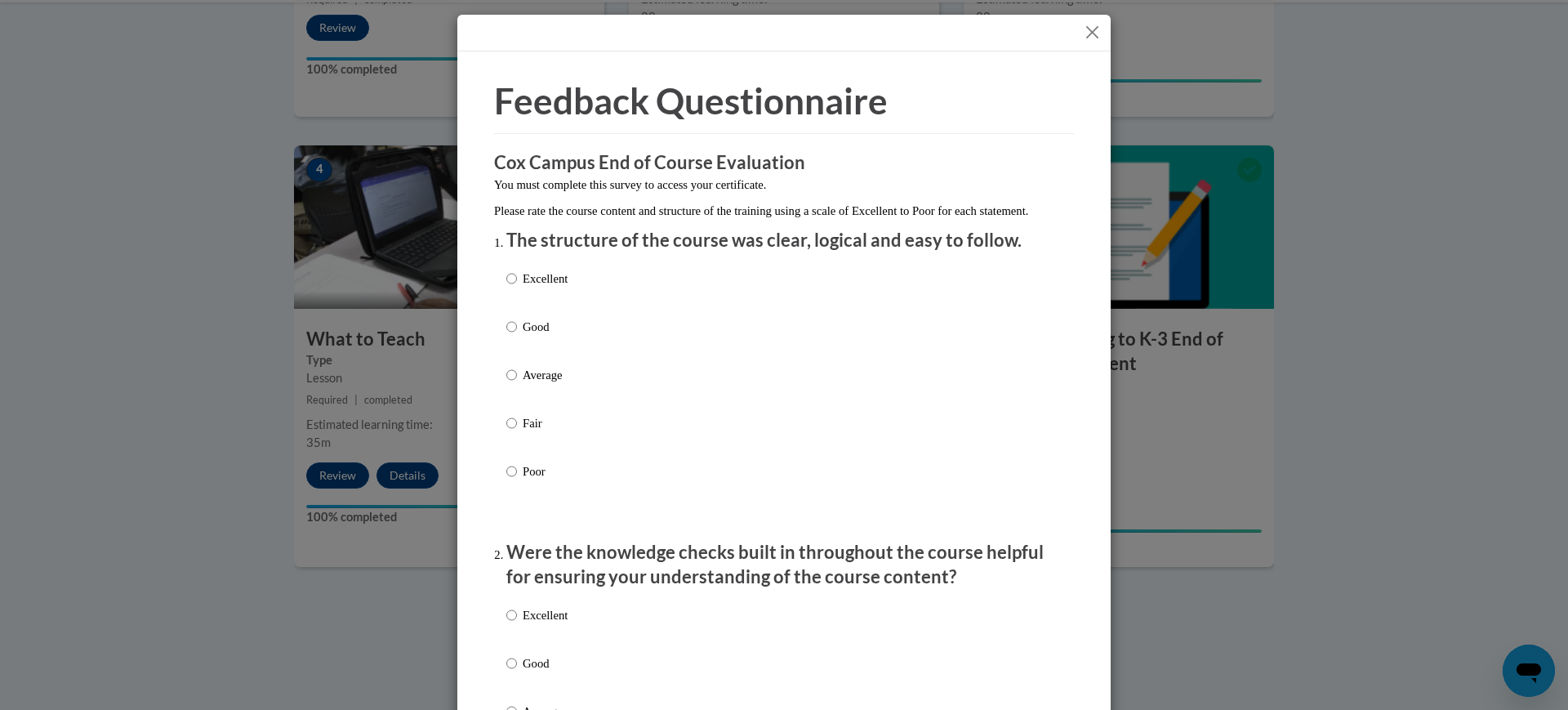
click at [525, 336] on p "Good" at bounding box center [545, 326] width 45 height 18
click at [517, 336] on input "Good" at bounding box center [511, 326] width 10 height 18
radio input "true"
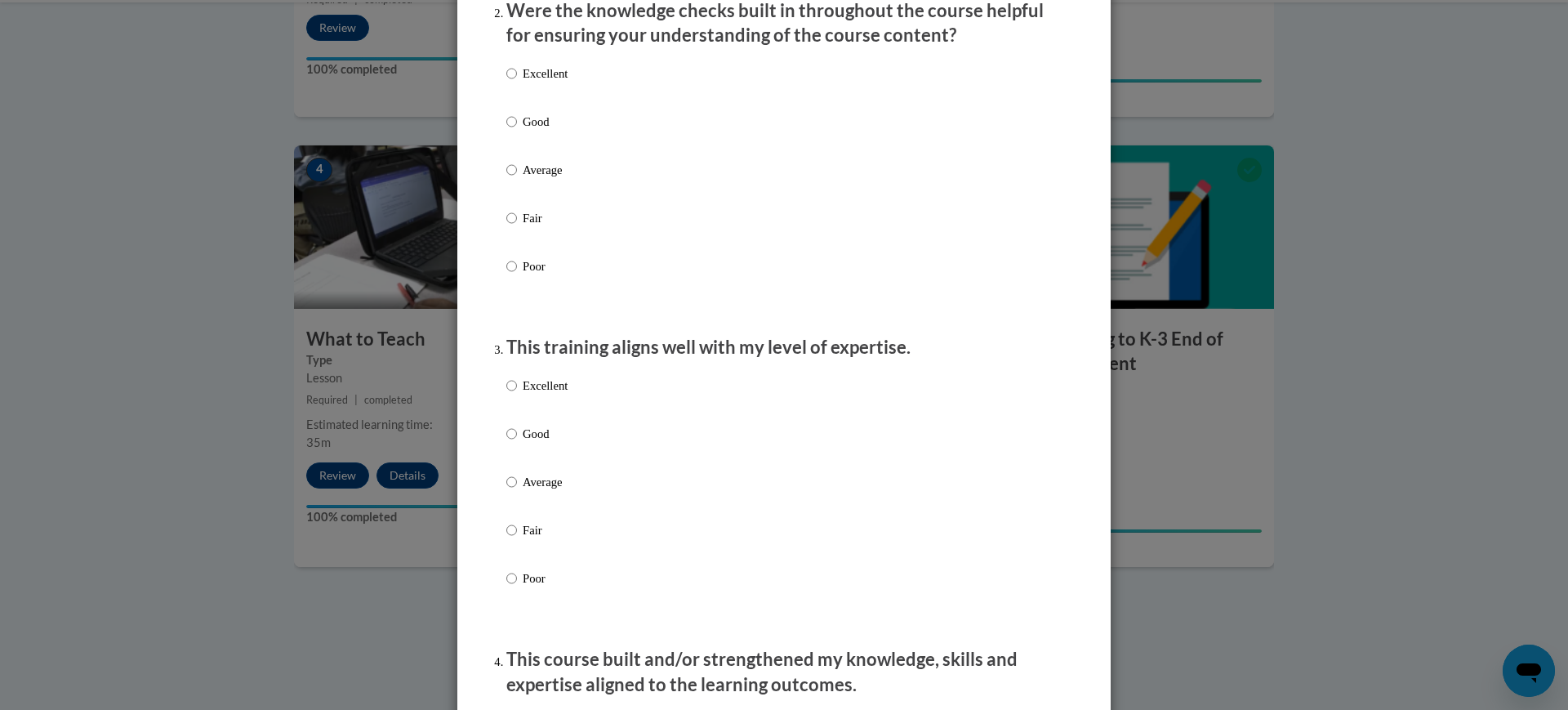
scroll to position [550, 0]
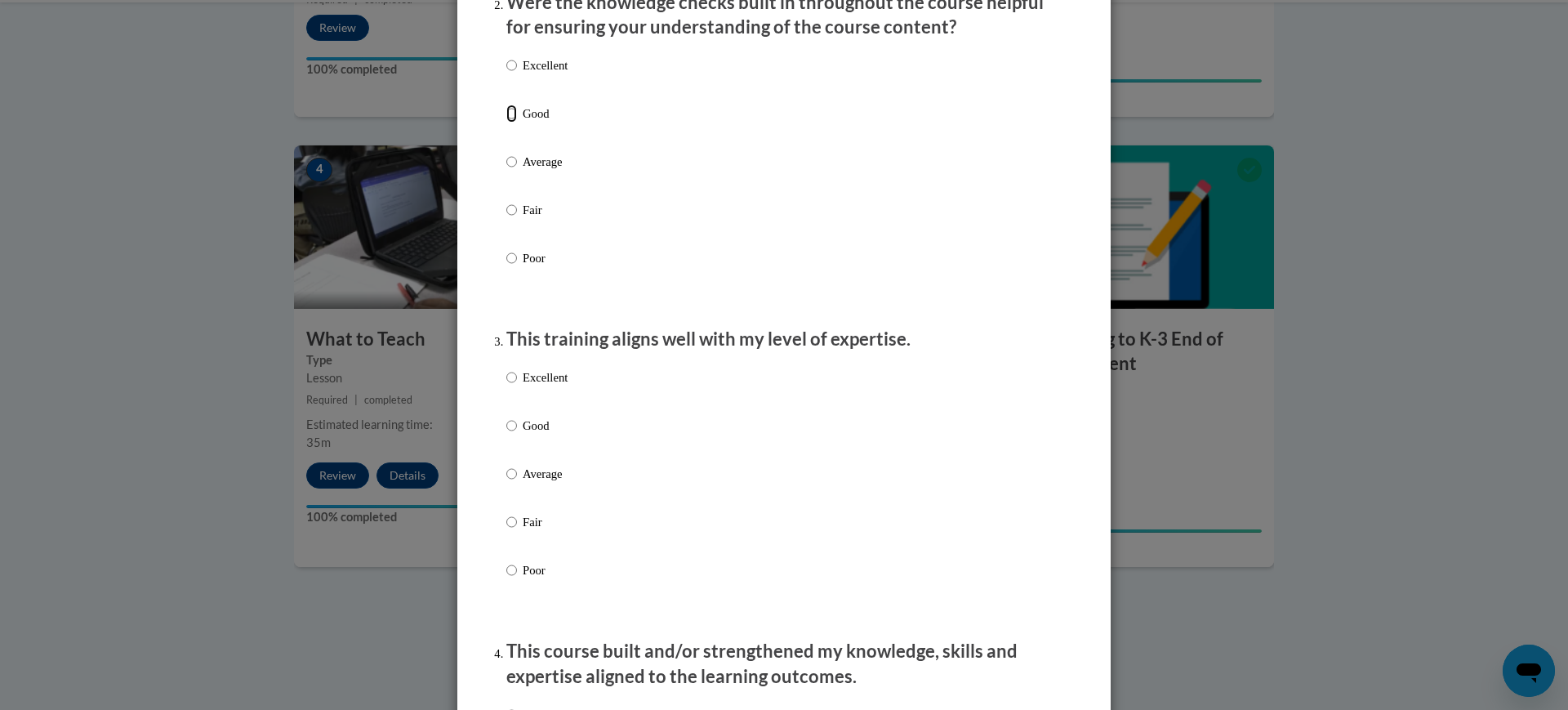
click at [507, 122] on input "Good" at bounding box center [511, 113] width 10 height 18
radio input "true"
click at [509, 434] on input "Good" at bounding box center [511, 425] width 10 height 18
radio input "true"
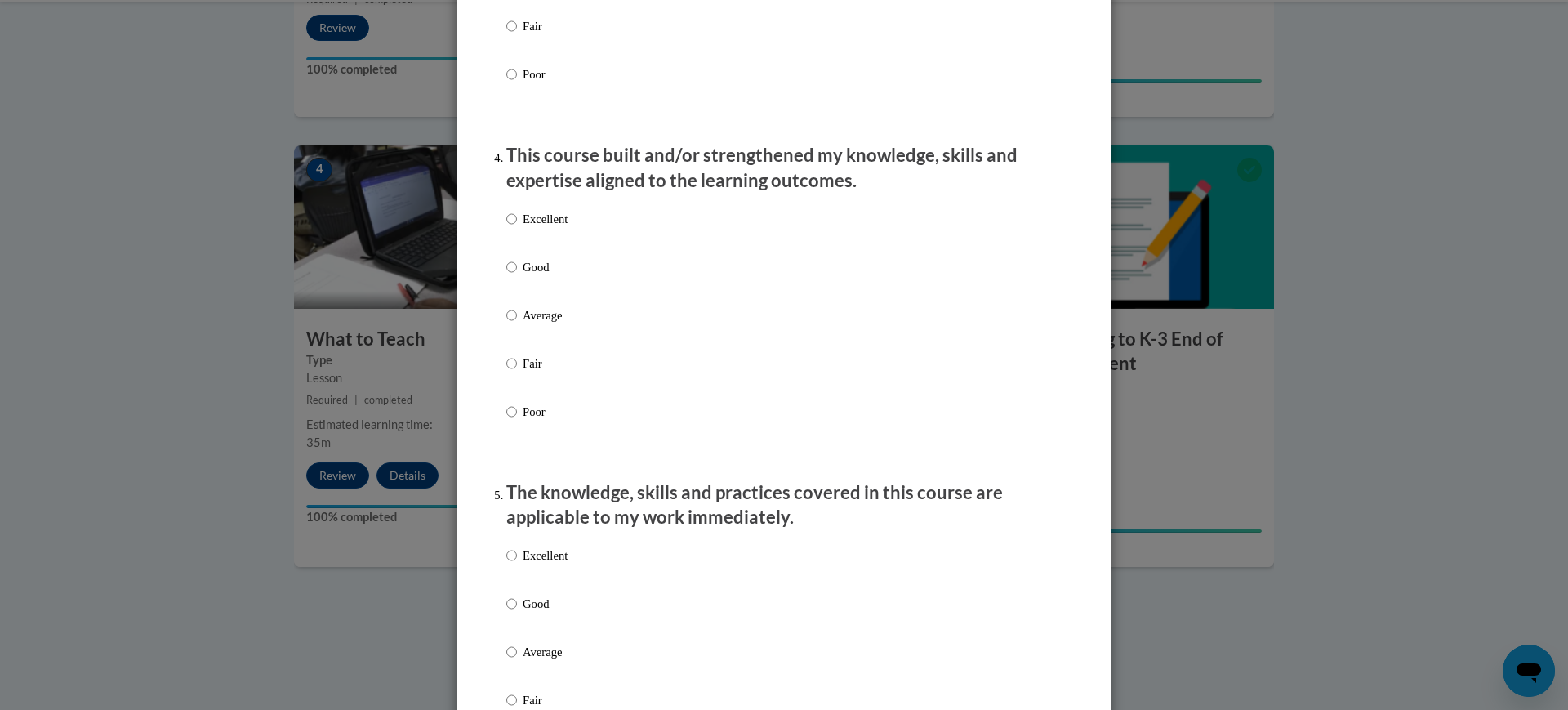
scroll to position [1137, 0]
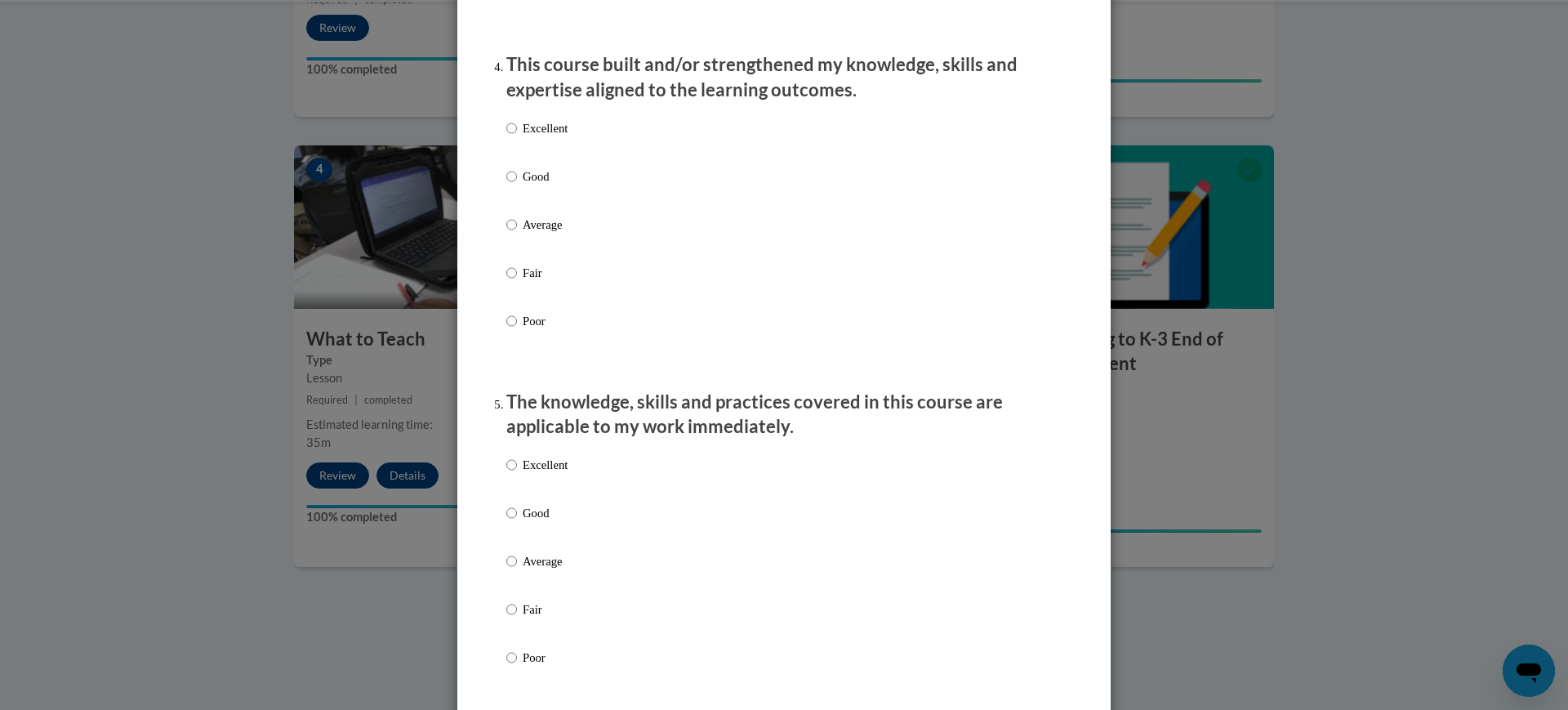
click at [523, 185] on p "Good" at bounding box center [545, 176] width 45 height 18
click at [517, 185] on input "Good" at bounding box center [511, 176] width 10 height 18
radio input "true"
click at [529, 522] on p "Good" at bounding box center [545, 513] width 45 height 18
click at [517, 522] on input "Good" at bounding box center [511, 513] width 10 height 18
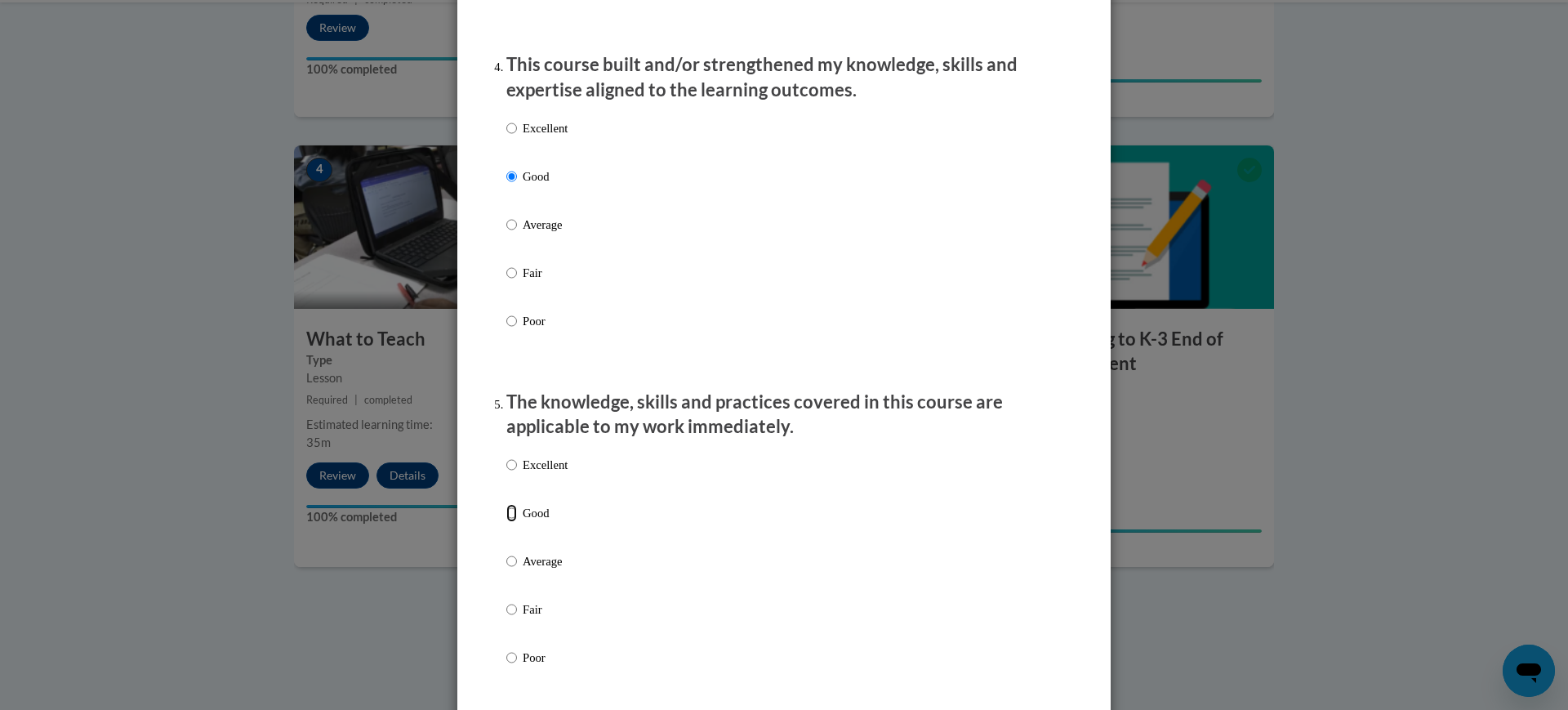
radio input "true"
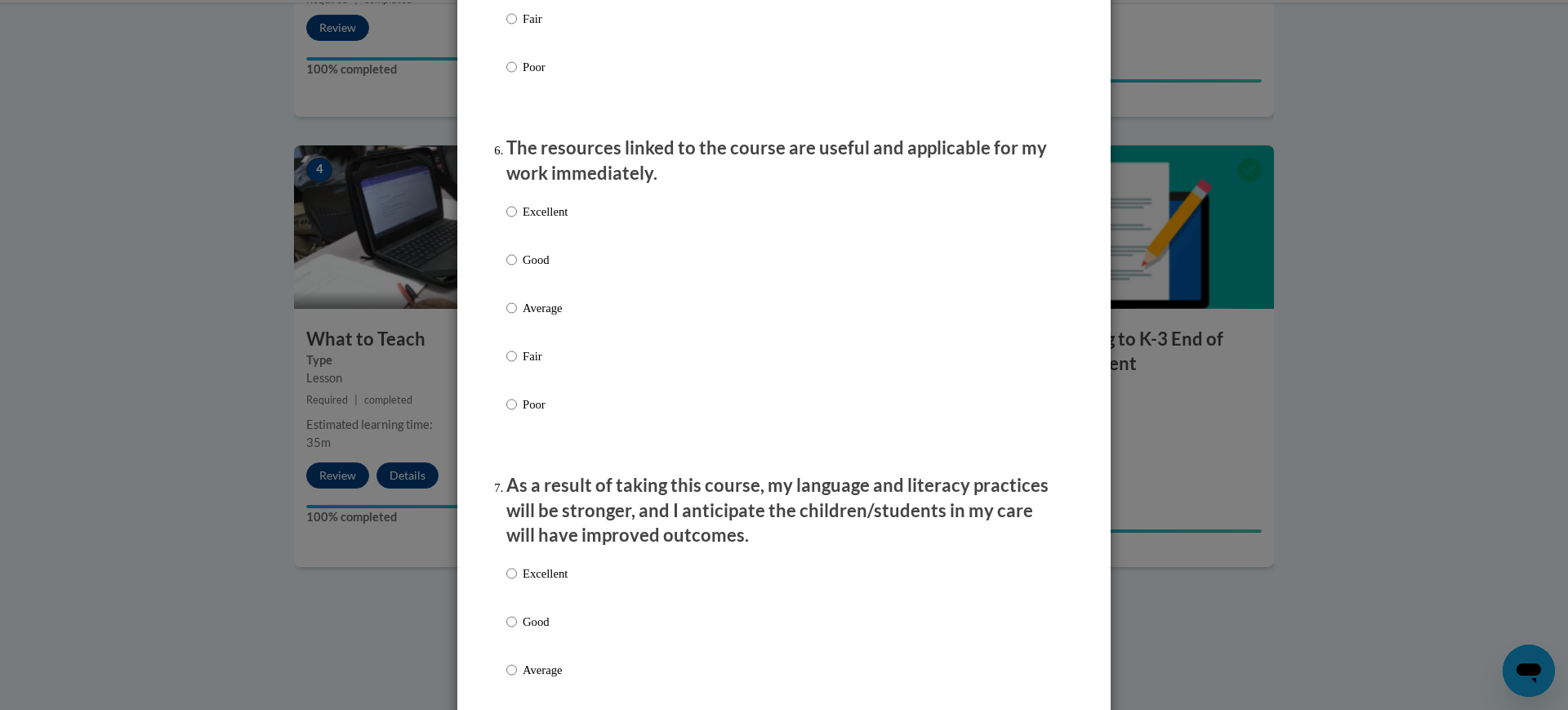
scroll to position [1740, 0]
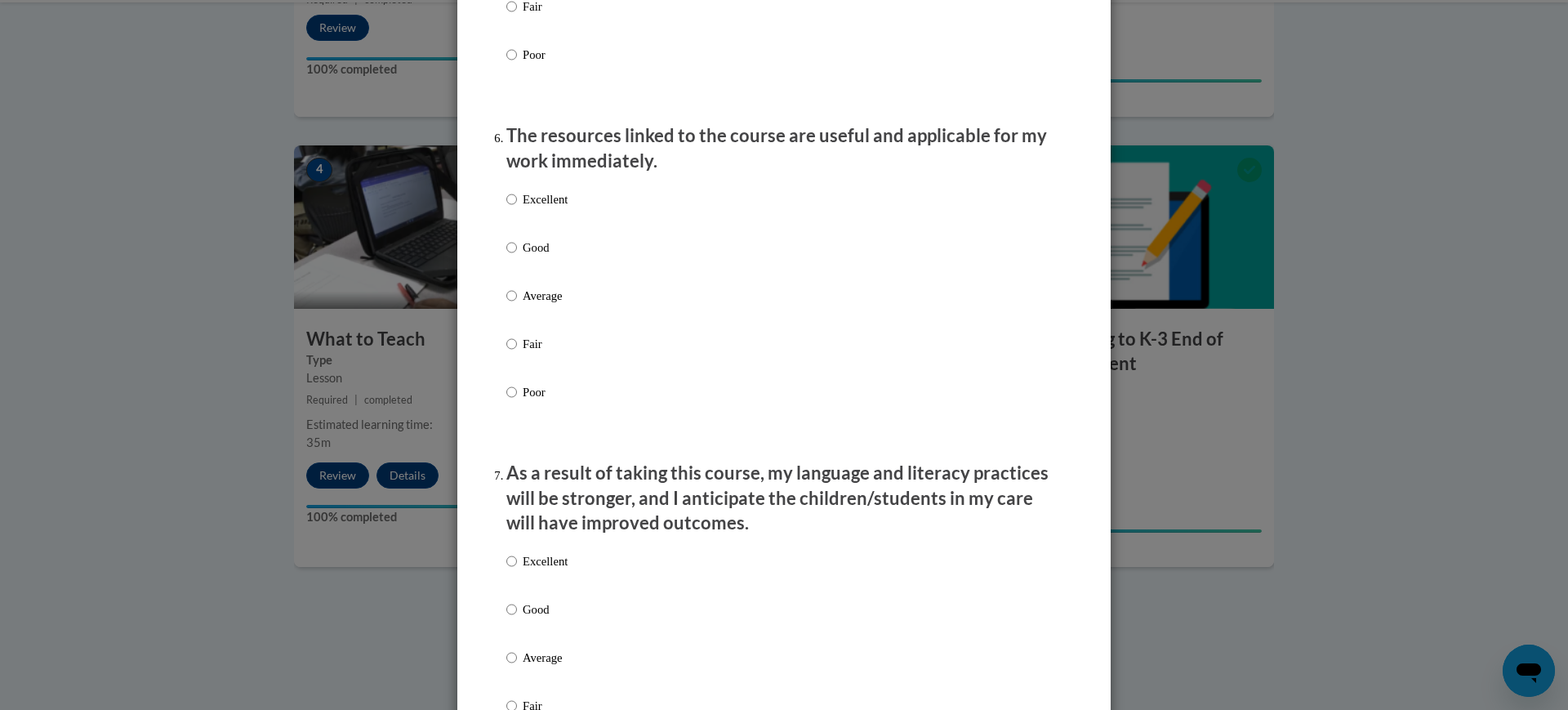
click at [527, 257] on p "Good" at bounding box center [545, 247] width 45 height 18
click at [517, 257] on input "Good" at bounding box center [511, 247] width 10 height 18
radio input "true"
click at [523, 619] on p "Good" at bounding box center [545, 609] width 45 height 18
click at [517, 619] on input "Good" at bounding box center [511, 609] width 10 height 18
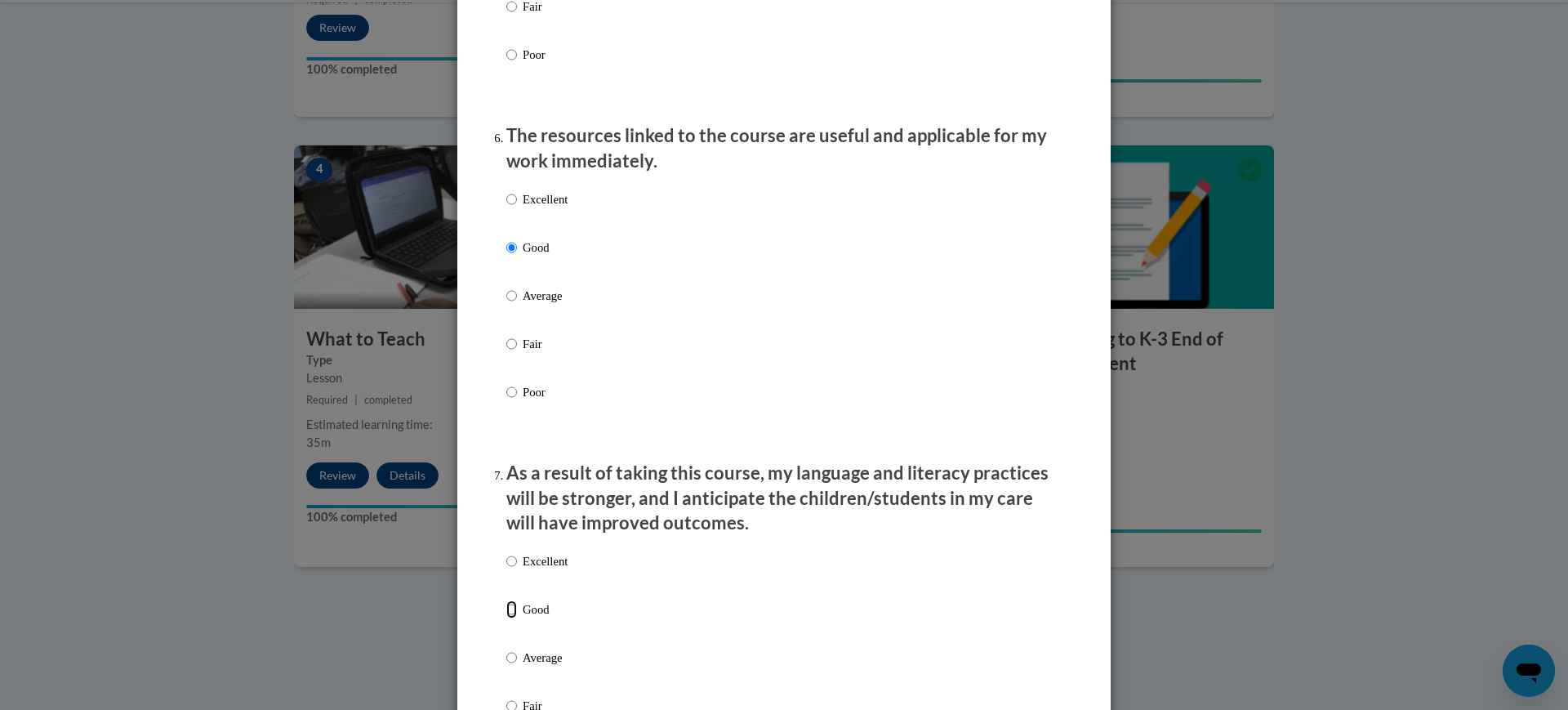
radio input "true"
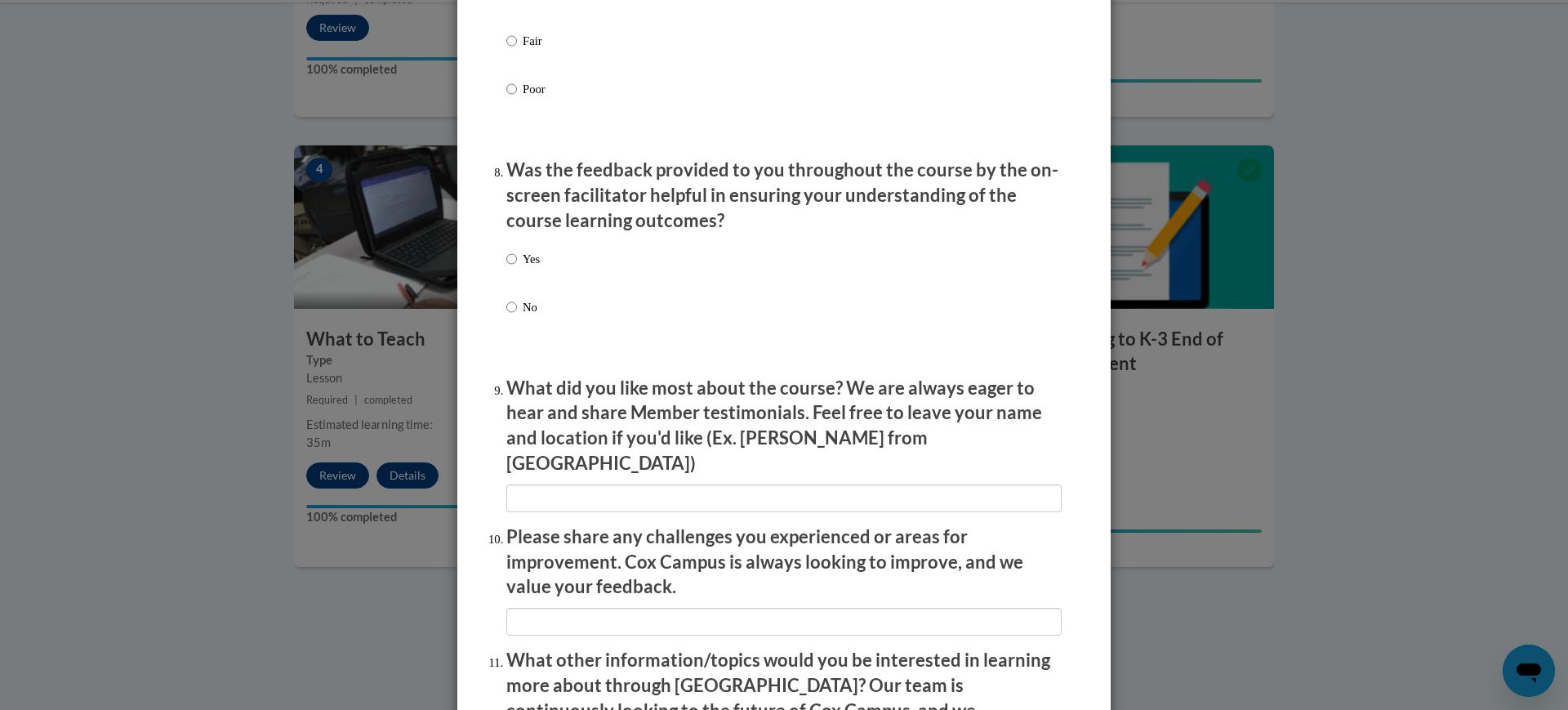
scroll to position [2475, 0]
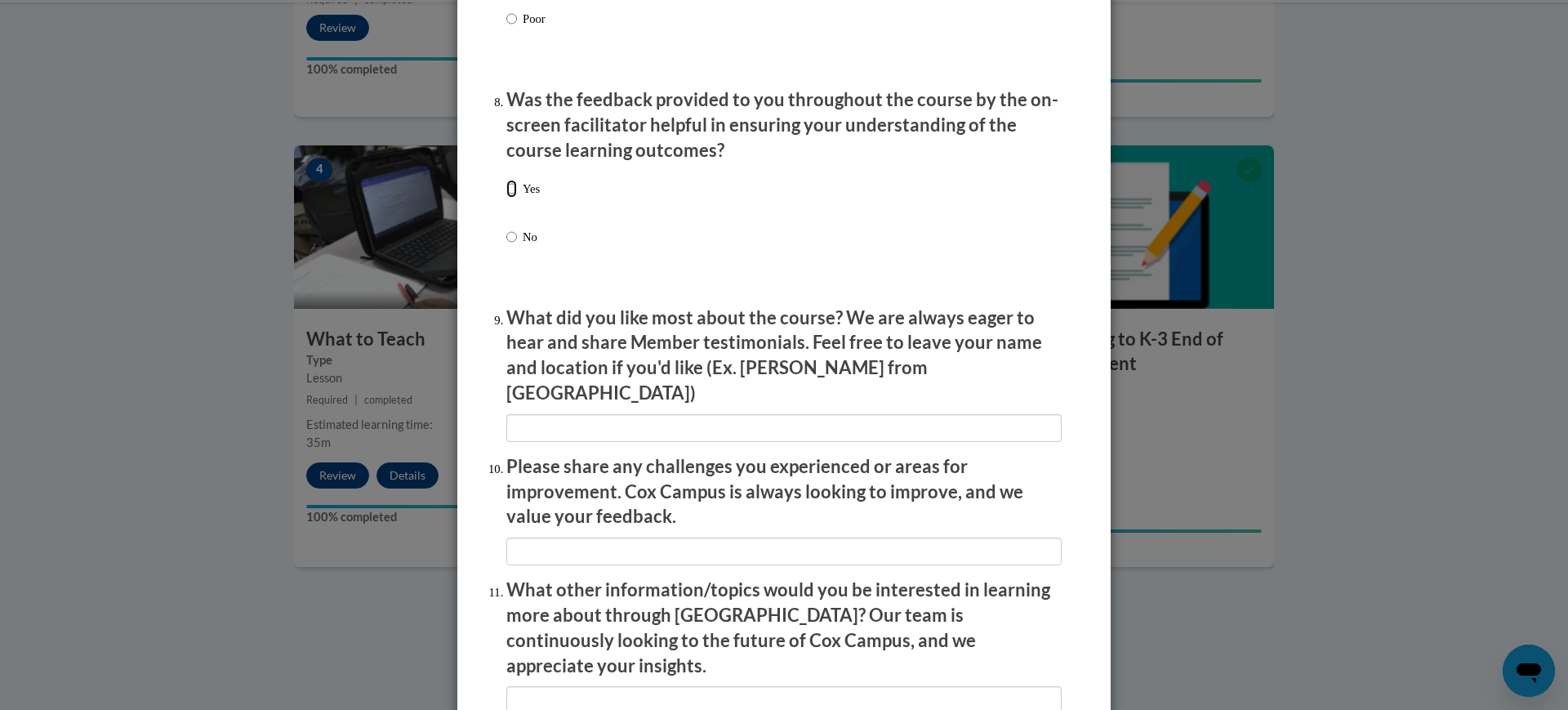
click at [507, 197] on input "Yes" at bounding box center [511, 188] width 10 height 18
radio input "true"
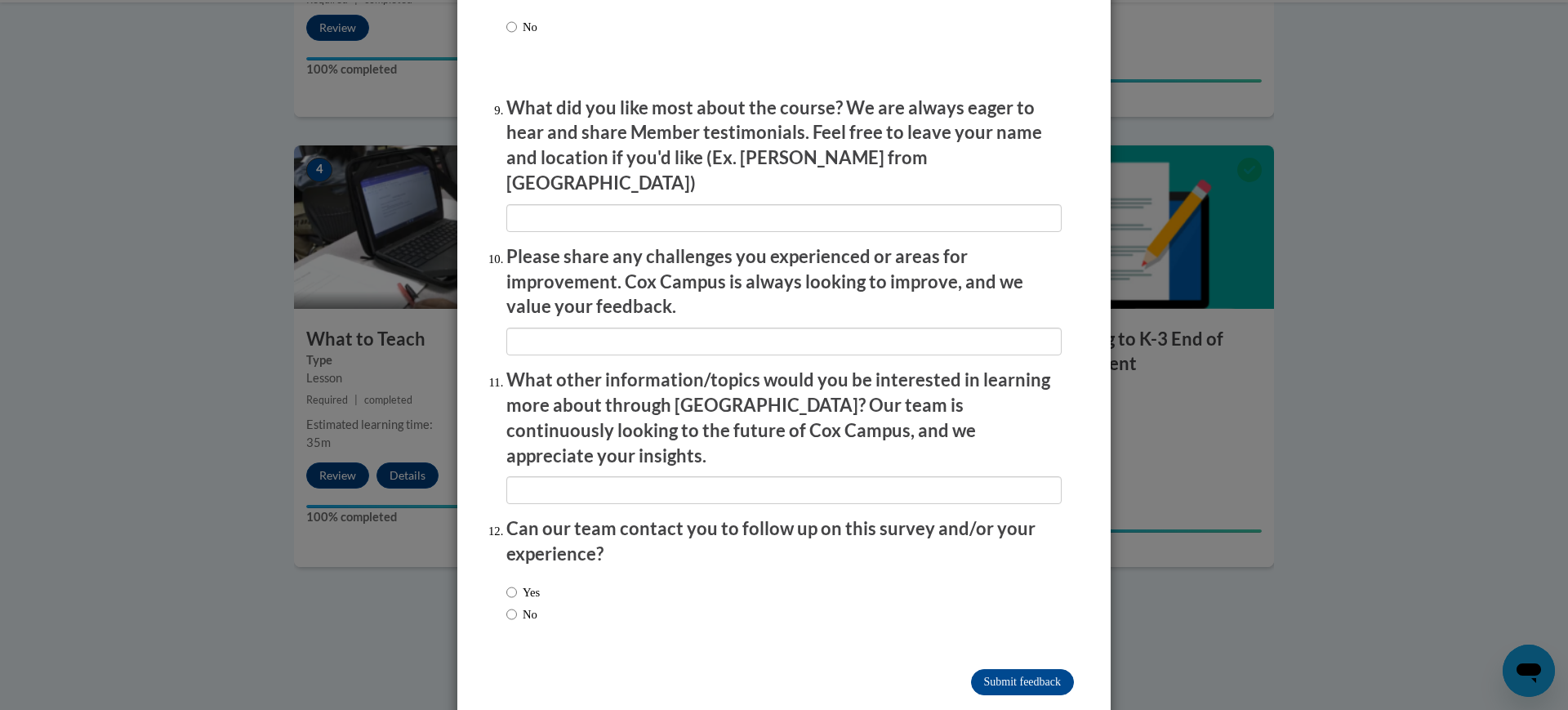
click at [525, 606] on label "No" at bounding box center [522, 614] width 31 height 18
click at [517, 606] on input "No" at bounding box center [511, 614] width 10 height 18
radio input "true"
click at [975, 670] on input "Submit feedback" at bounding box center [1022, 683] width 102 height 26
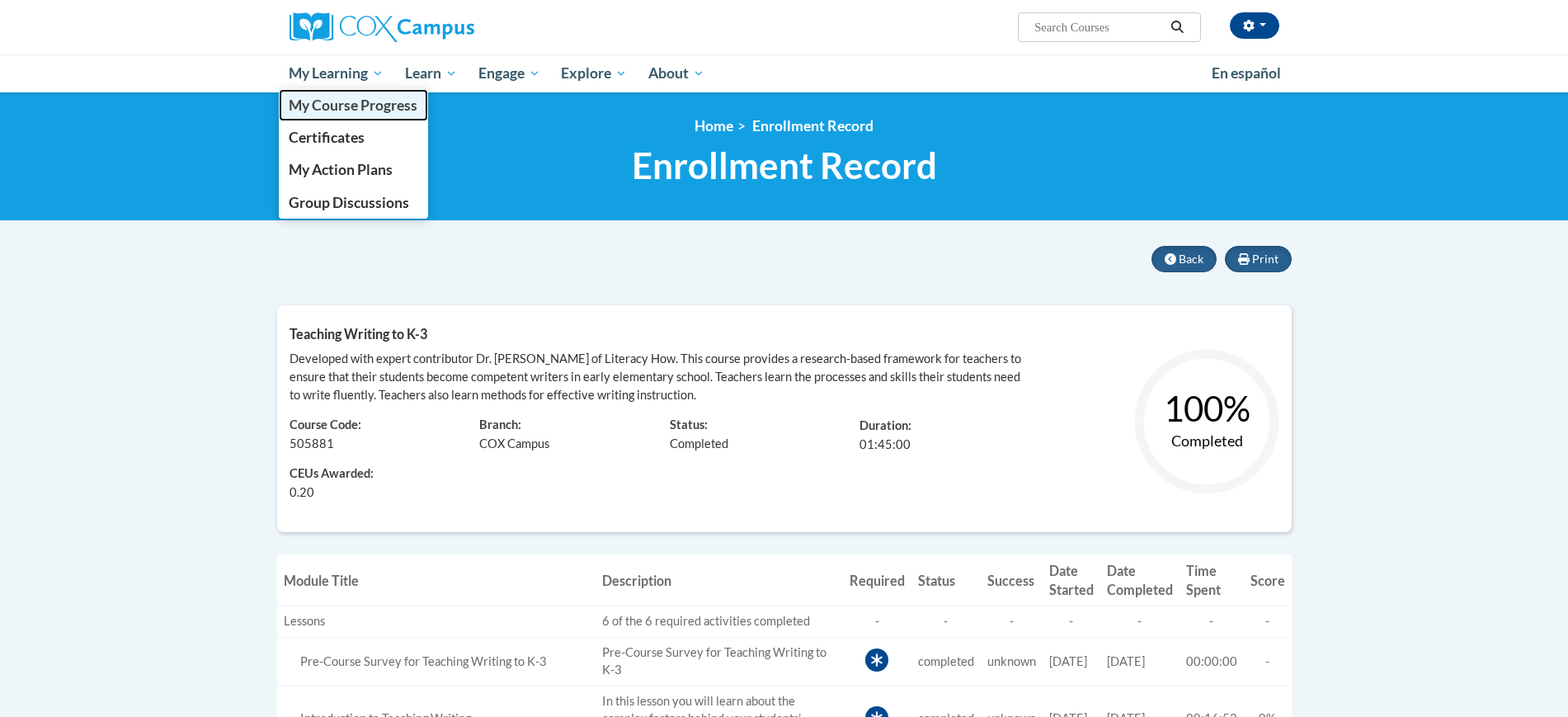
click at [330, 113] on span "My Course Progress" at bounding box center [353, 105] width 129 height 17
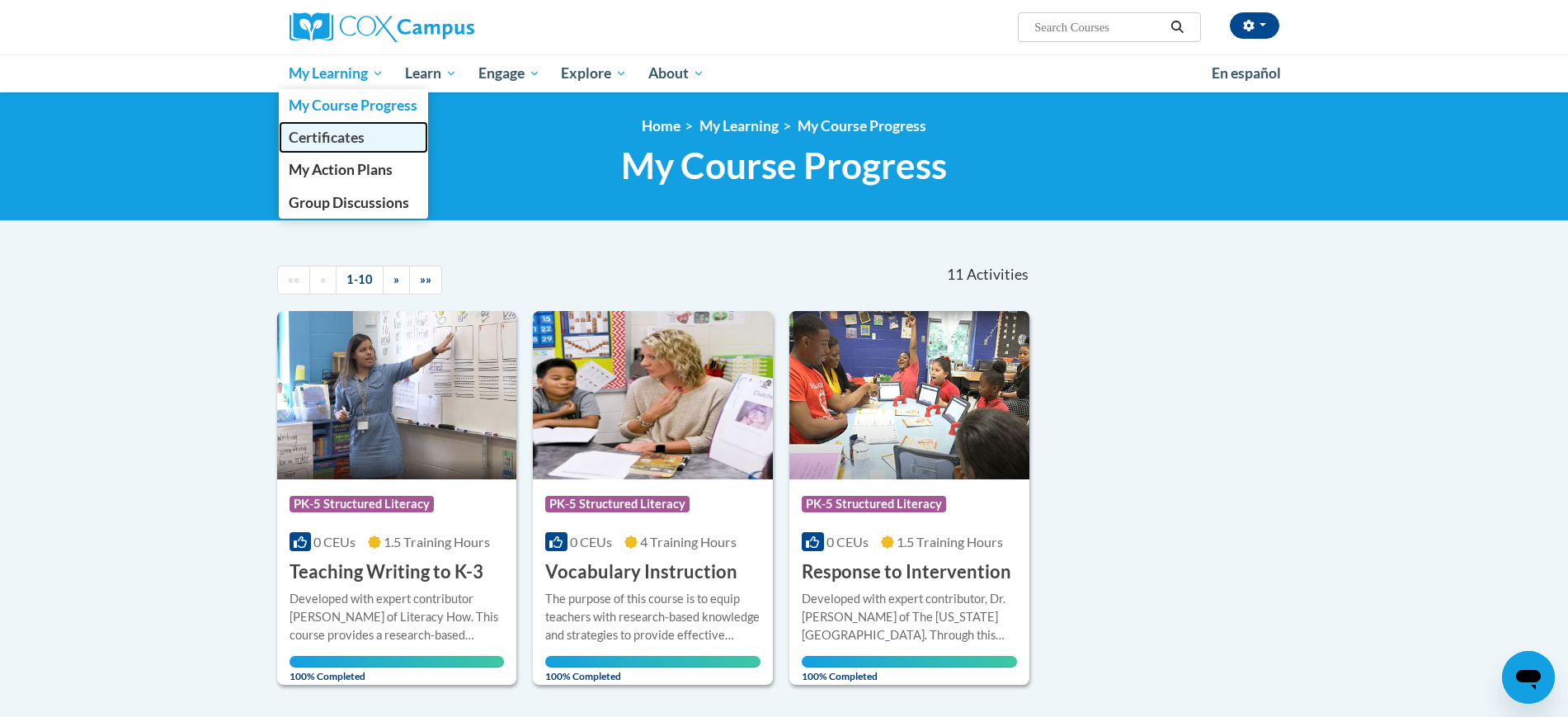
click at [338, 131] on span "Certificates" at bounding box center [327, 138] width 76 height 17
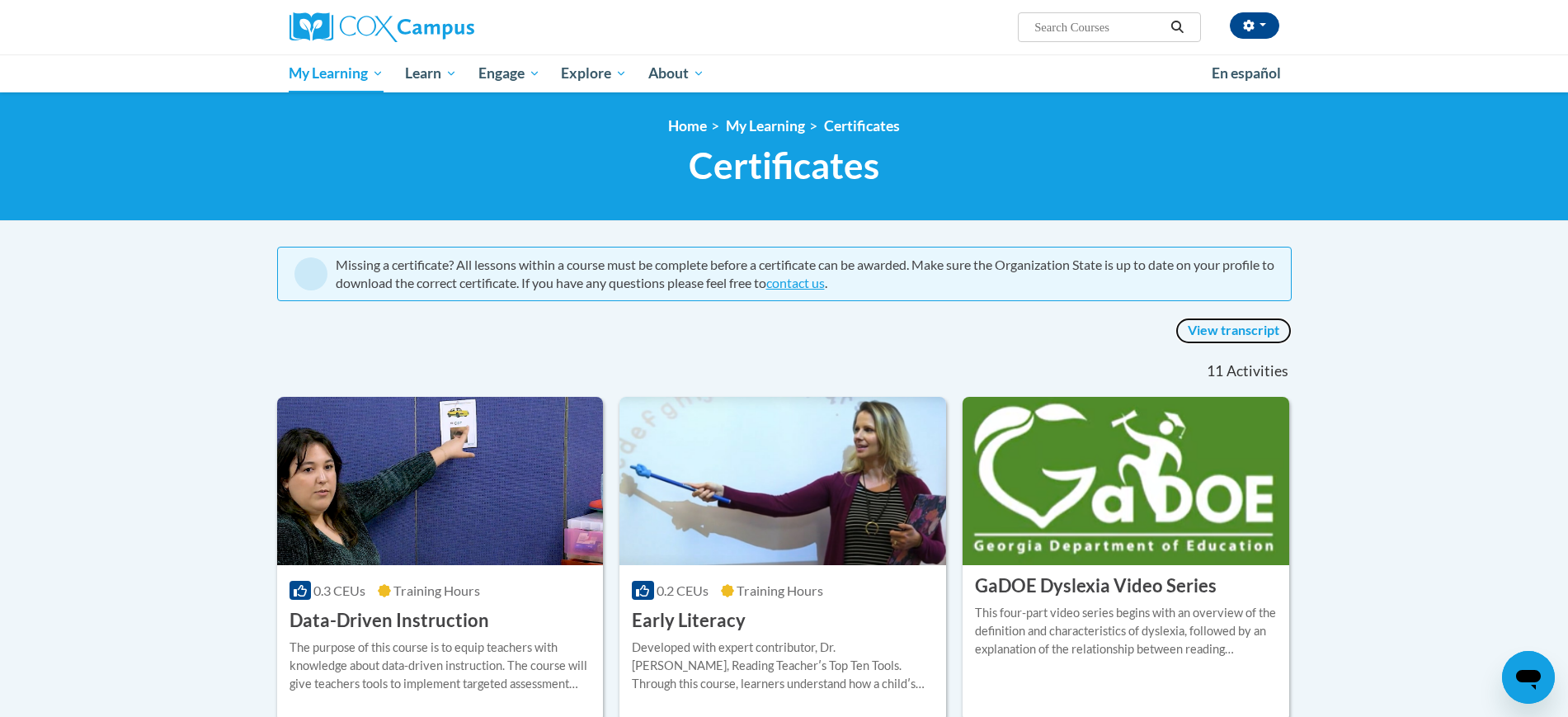
click at [1260, 328] on link "View transcript" at bounding box center [1233, 331] width 117 height 27
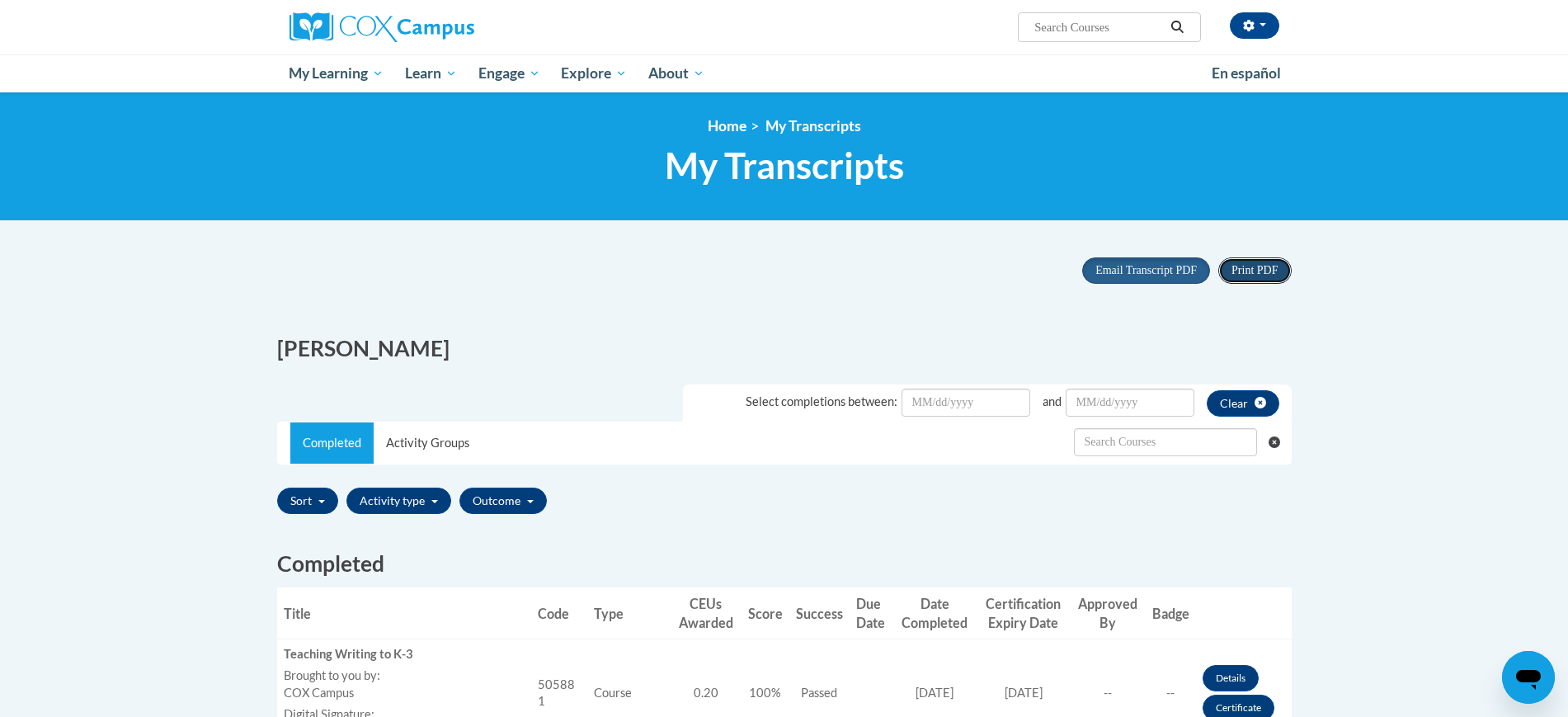
click at [1249, 261] on button "Print PDF" at bounding box center [1255, 271] width 72 height 27
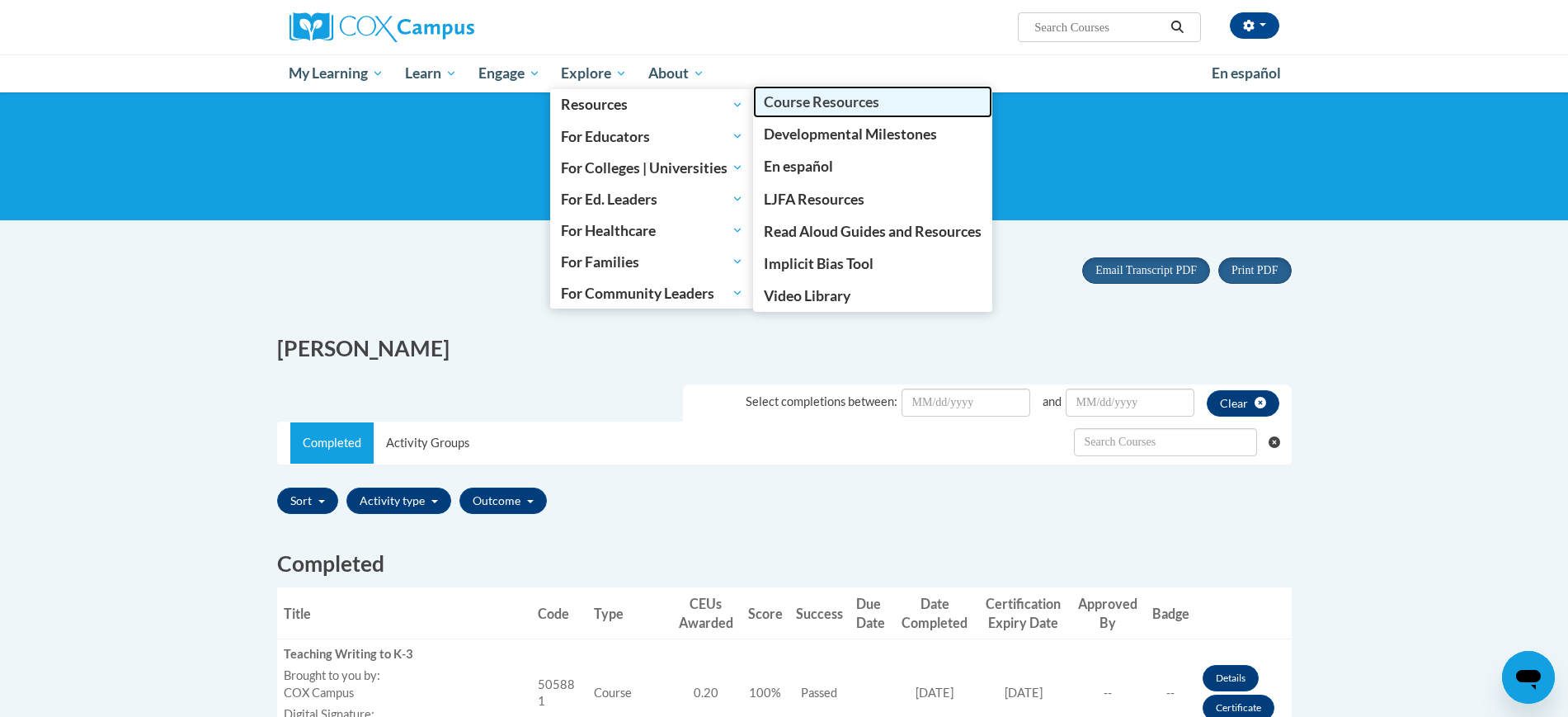
click at [809, 98] on span "Course Resources" at bounding box center [822, 102] width 116 height 17
